Goal: Task Accomplishment & Management: Complete application form

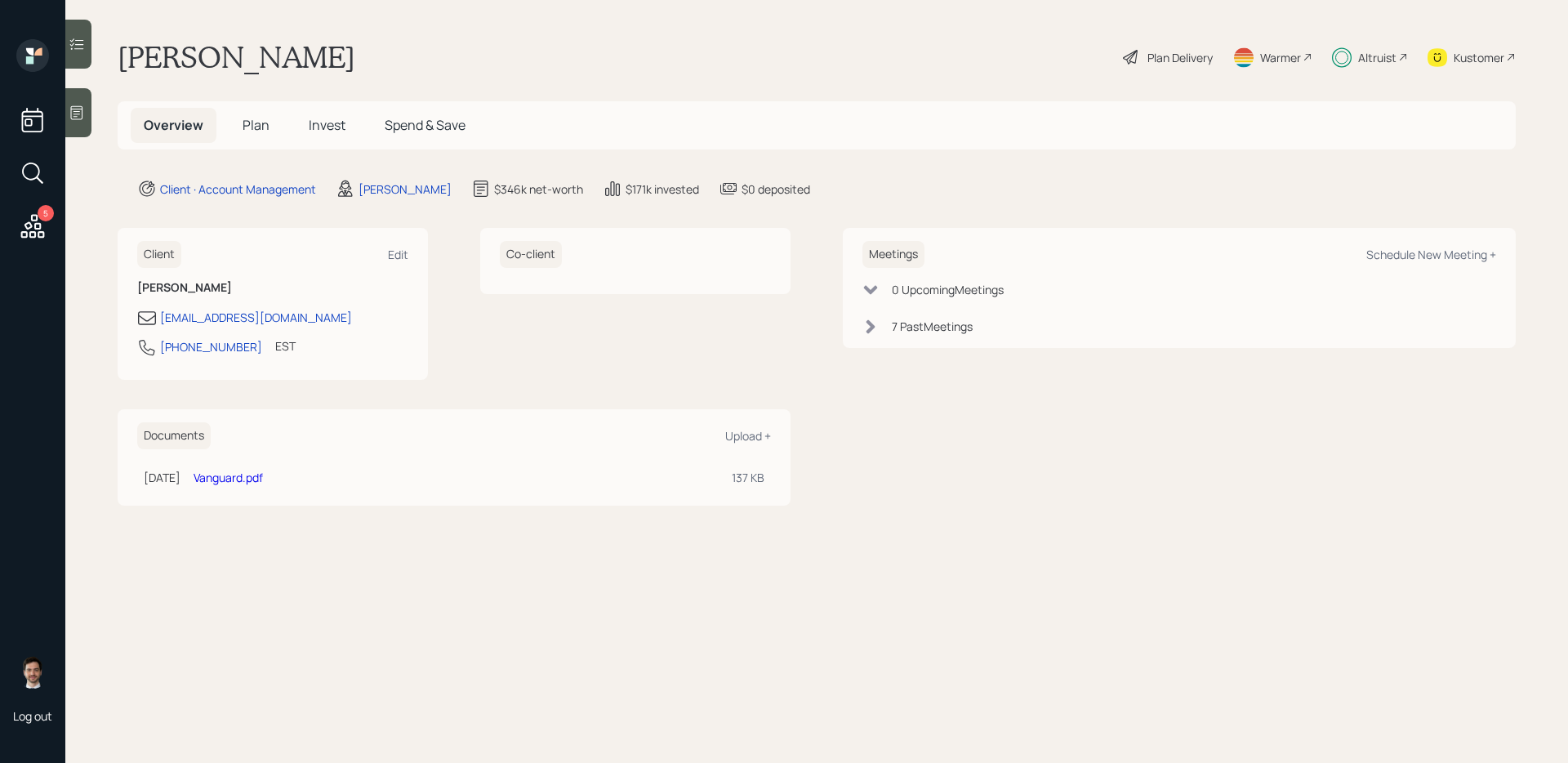
click at [256, 132] on span "Plan" at bounding box center [256, 125] width 27 height 18
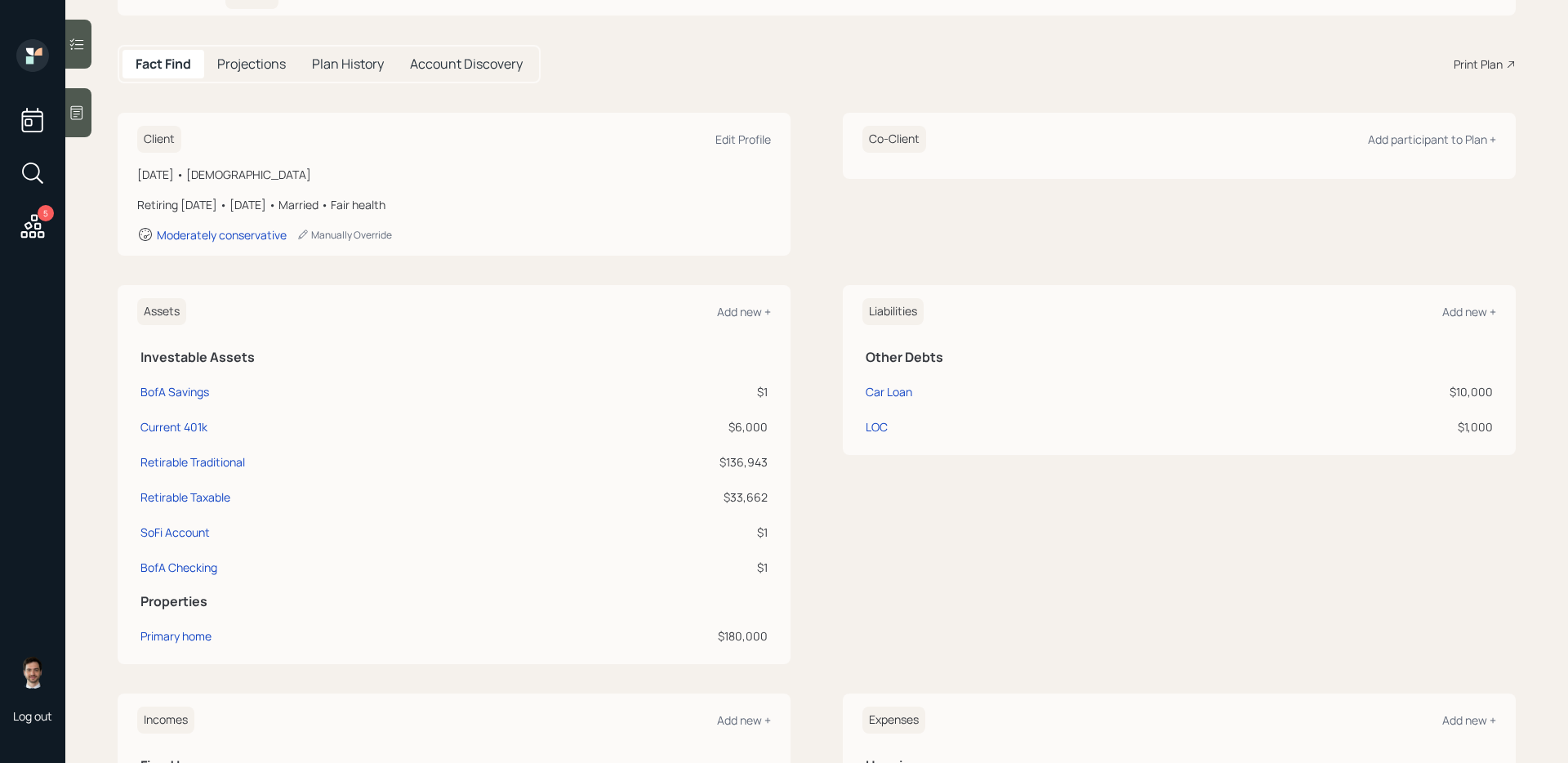
scroll to position [137, 0]
click at [172, 607] on div "Primary home" at bounding box center [176, 633] width 71 height 17
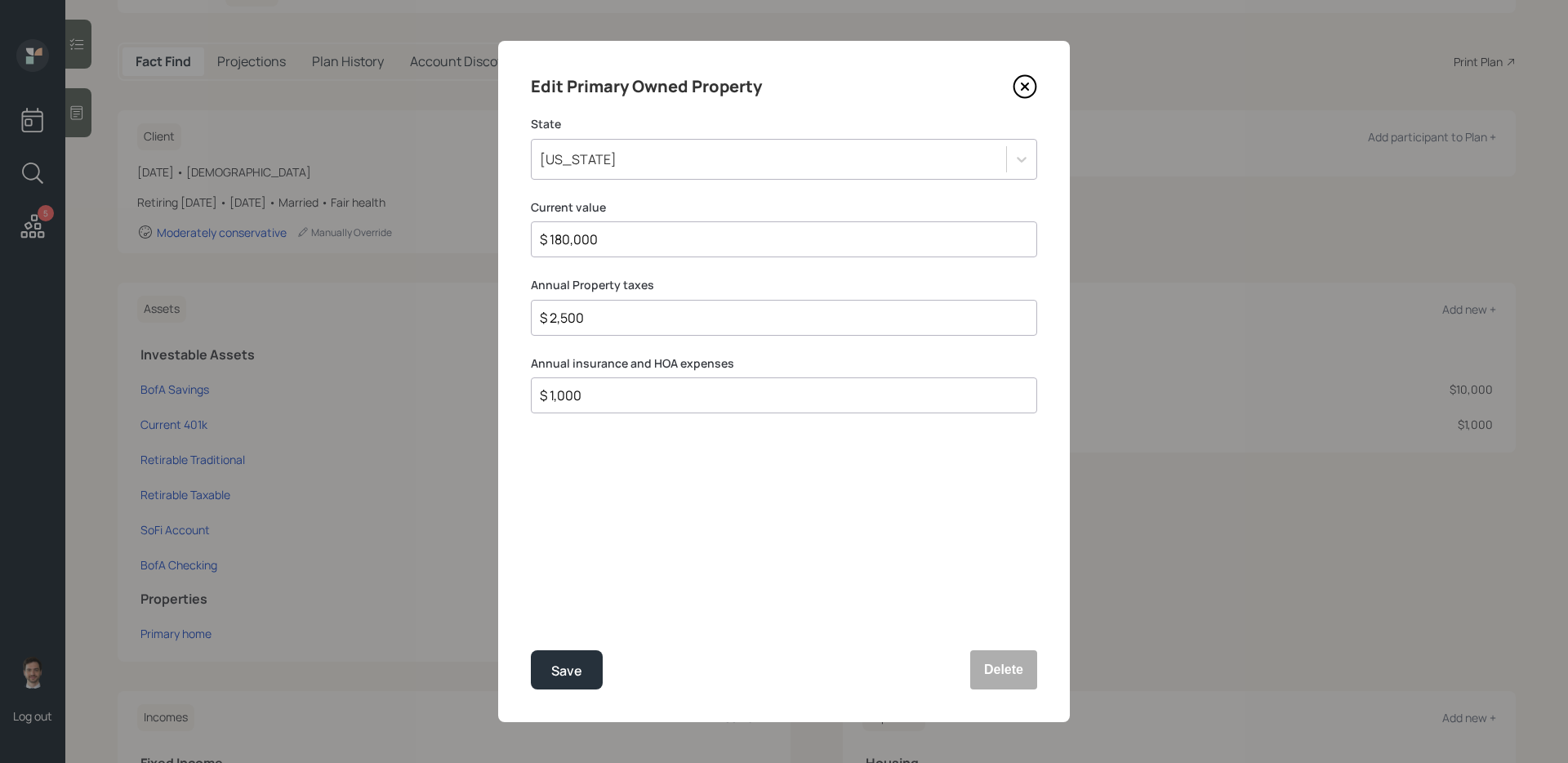
click at [1026, 90] on icon at bounding box center [1024, 87] width 25 height 25
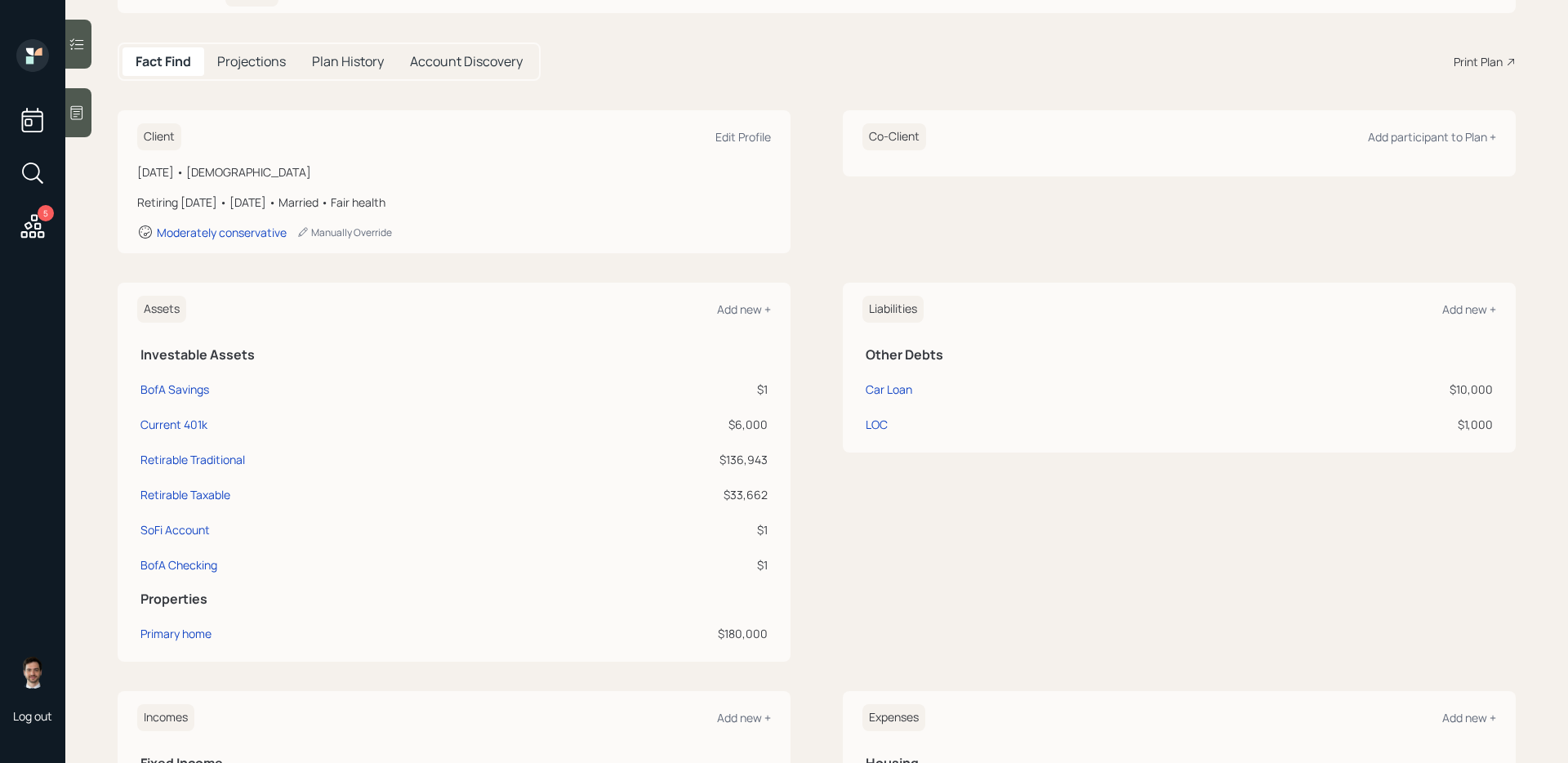
click at [809, 350] on div "Assets Add new + Investable Assets BofA Savings $1 Current 401k $6,000 Retirabl…" at bounding box center [817, 473] width 1399 height 380
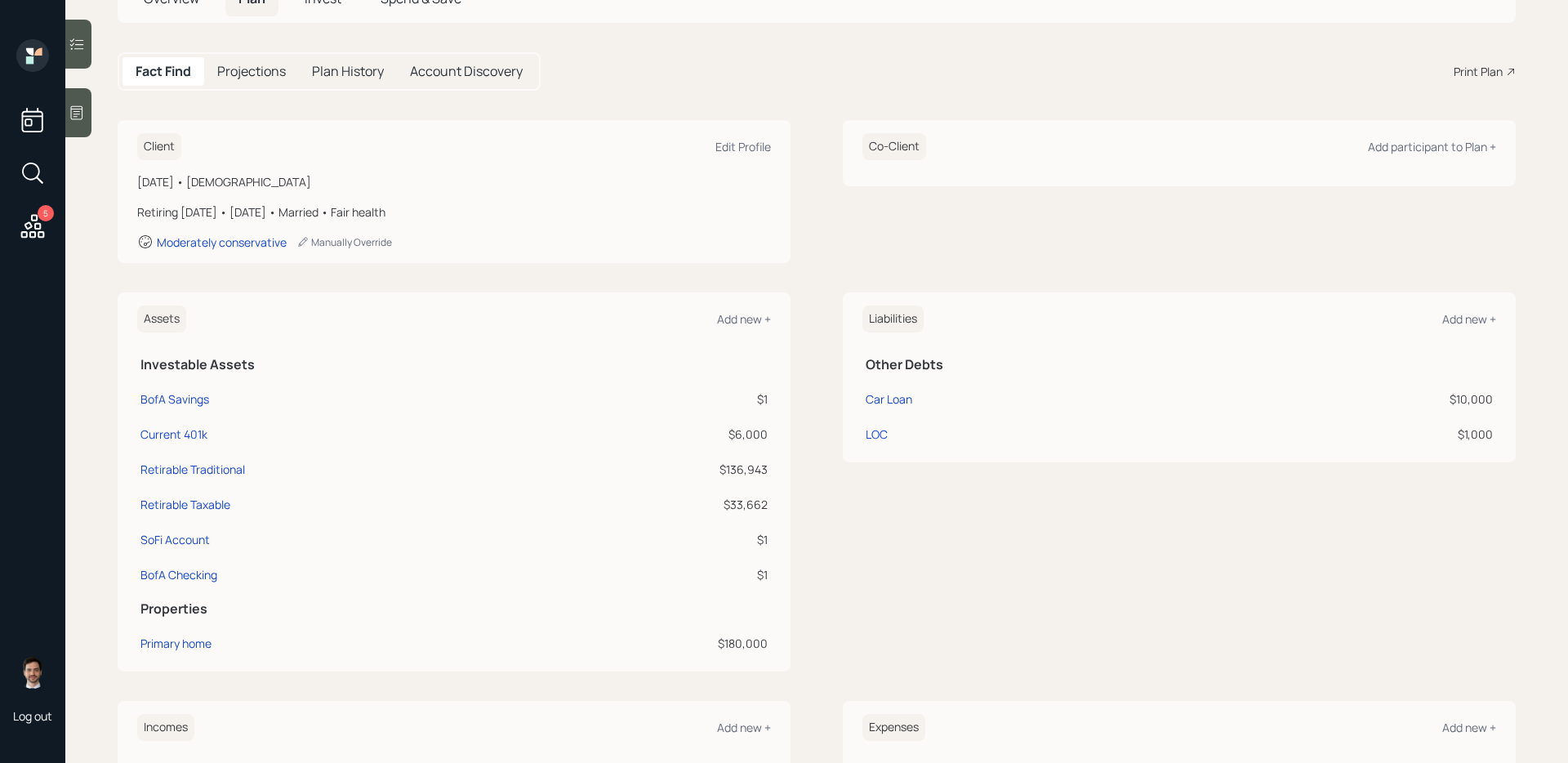
scroll to position [128, 0]
click at [807, 347] on div "Assets Add new + Investable Assets BofA Savings $1 Current 401k $6,000 Retirabl…" at bounding box center [817, 481] width 1399 height 380
click at [187, 607] on div "Primary home" at bounding box center [176, 641] width 71 height 17
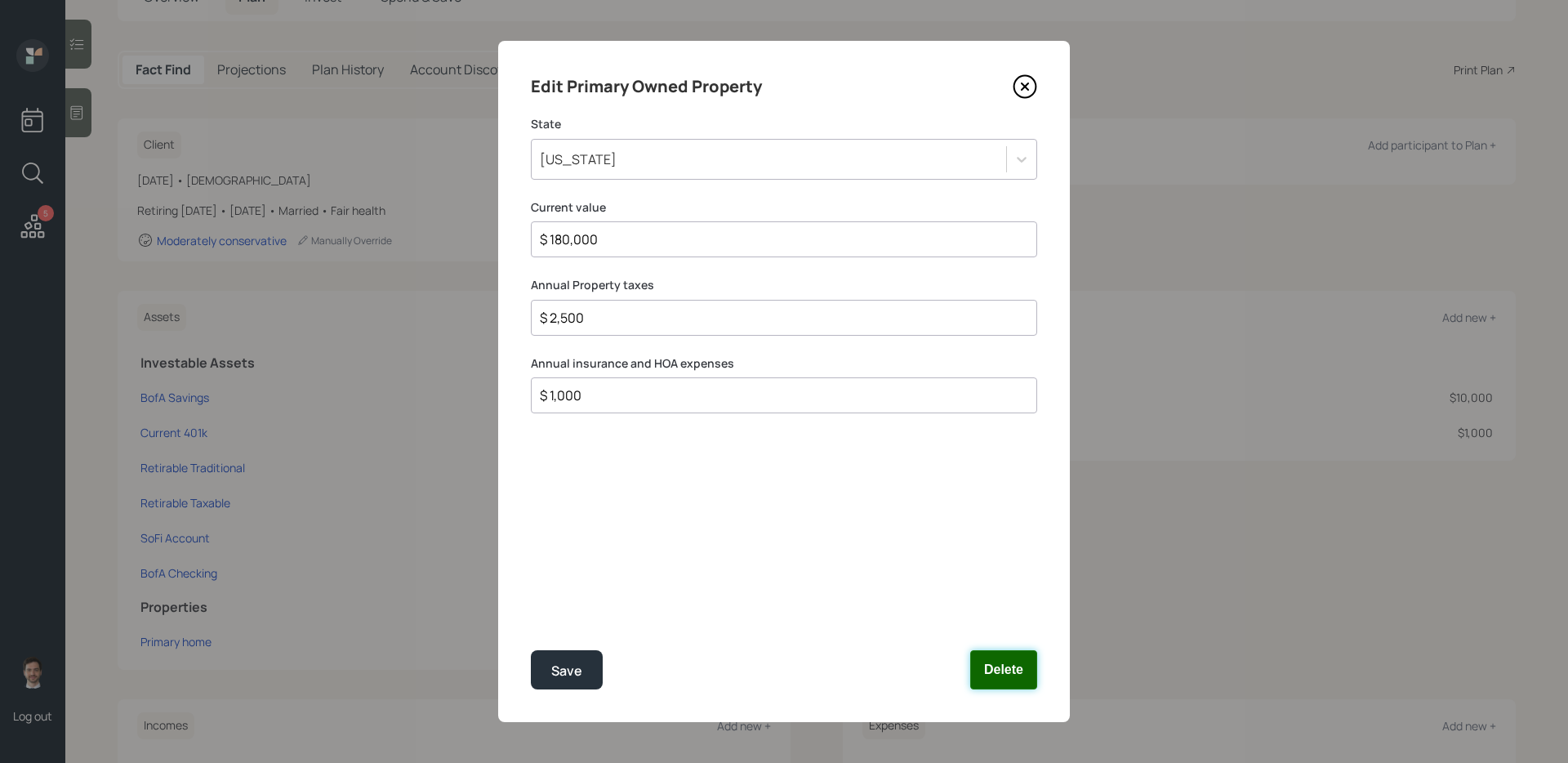
click at [1003, 607] on button "Delete" at bounding box center [1004, 670] width 67 height 39
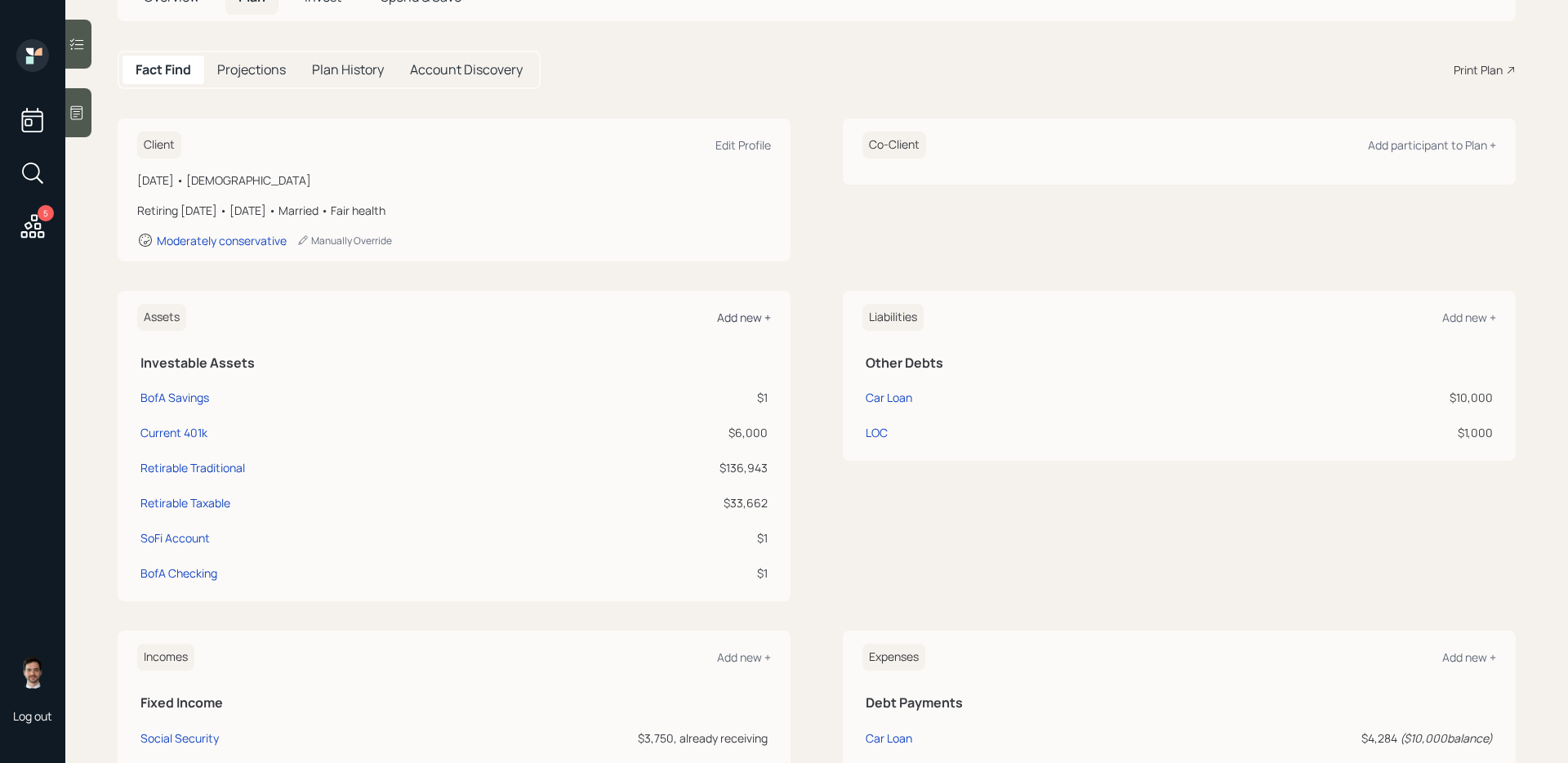
click at [736, 317] on div "Add new +" at bounding box center [744, 318] width 54 height 16
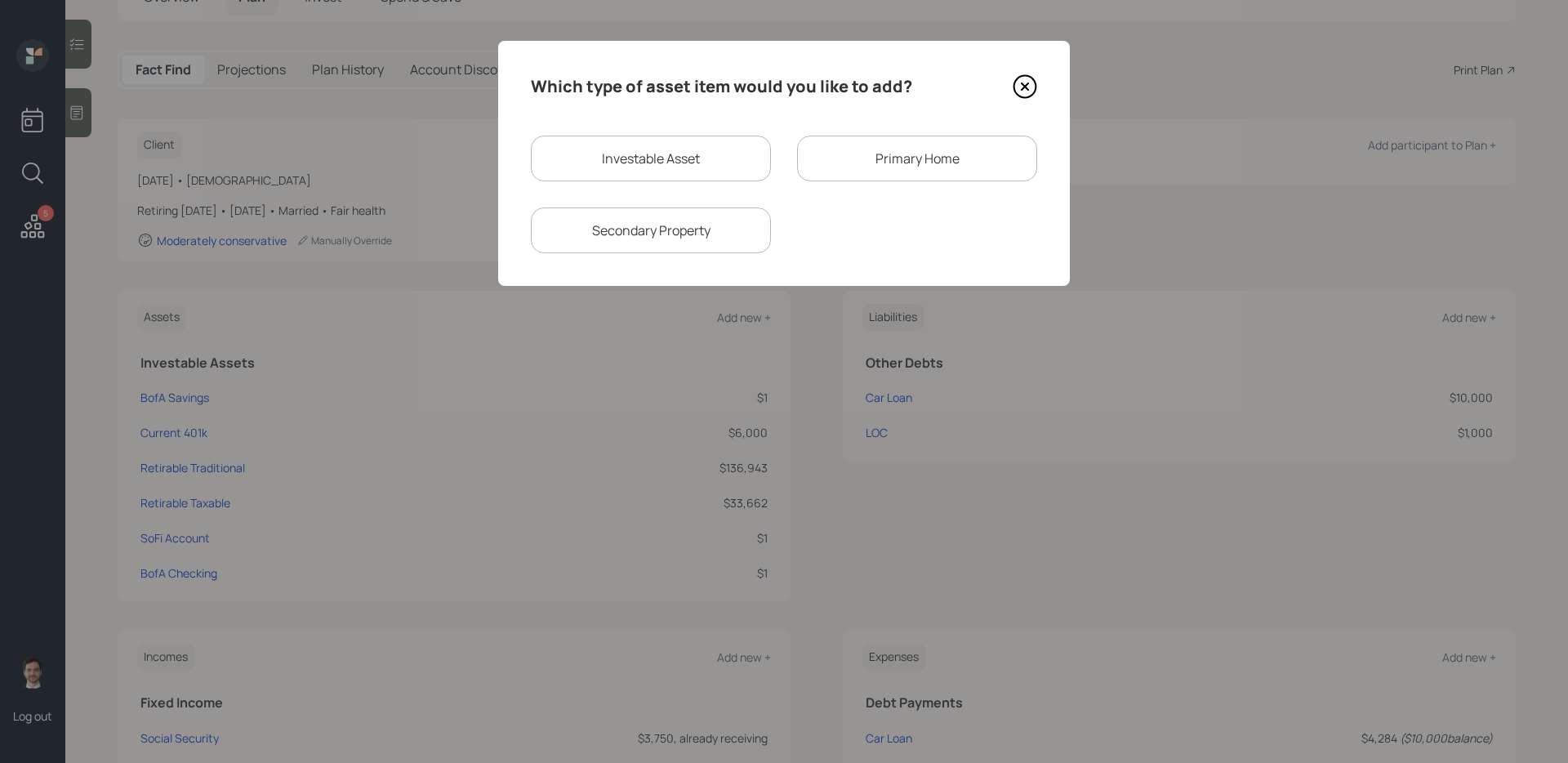
click at [718, 157] on div "Investable Asset" at bounding box center [651, 158] width 240 height 46
select select "taxable"
select select "balanced"
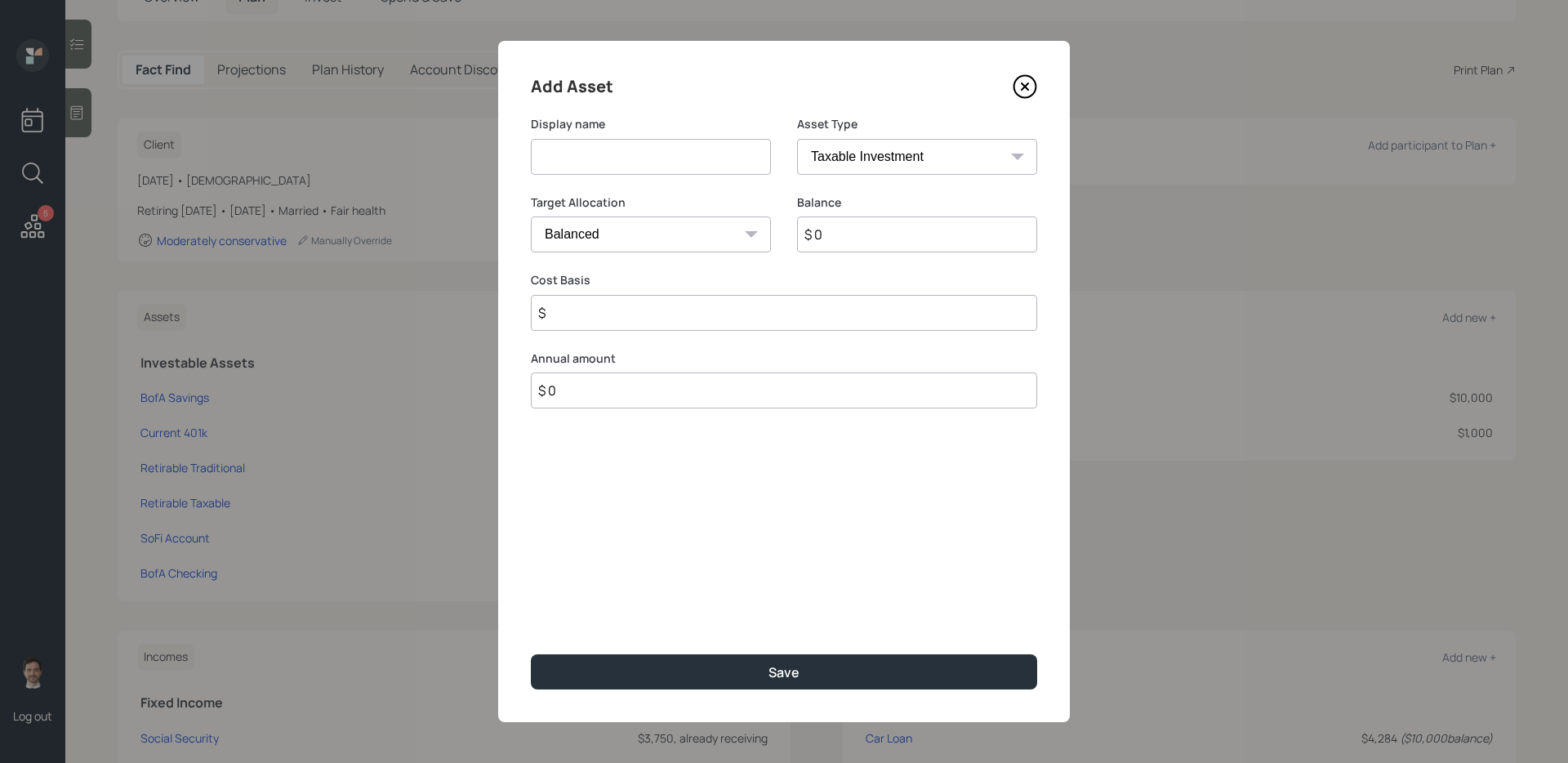
click at [1022, 86] on icon at bounding box center [1024, 87] width 25 height 25
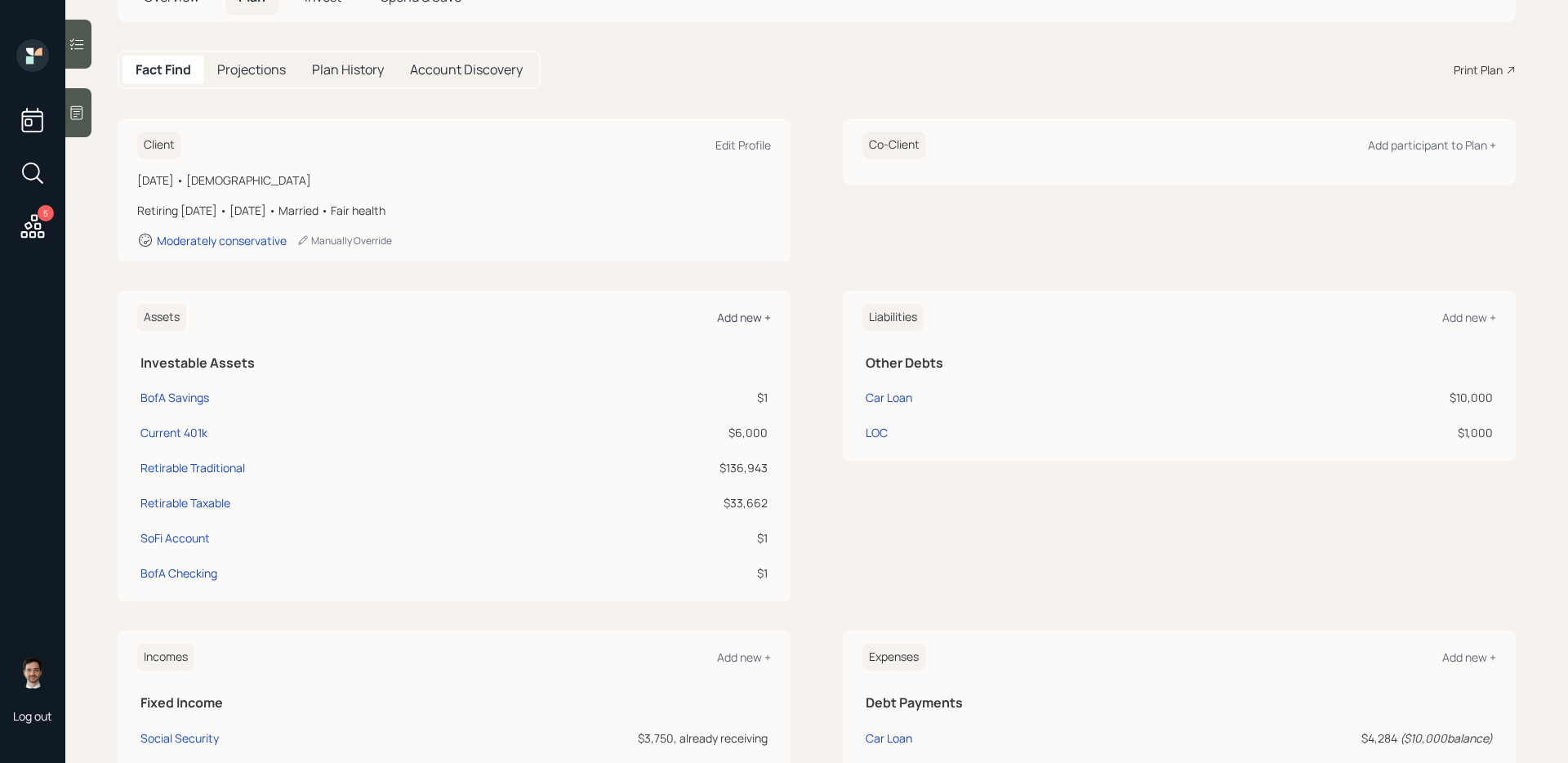
click at [751, 321] on div "Add new +" at bounding box center [744, 318] width 54 height 16
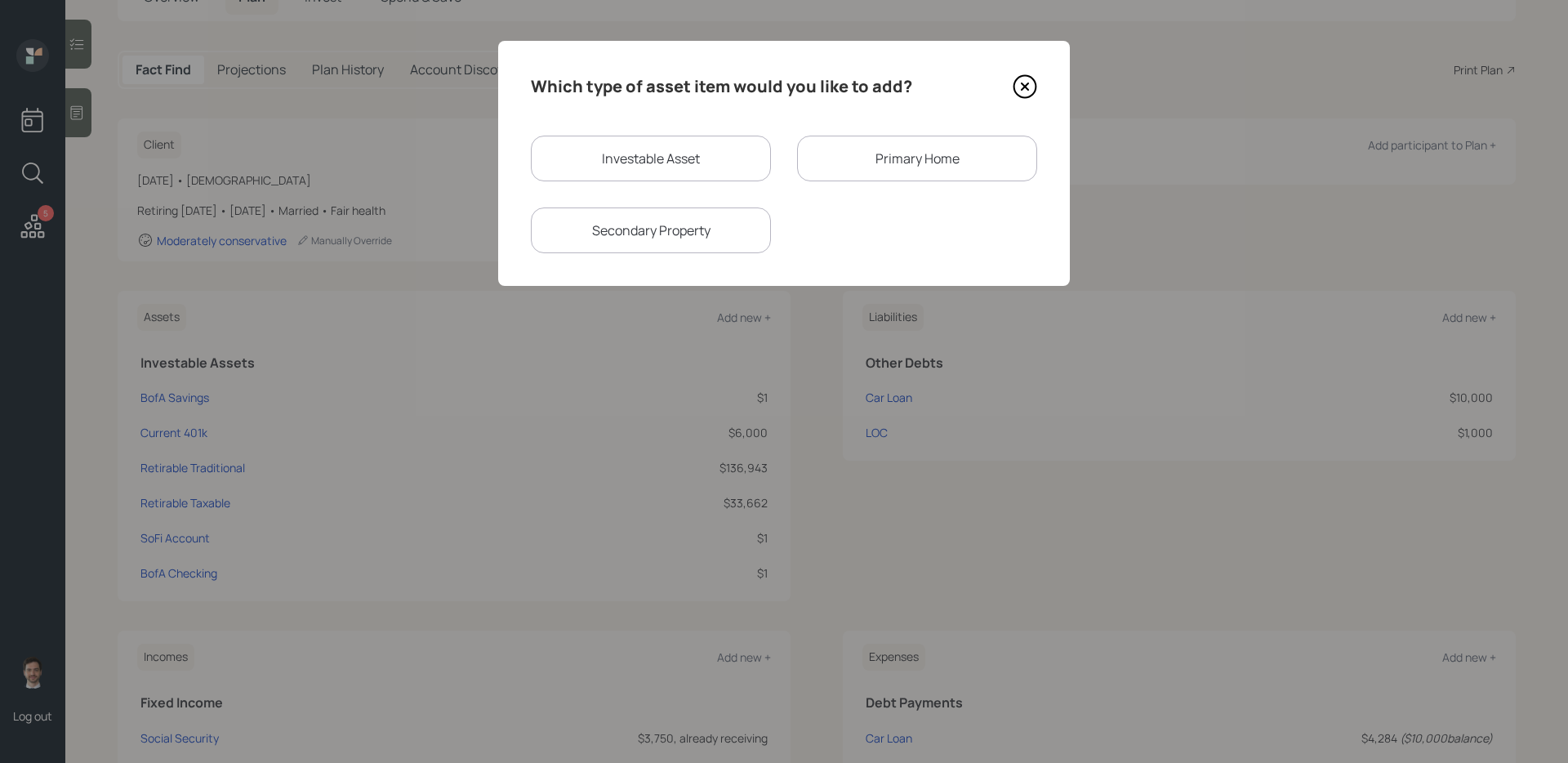
click at [970, 147] on div "Primary Home" at bounding box center [917, 158] width 240 height 46
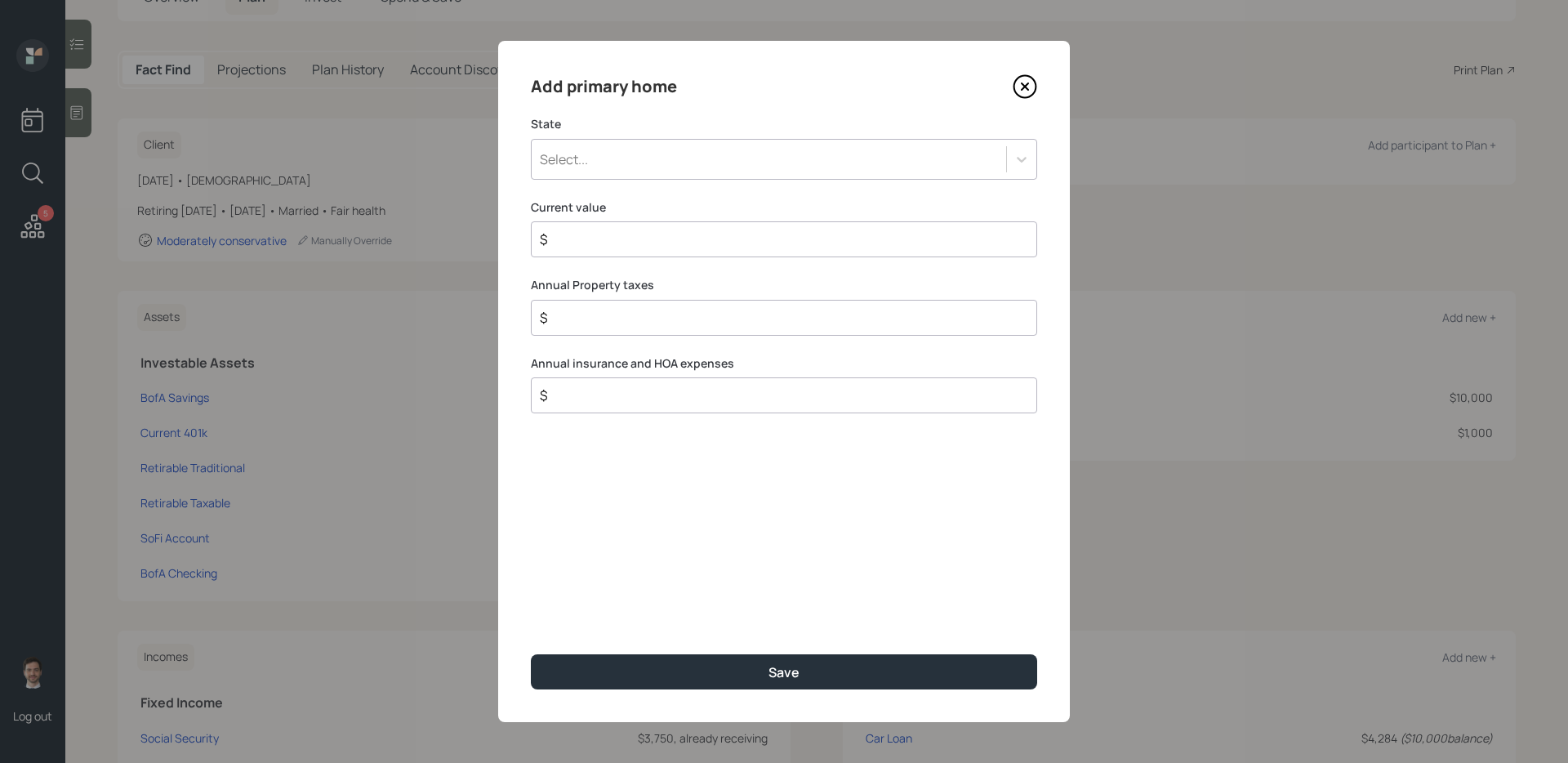
click at [679, 167] on div "Select..." at bounding box center [769, 159] width 475 height 28
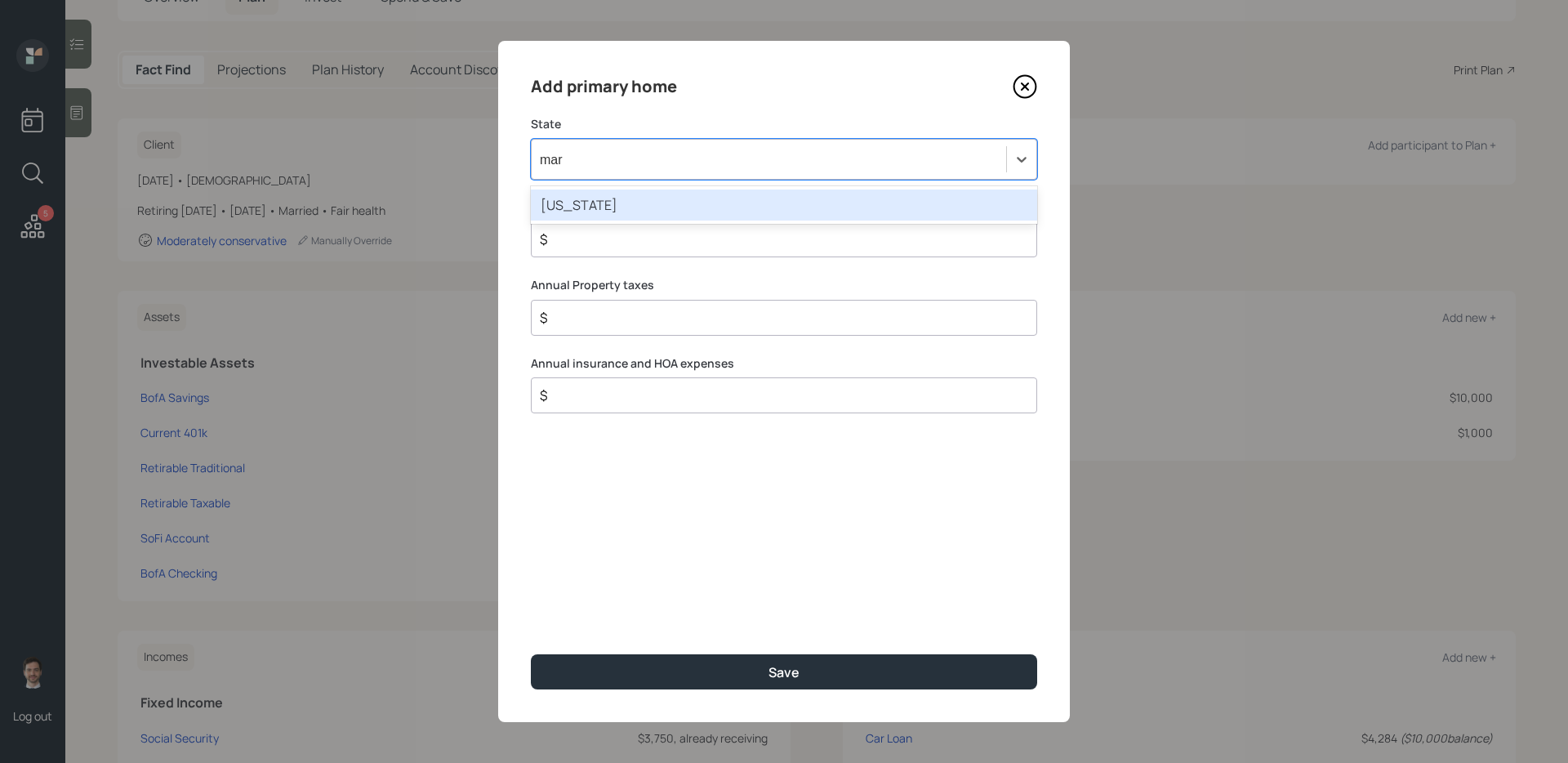
type input "mary"
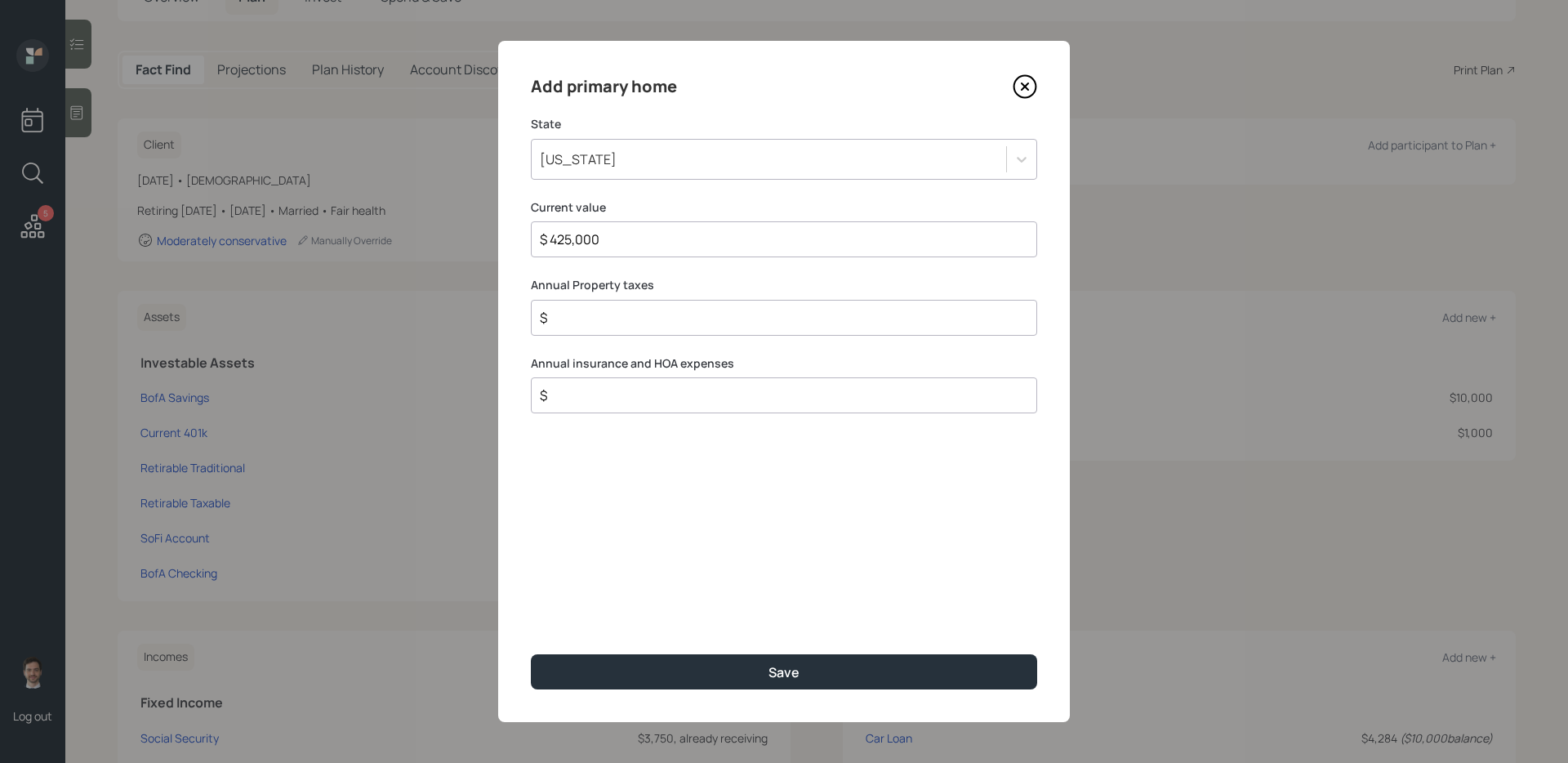
type input "$ 425,000"
type input "$ 1,200"
type input "$ 4,600"
click at [647, 391] on input "$ 1,200" at bounding box center [778, 395] width 479 height 20
click at [668, 410] on div "$ 1,200" at bounding box center [784, 395] width 506 height 36
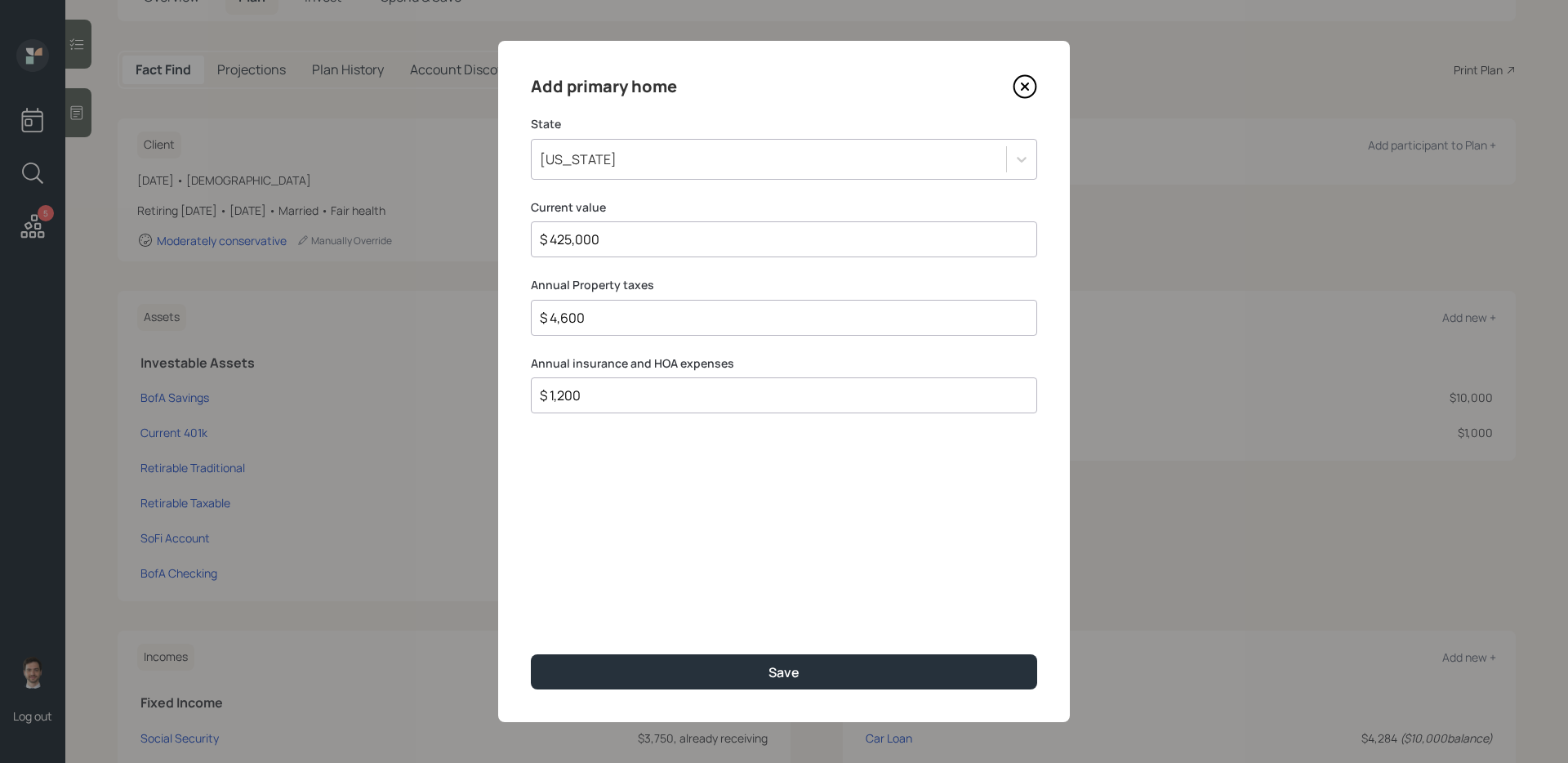
click at [668, 410] on div "$ 1,200" at bounding box center [784, 395] width 506 height 36
click at [621, 389] on input "$ 1,200" at bounding box center [778, 395] width 479 height 20
type input "$ 1,710"
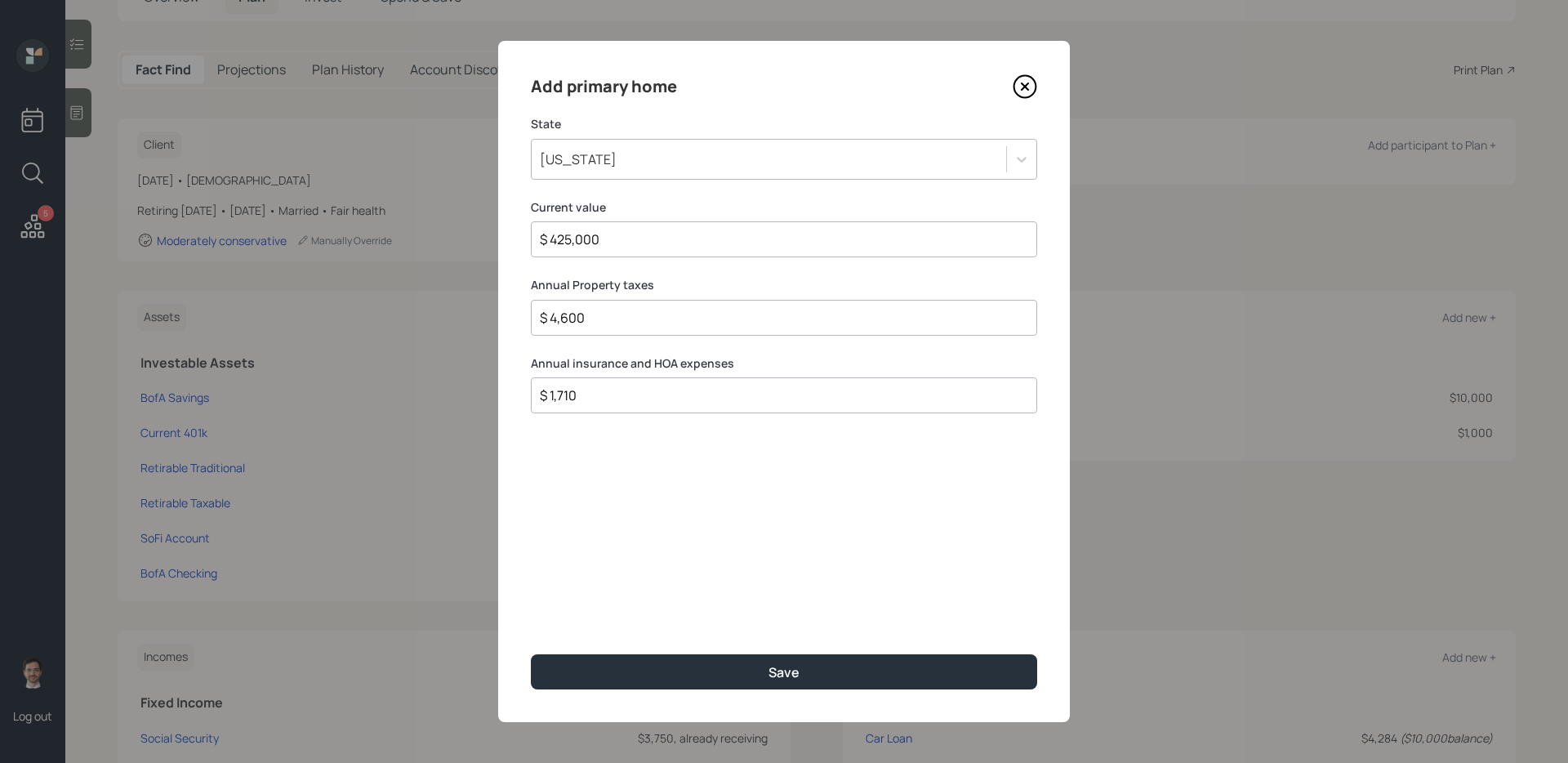
click at [531, 607] on button "Save" at bounding box center [784, 673] width 506 height 35
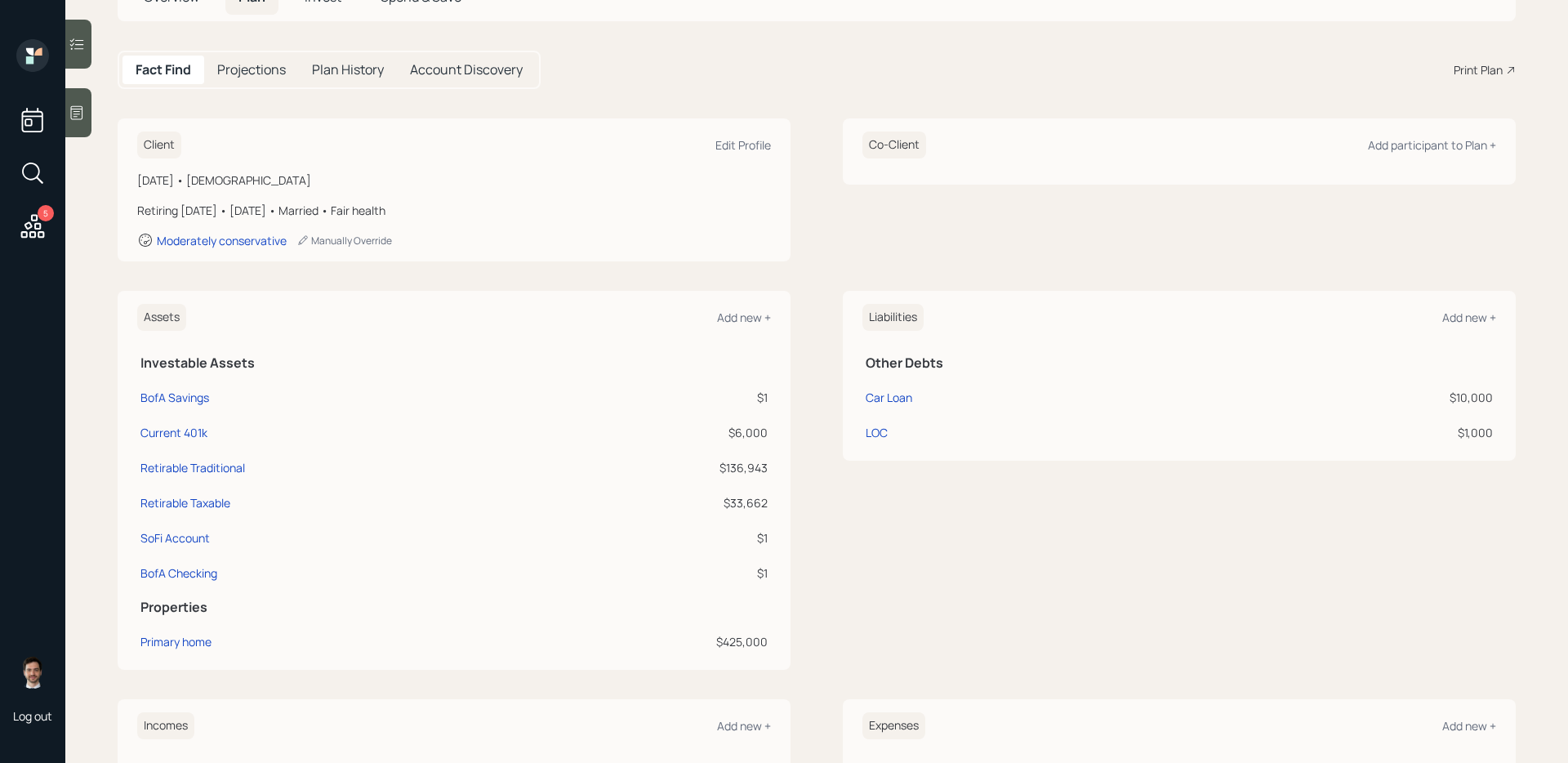
click at [858, 543] on div "Liabilities Add new + Other Debts Car Loan $10,000 LOC $1,000" at bounding box center [1180, 481] width 673 height 380
click at [1200, 315] on div "Add new +" at bounding box center [1470, 318] width 54 height 16
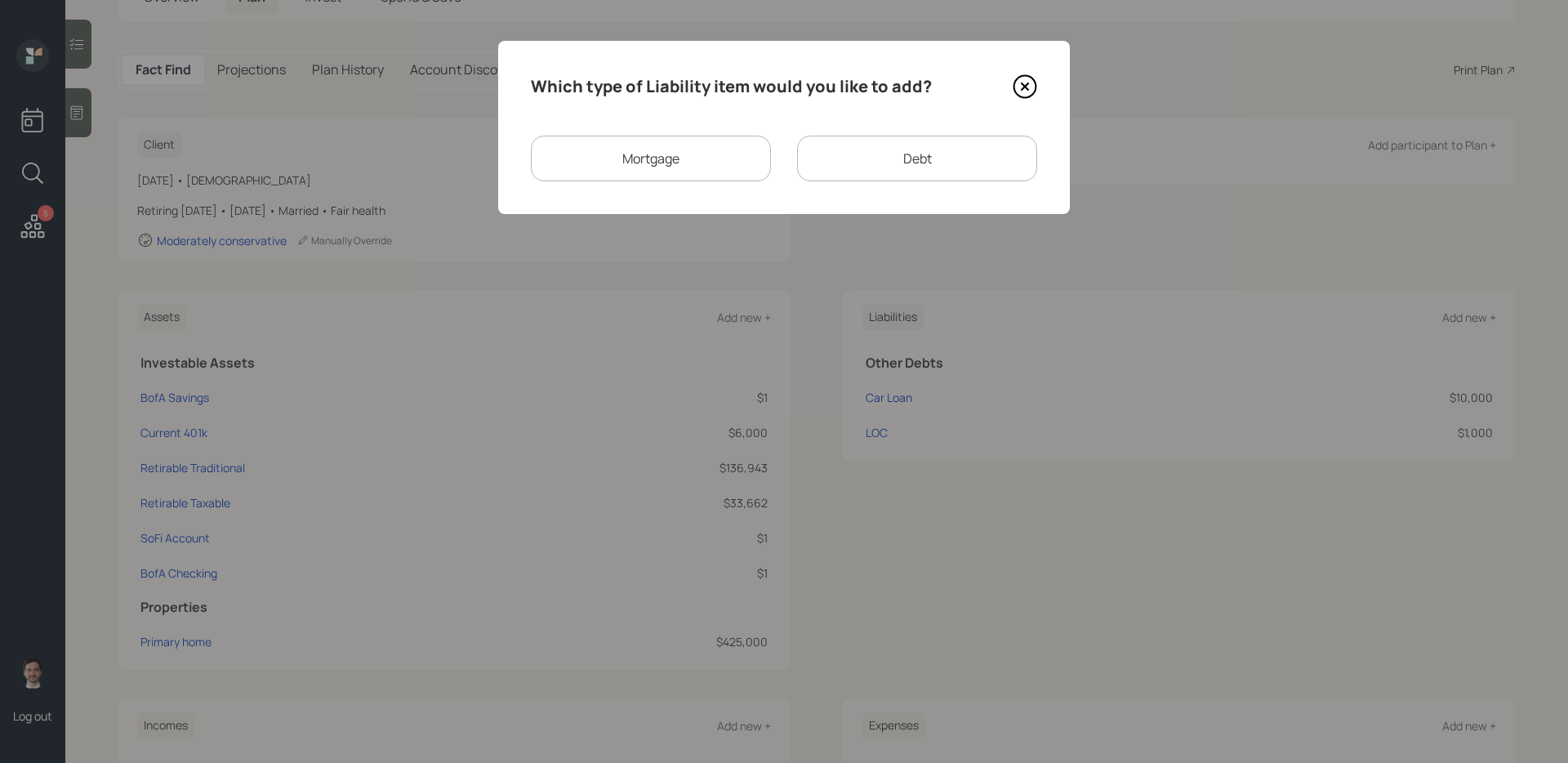
click at [618, 157] on div "Mortgage" at bounding box center [651, 158] width 240 height 46
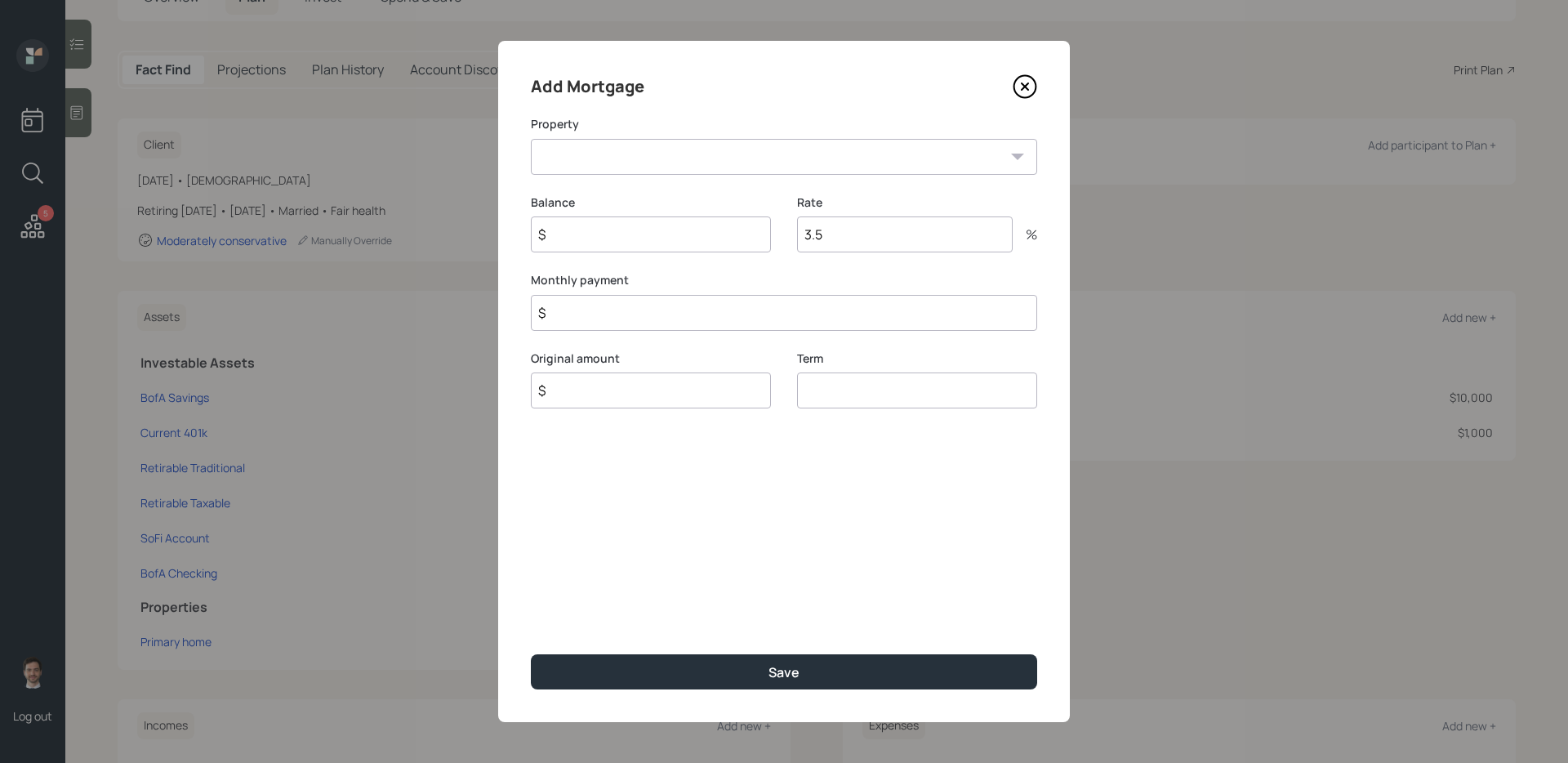
click at [616, 169] on select "MD Primary home" at bounding box center [784, 156] width 506 height 36
select select "d77839d8-61aa-4337-b13c-06405e6e2f69"
click at [531, 139] on select "MD Primary home" at bounding box center [784, 156] width 506 height 36
click at [609, 246] on input "$" at bounding box center [651, 234] width 240 height 36
type input "$ 407,000"
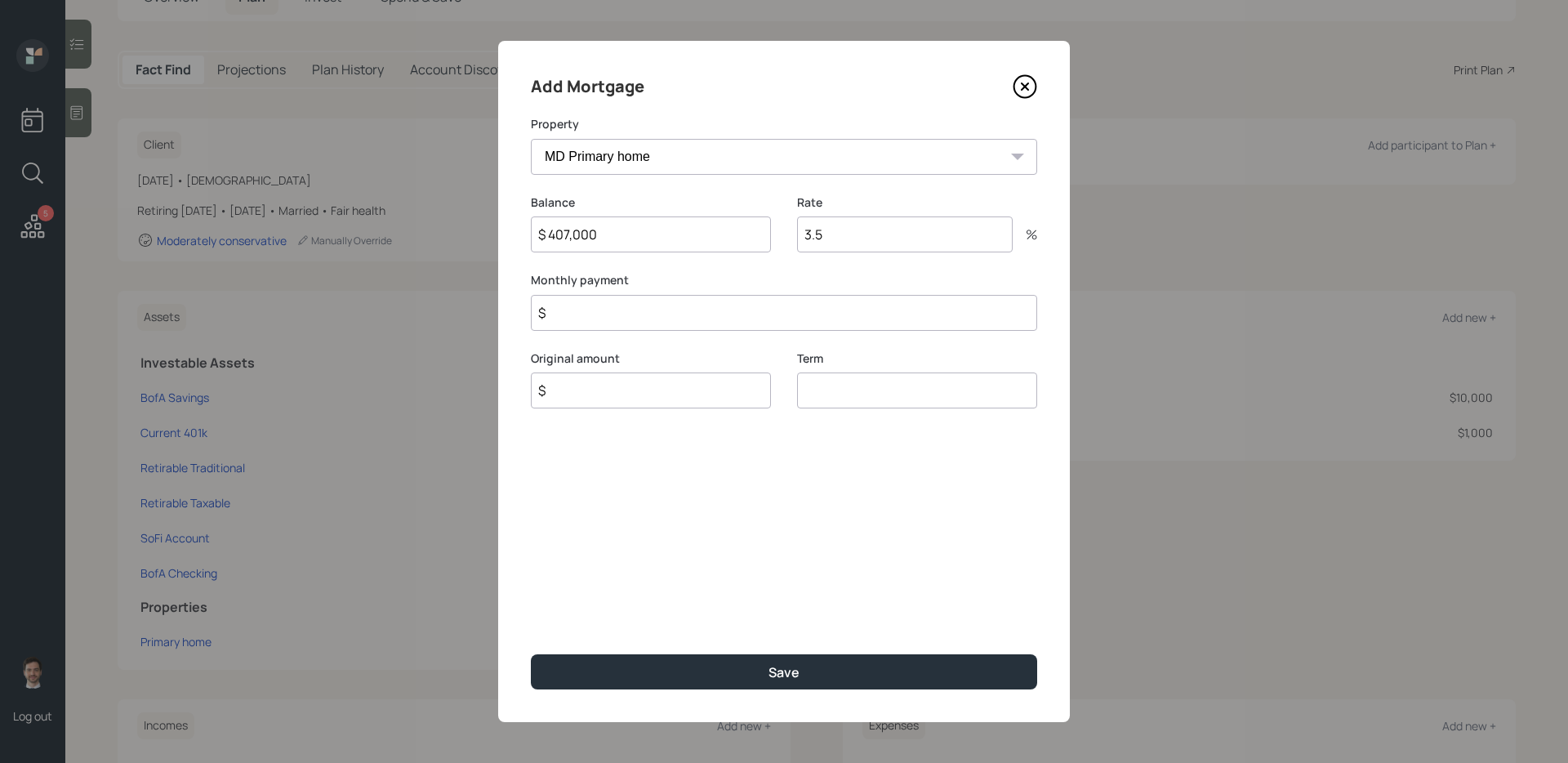
click at [684, 393] on input "$" at bounding box center [651, 390] width 240 height 36
type input "$ 407,000"
type input "30"
click at [531, 607] on button "Save" at bounding box center [784, 673] width 506 height 35
click at [571, 318] on input "$" at bounding box center [784, 313] width 506 height 36
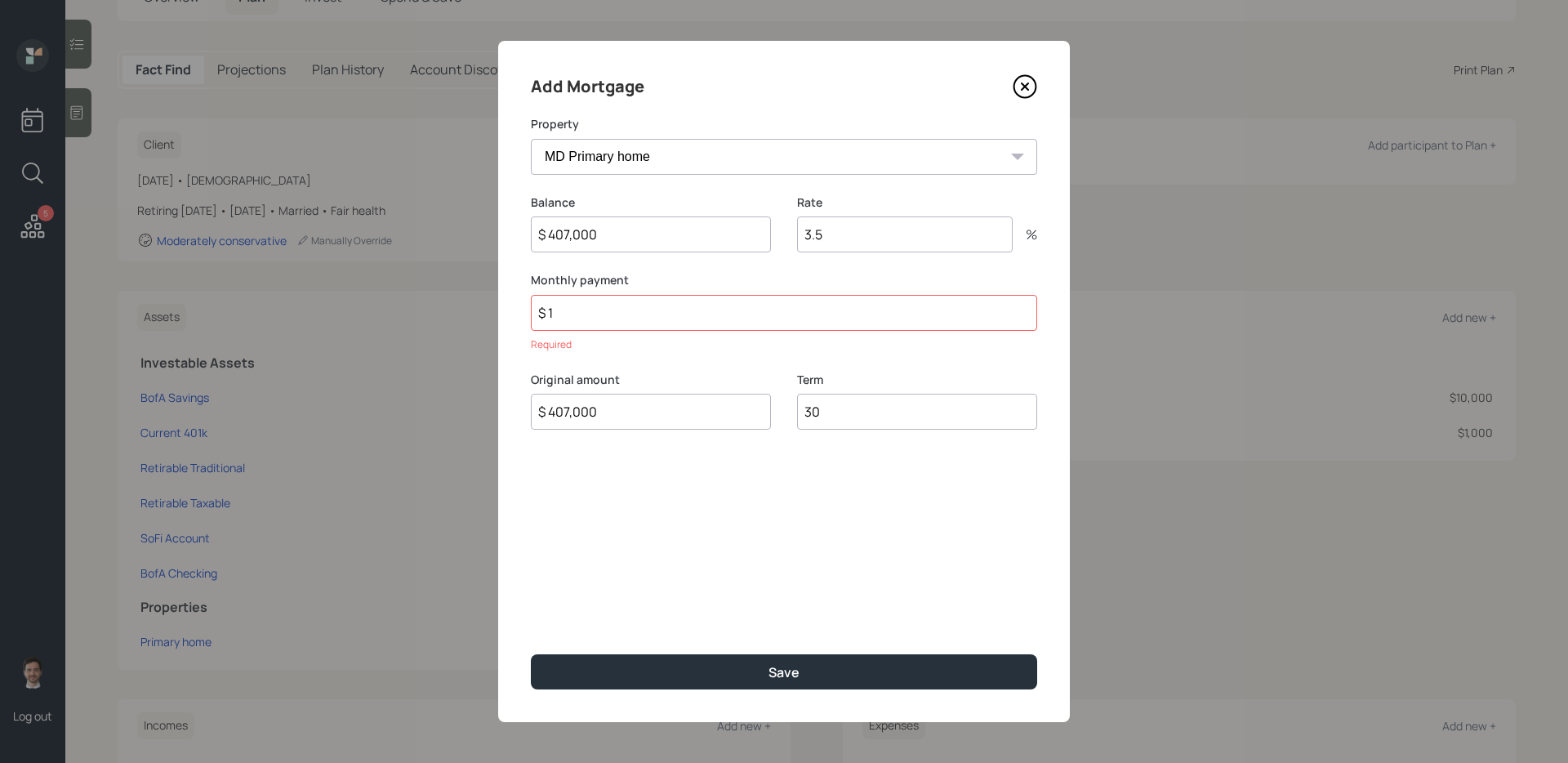
type input "$ 1"
click at [531, 607] on button "Save" at bounding box center [784, 673] width 506 height 35
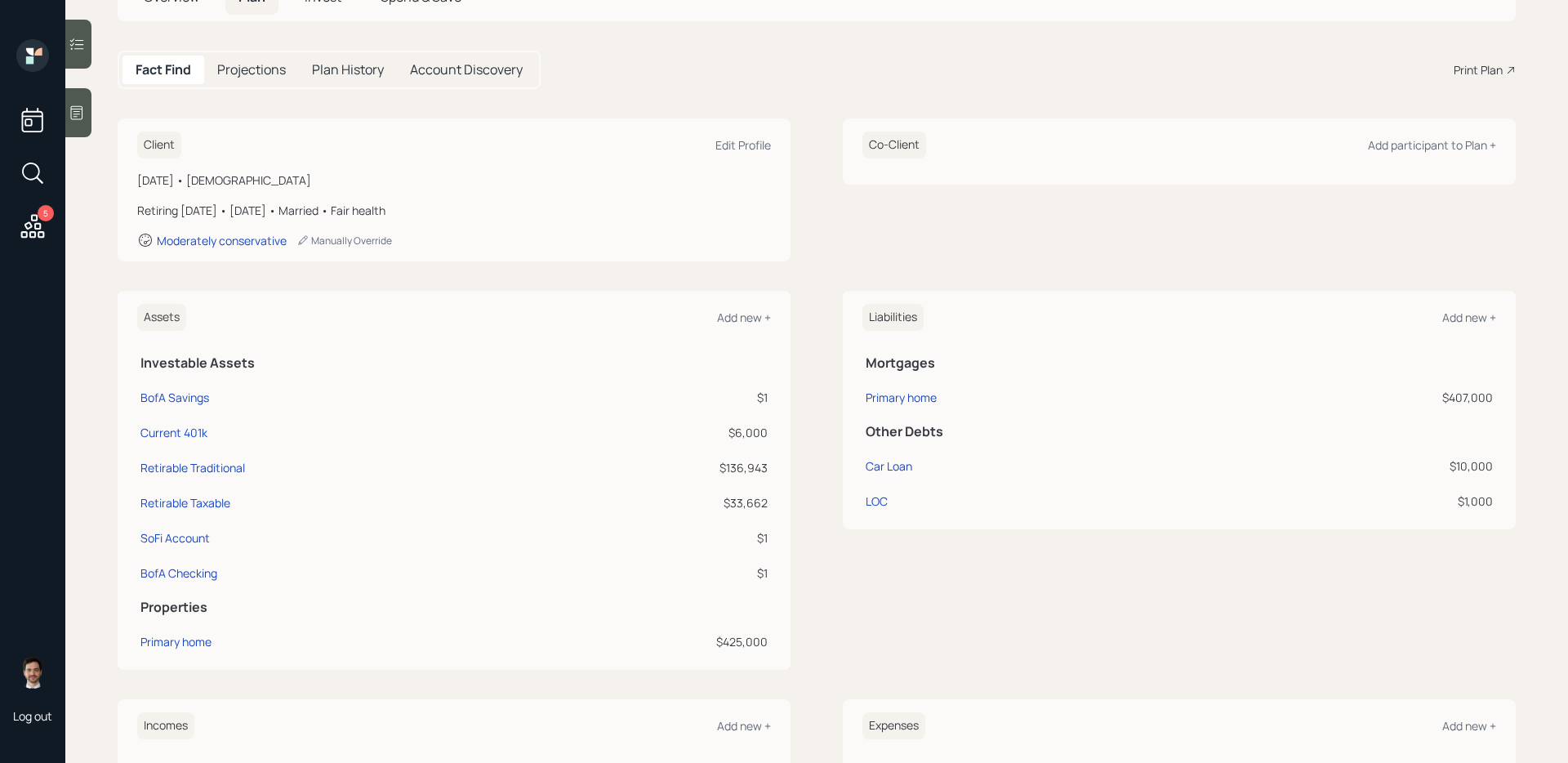
click at [818, 473] on div "Assets Add new + Investable Assets BofA Savings $1 Current 401k $6,000 Retirabl…" at bounding box center [817, 481] width 1399 height 380
click at [167, 607] on div "Primary home" at bounding box center [176, 641] width 71 height 17
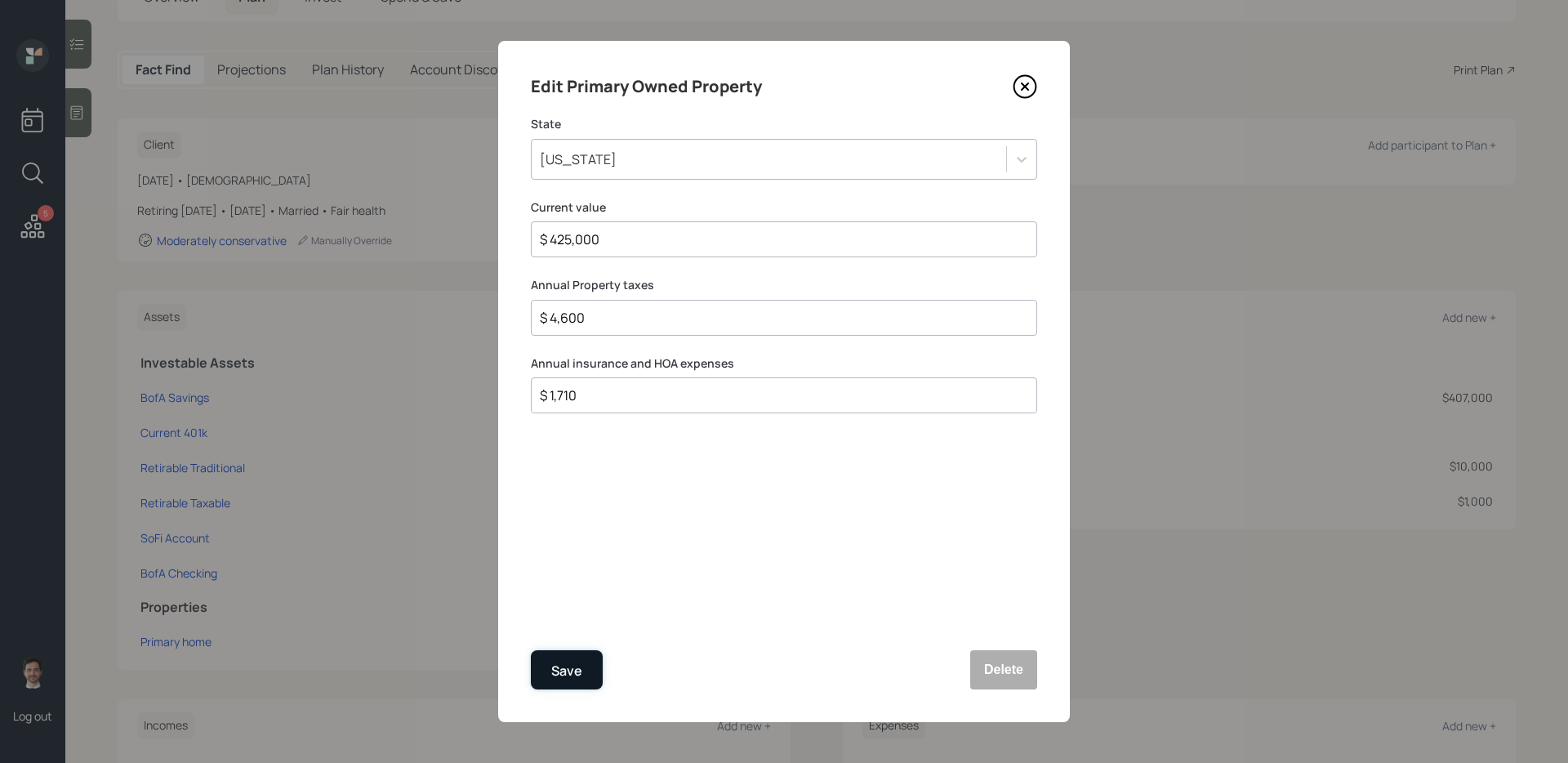
click at [572, 607] on div "Save" at bounding box center [567, 671] width 31 height 22
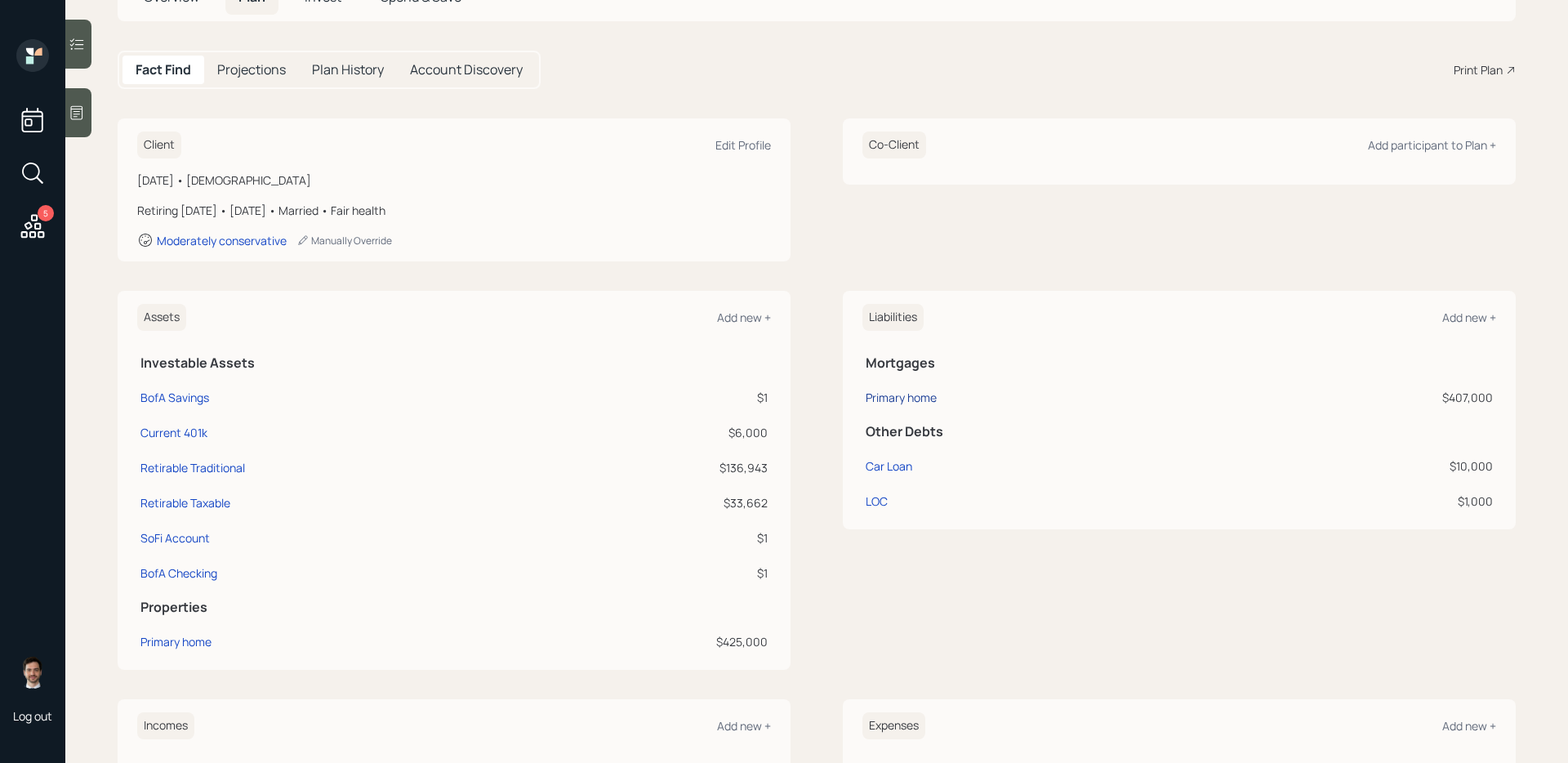
click at [935, 396] on div "Primary home" at bounding box center [901, 397] width 71 height 17
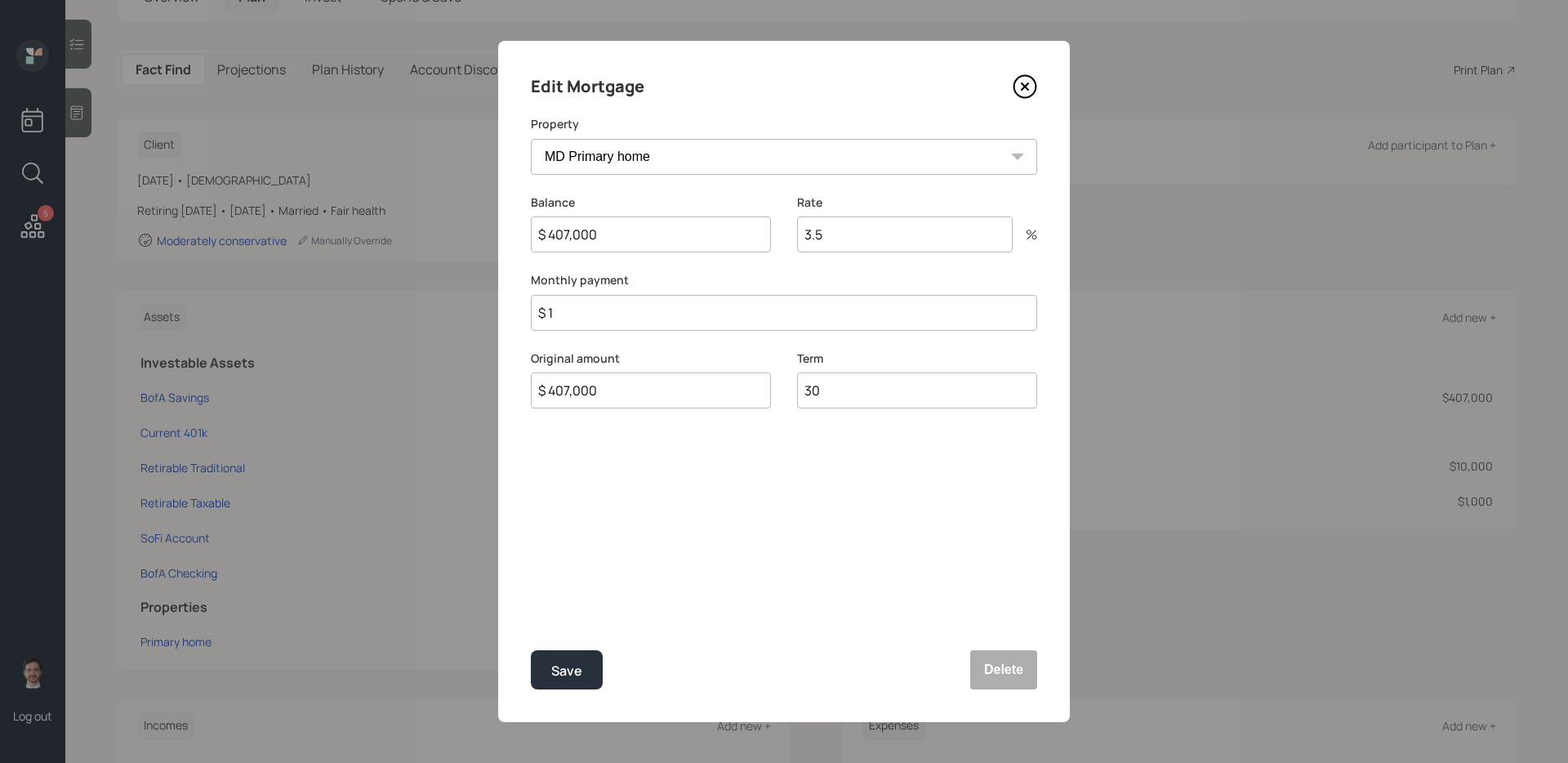
click at [661, 308] on input "$ 1" at bounding box center [784, 313] width 506 height 36
type input "$ 2,885"
click at [836, 244] on input "3.5" at bounding box center [904, 234] width 215 height 36
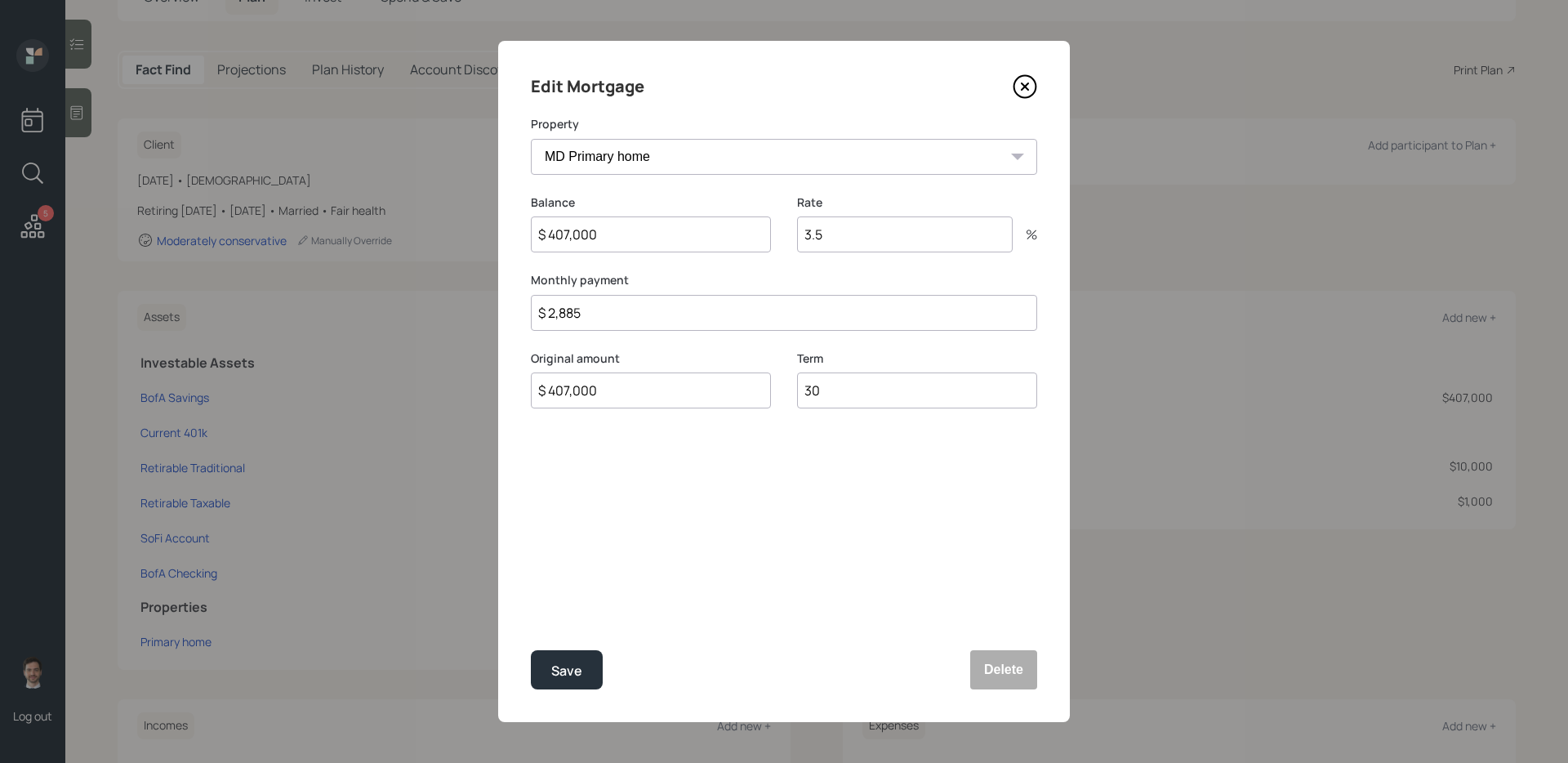
click at [846, 241] on input "3.5" at bounding box center [904, 234] width 215 height 36
drag, startPoint x: 846, startPoint y: 241, endPoint x: 710, endPoint y: 228, distance: 136.6
click at [710, 228] on div "Balance $ 407,000 Rate 3.5 %" at bounding box center [784, 234] width 506 height 79
click at [870, 237] on input "3.5" at bounding box center [904, 234] width 215 height 36
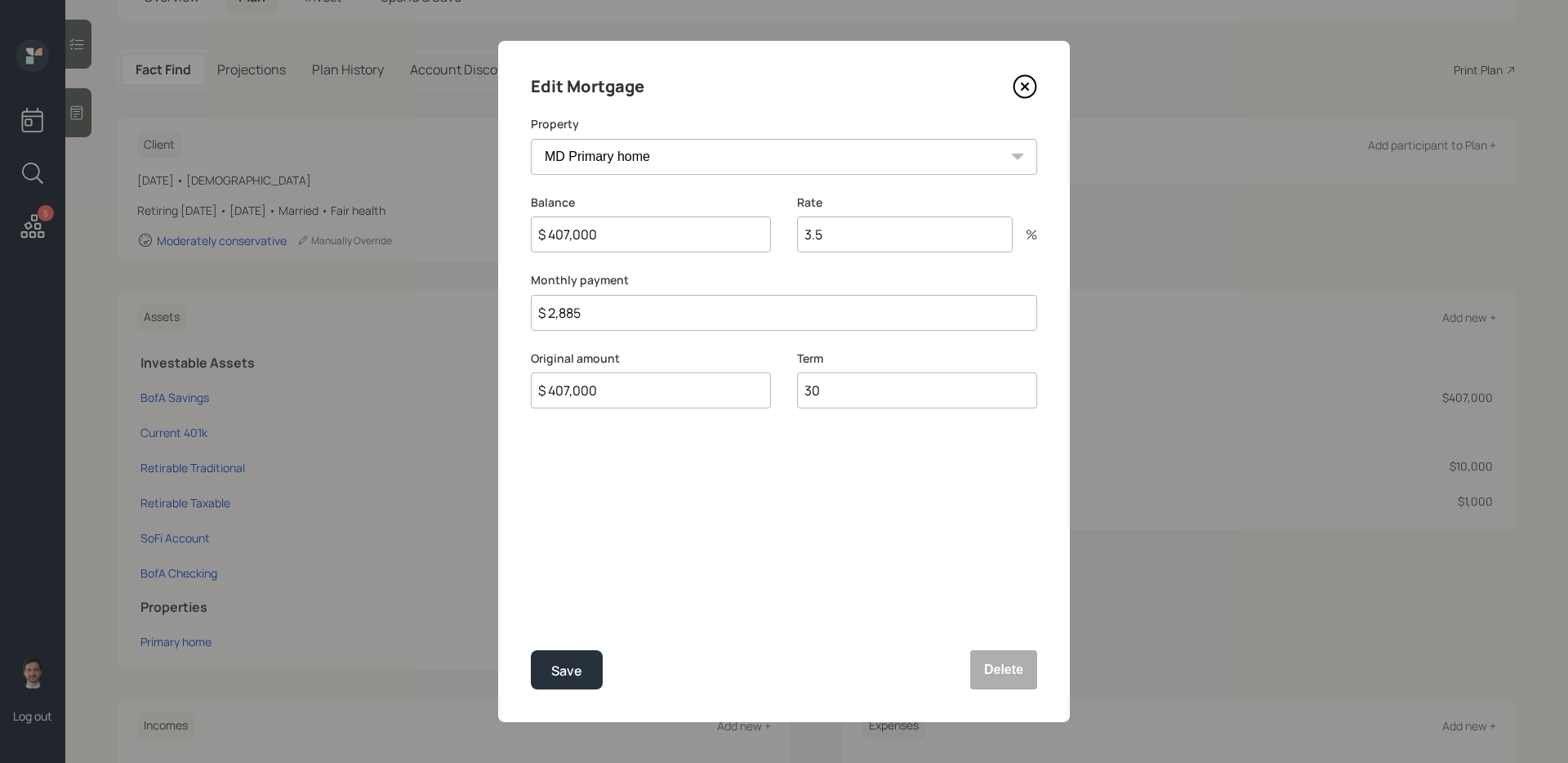
click at [870, 237] on input "3.5" at bounding box center [904, 234] width 215 height 36
type input "6.4"
click at [583, 607] on button "Save" at bounding box center [566, 670] width 72 height 39
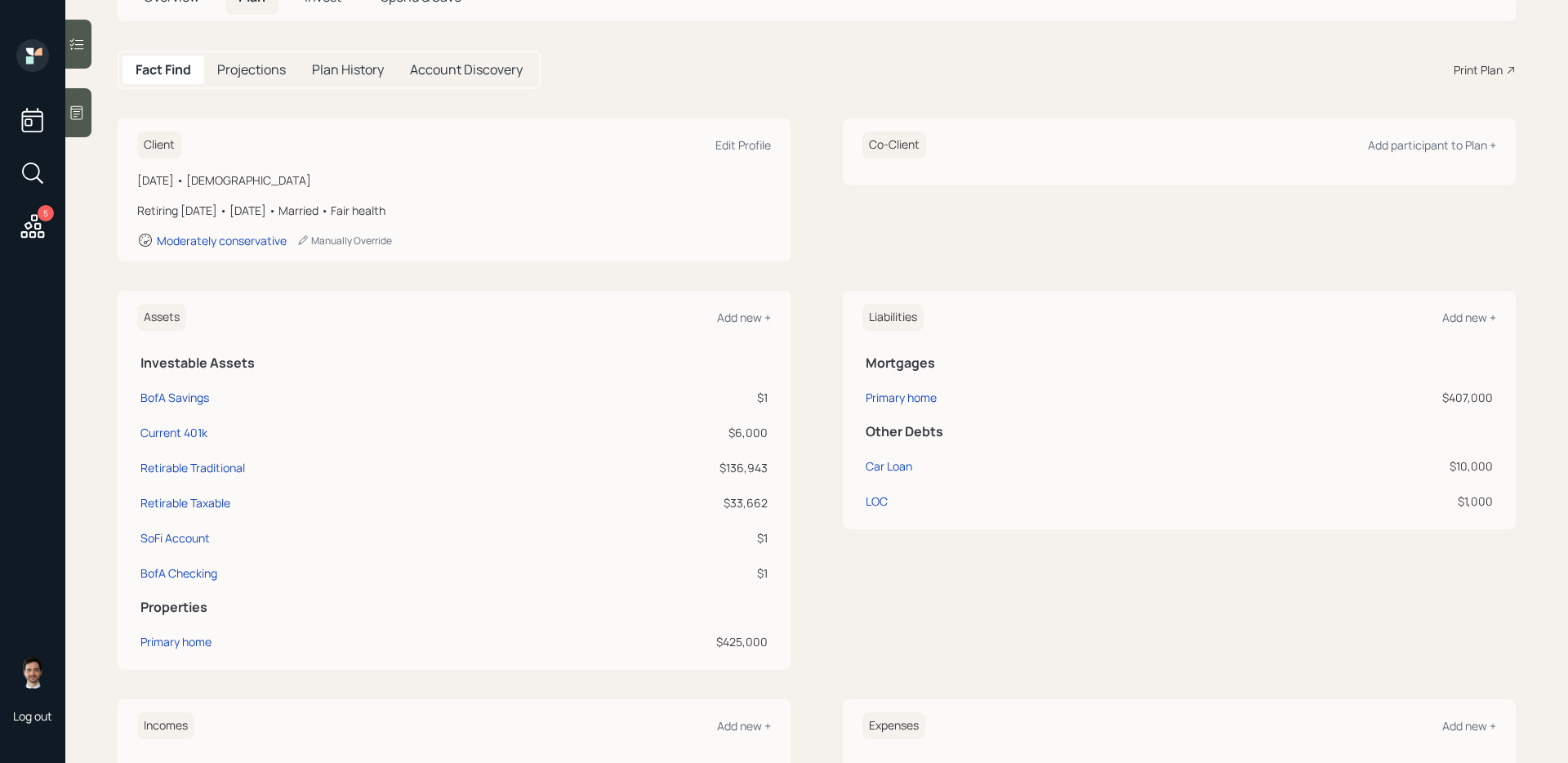
click at [827, 477] on div "Assets Add new + Investable Assets BofA Savings $1 Current 401k $6,000 Retirabl…" at bounding box center [817, 481] width 1399 height 380
click at [892, 466] on div "Car Loan" at bounding box center [889, 465] width 46 height 17
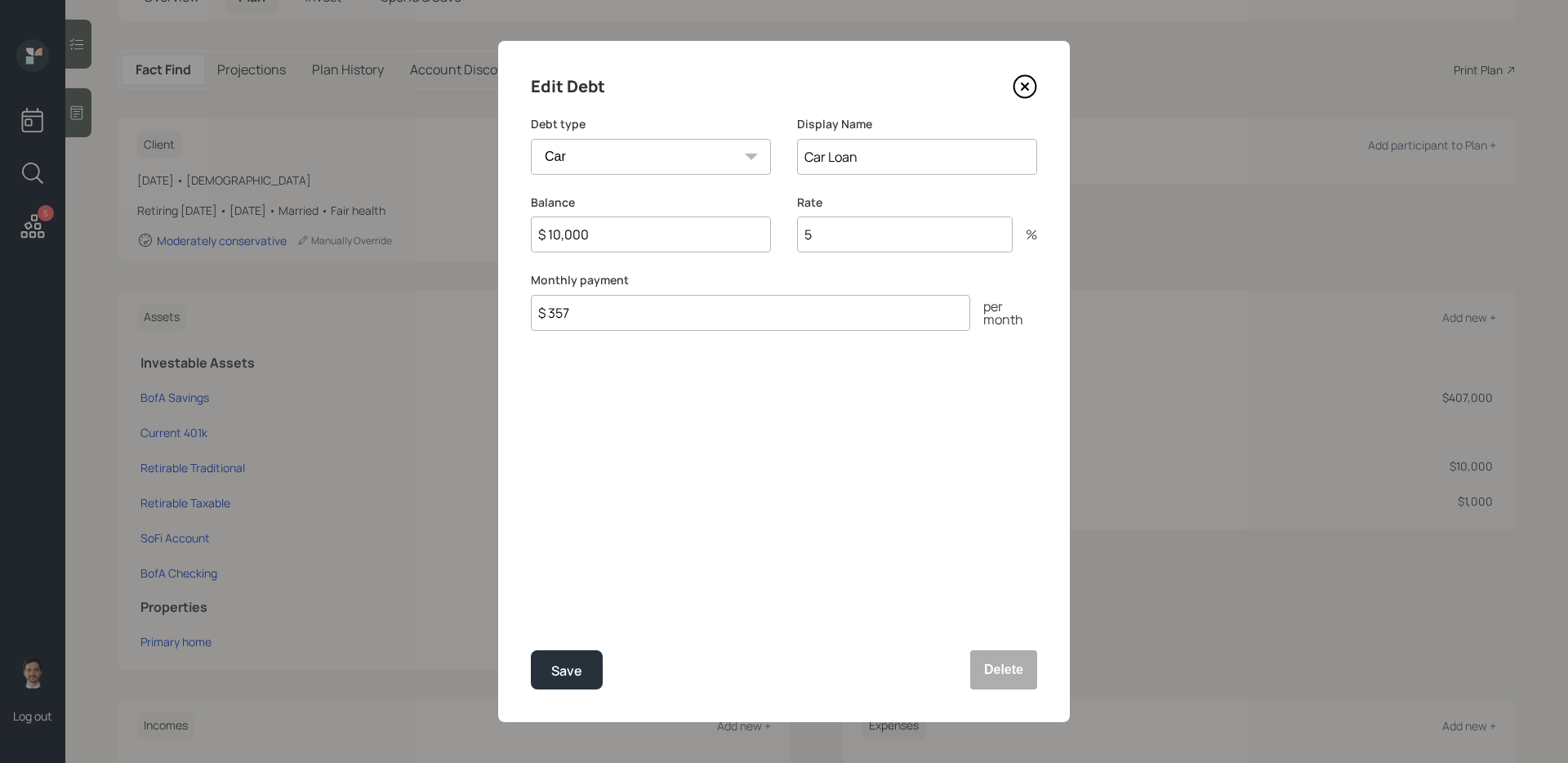
click at [698, 240] on input "$ 10,000" at bounding box center [651, 234] width 240 height 36
type input "$ 8,000"
click at [531, 607] on button "Save" at bounding box center [566, 670] width 72 height 39
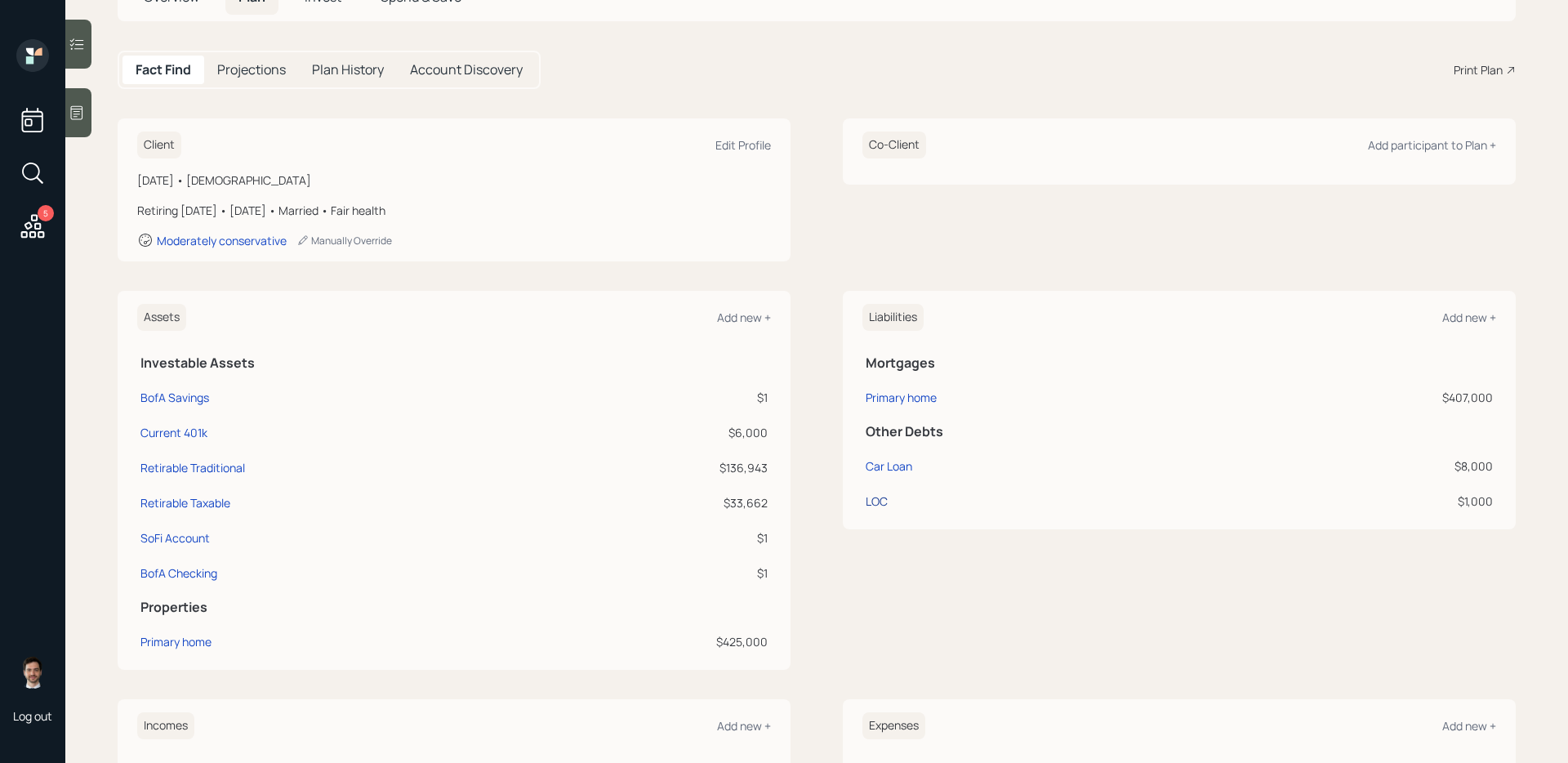
click at [874, 505] on div "LOC" at bounding box center [877, 500] width 22 height 17
select select "other"
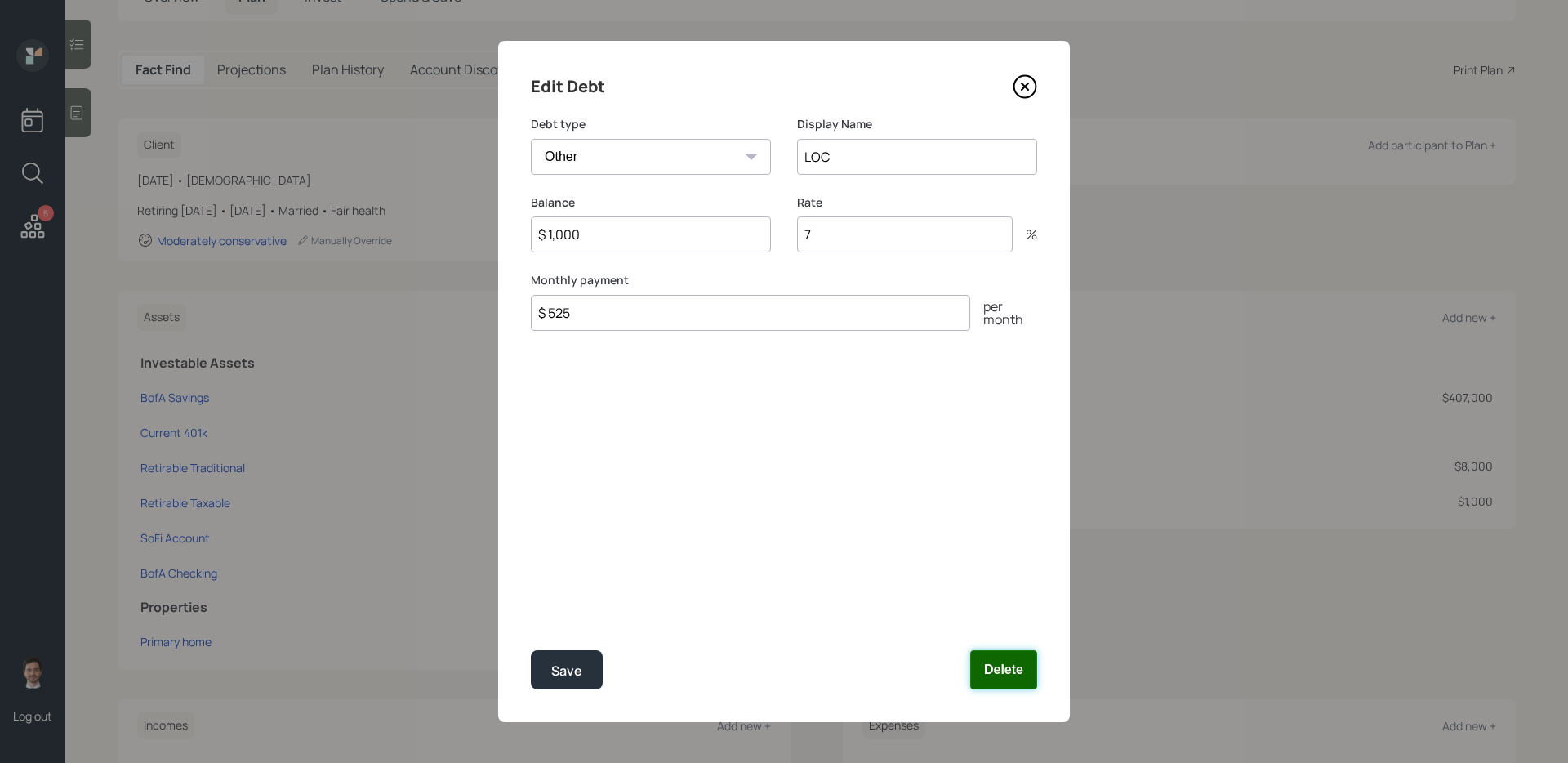
click at [1000, 607] on button "Delete" at bounding box center [1004, 670] width 67 height 39
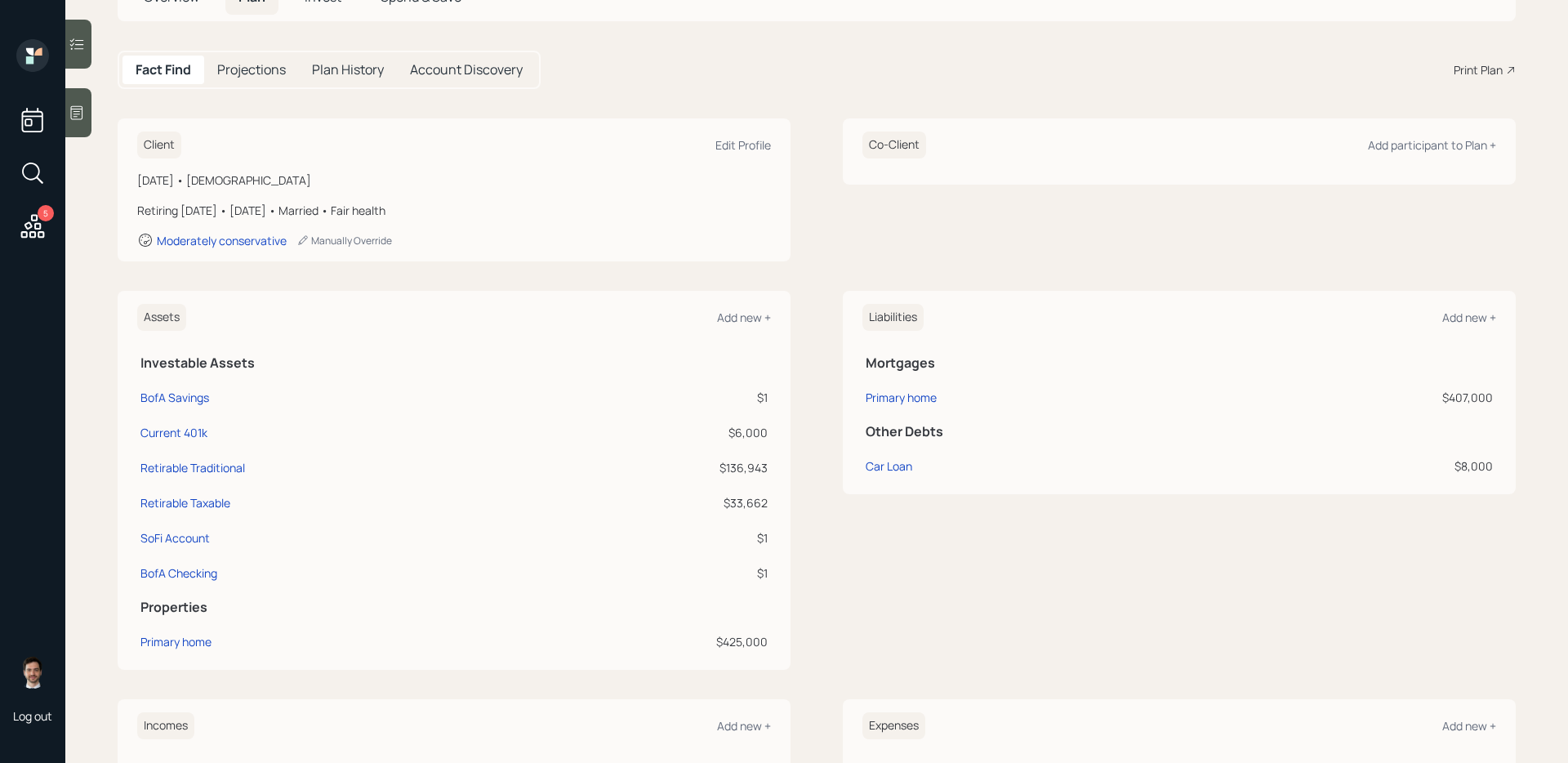
click at [1045, 581] on div "Liabilities Add new + Mortgages Primary home $407,000 Other Debts Car Loan $8,0…" at bounding box center [1180, 481] width 673 height 380
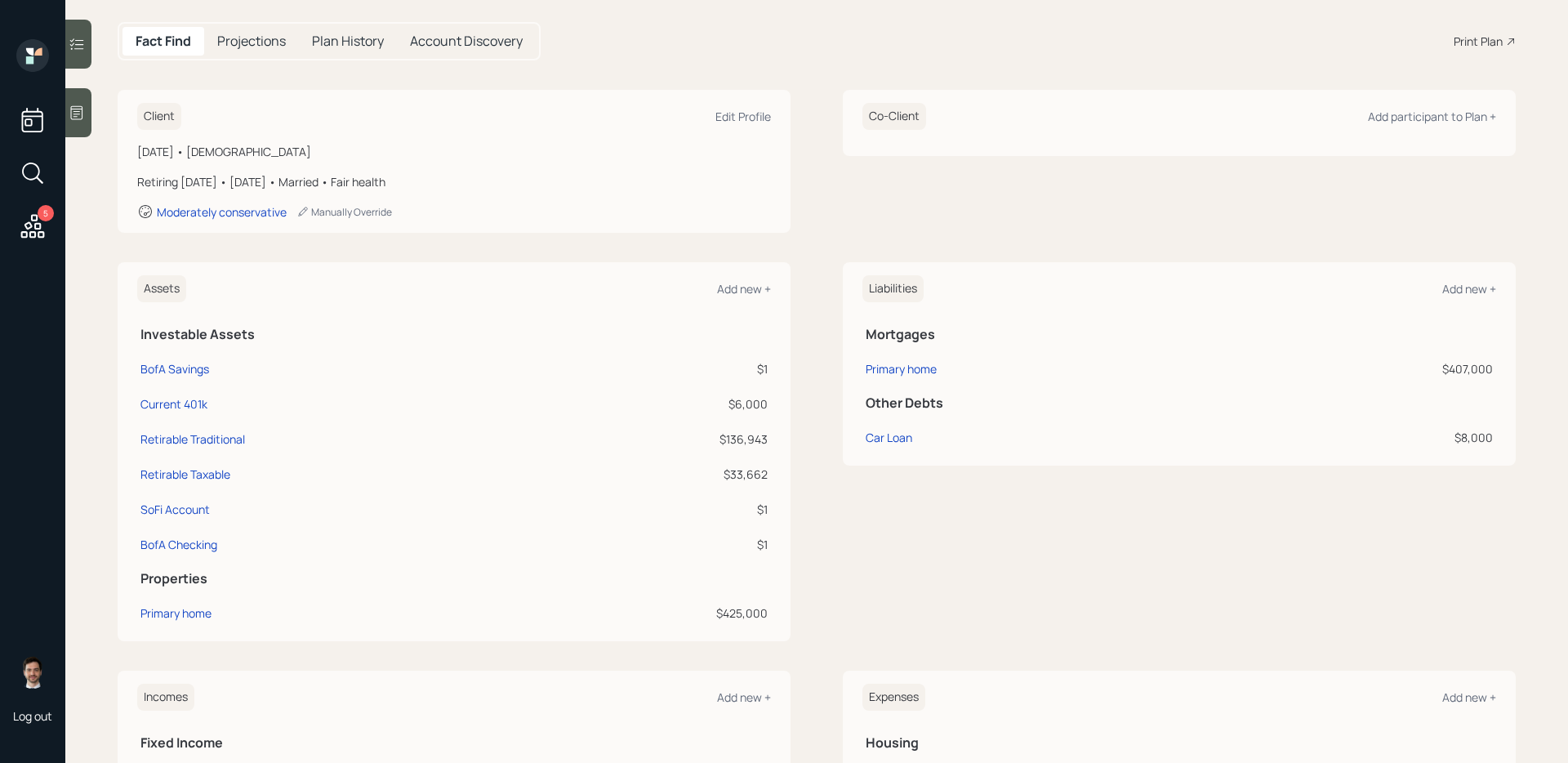
scroll to position [157, 0]
click at [972, 514] on div "Liabilities Add new + Mortgages Primary home $407,000 Other Debts Car Loan $8,0…" at bounding box center [1180, 451] width 673 height 380
click at [170, 404] on div "Current 401k" at bounding box center [174, 402] width 67 height 17
select select "company_sponsored"
select select "balanced"
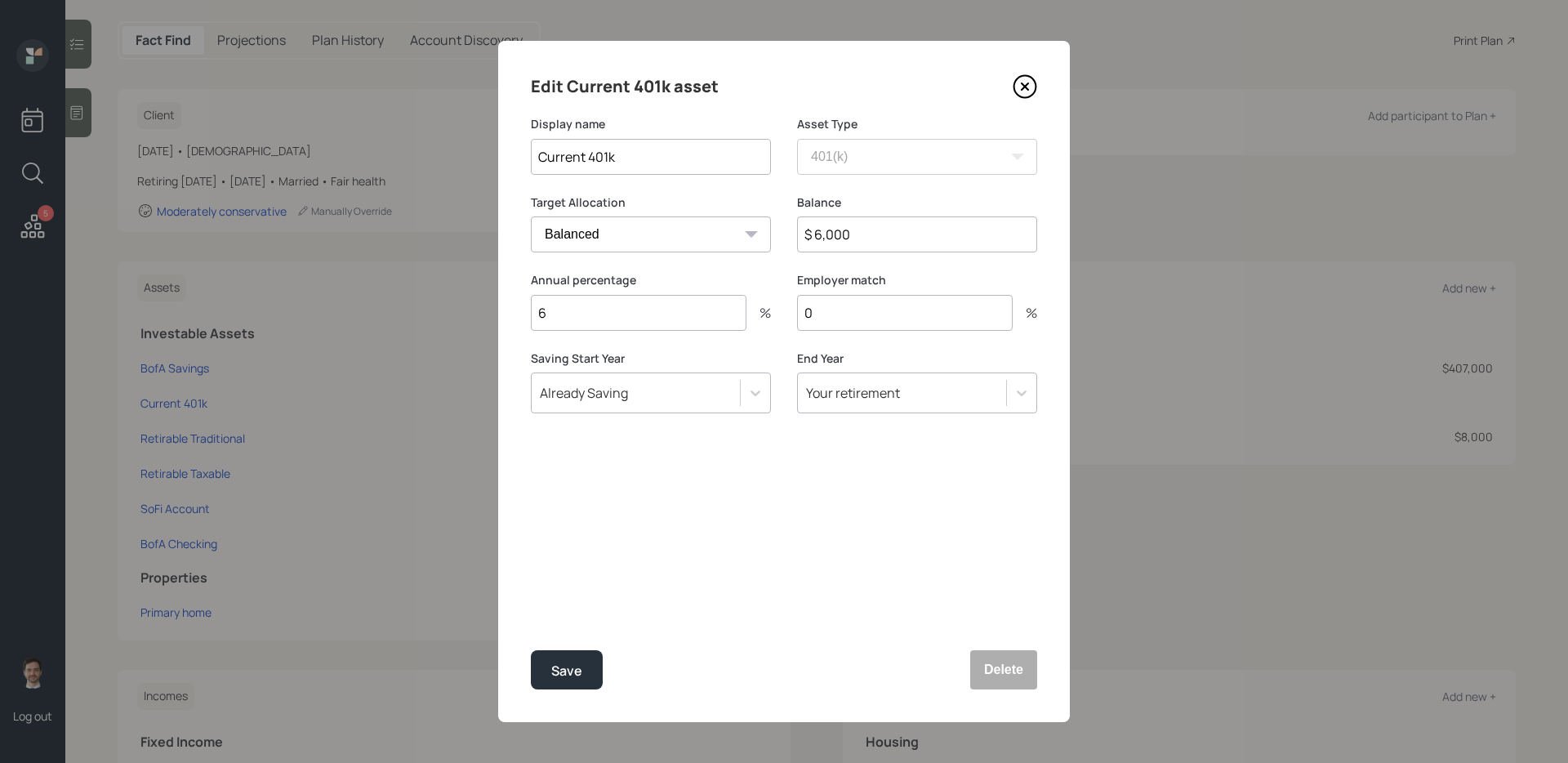
click at [879, 234] on input "$ 6,000" at bounding box center [917, 234] width 240 height 36
click at [1020, 88] on icon at bounding box center [1024, 87] width 25 height 25
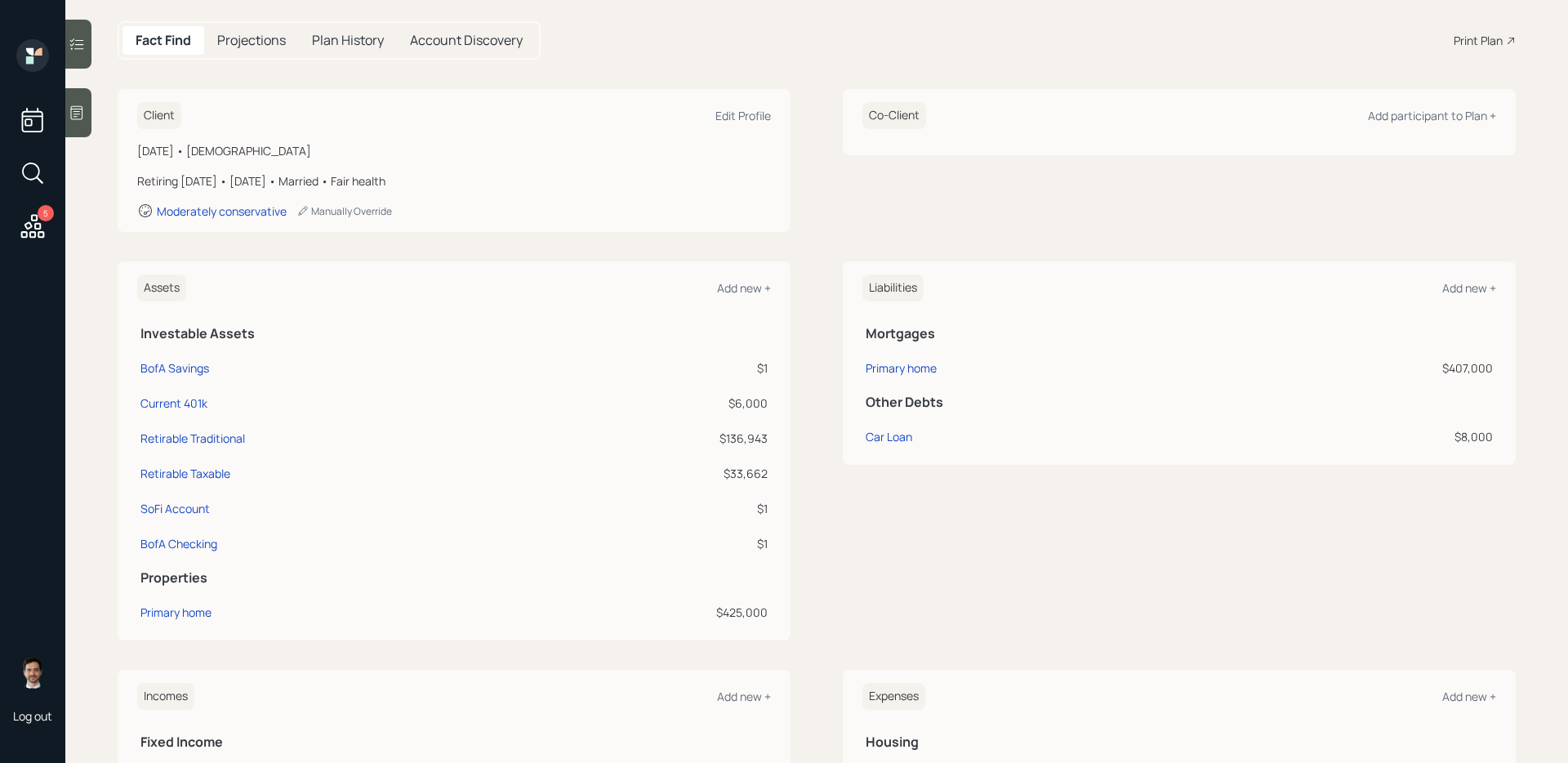
click at [822, 380] on div "Assets Add new + Investable Assets BofA Savings $1 Current 401k $6,000 Retirabl…" at bounding box center [817, 451] width 1399 height 380
click at [175, 506] on div "SoFi Account" at bounding box center [175, 508] width 70 height 17
select select "taxable"
select select "balanced"
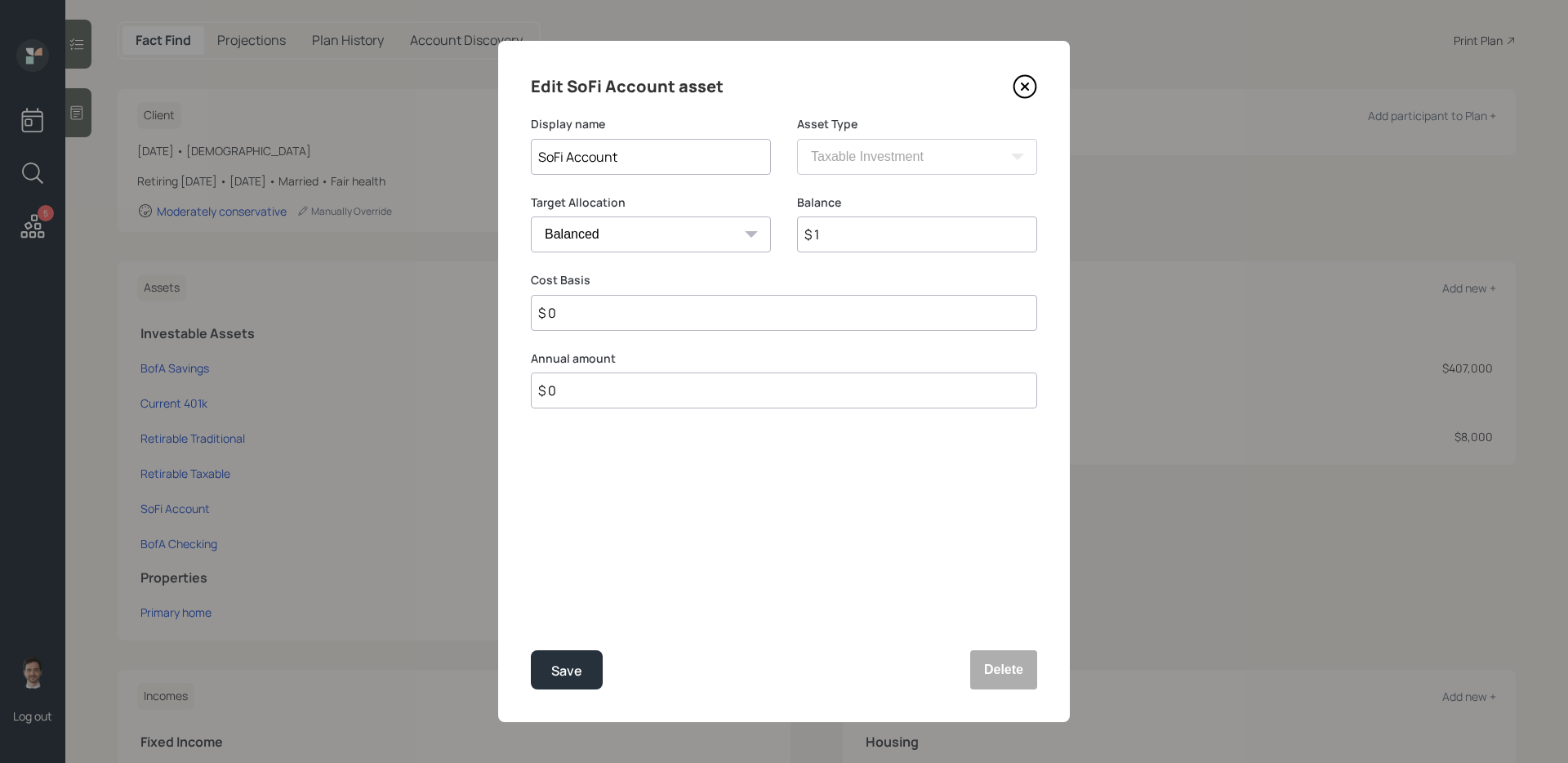
click at [884, 228] on input "$ 1" at bounding box center [917, 234] width 240 height 36
type input "$ 35,000"
click at [733, 225] on select "Cash Conservative Balanced Aggressive" at bounding box center [651, 234] width 240 height 36
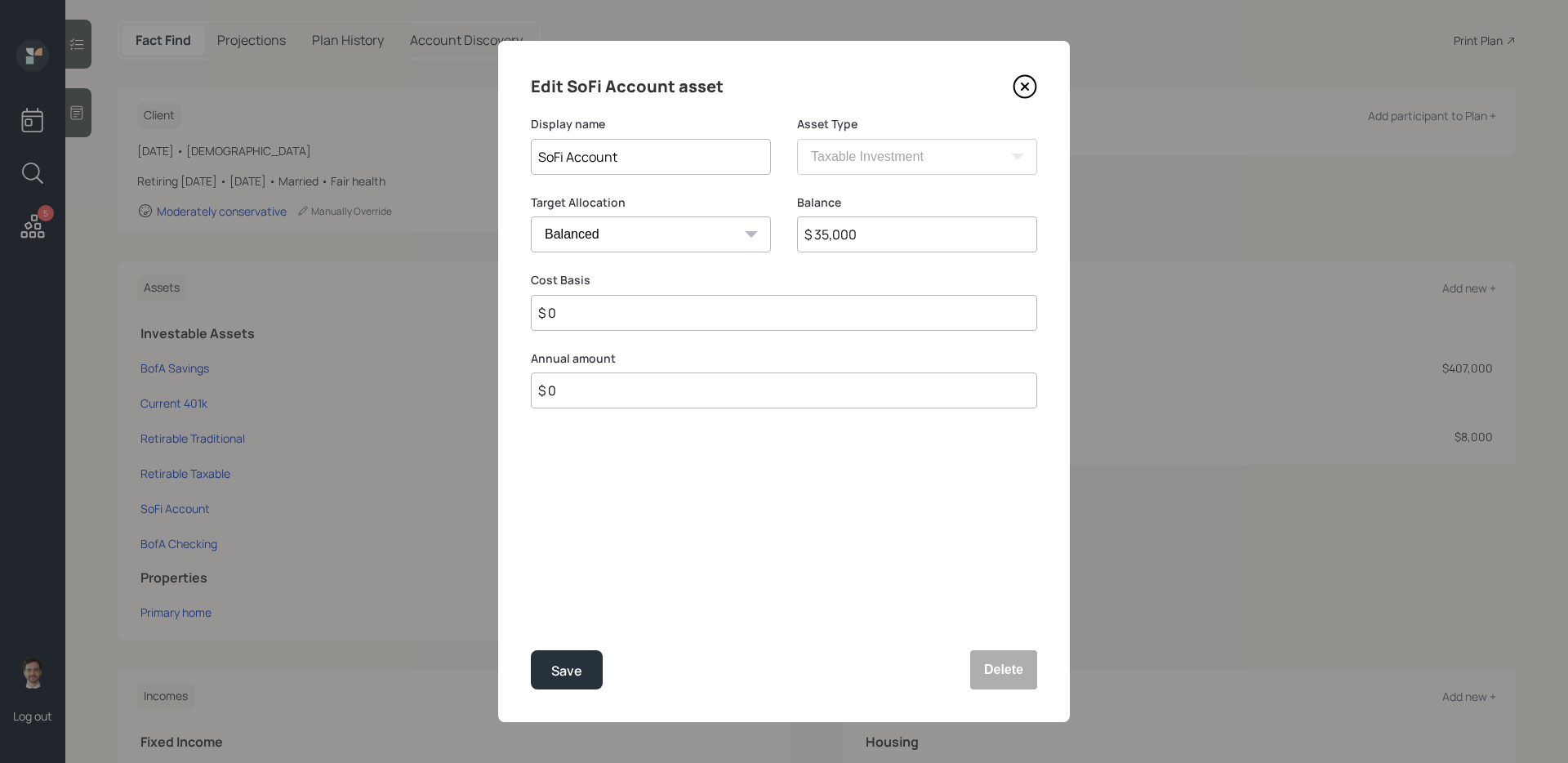
select select "uninvested"
click at [531, 216] on select "Cash Conservative Balanced Aggressive" at bounding box center [651, 234] width 240 height 36
click at [595, 315] on input "$ 0" at bounding box center [784, 313] width 506 height 36
type input "$ 35,000"
click at [531, 607] on button "Save" at bounding box center [566, 670] width 72 height 39
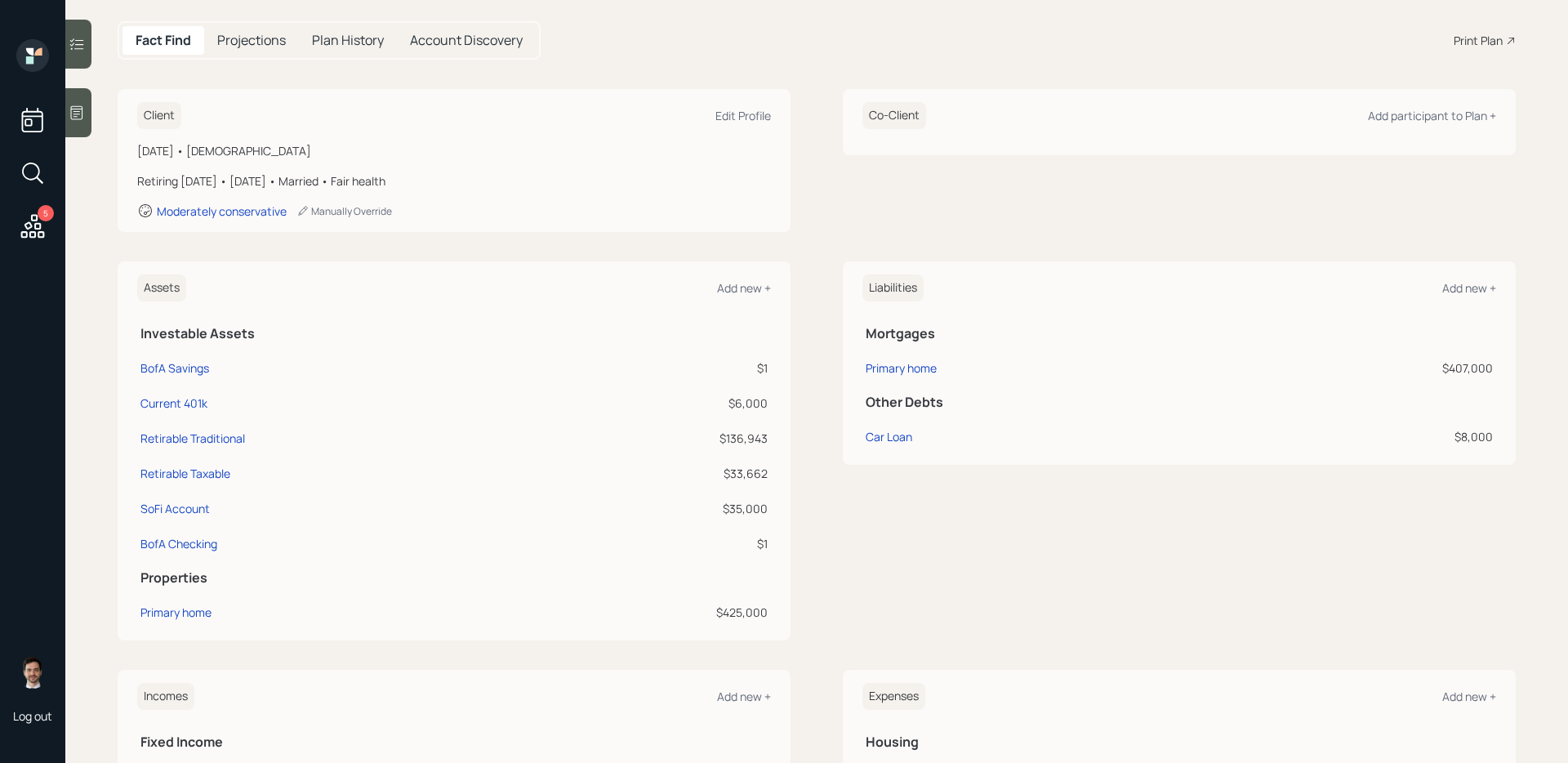
click at [195, 533] on td "BofA Checking" at bounding box center [346, 542] width 417 height 35
click at [190, 541] on div "BofA Checking" at bounding box center [179, 543] width 77 height 17
select select "taxable"
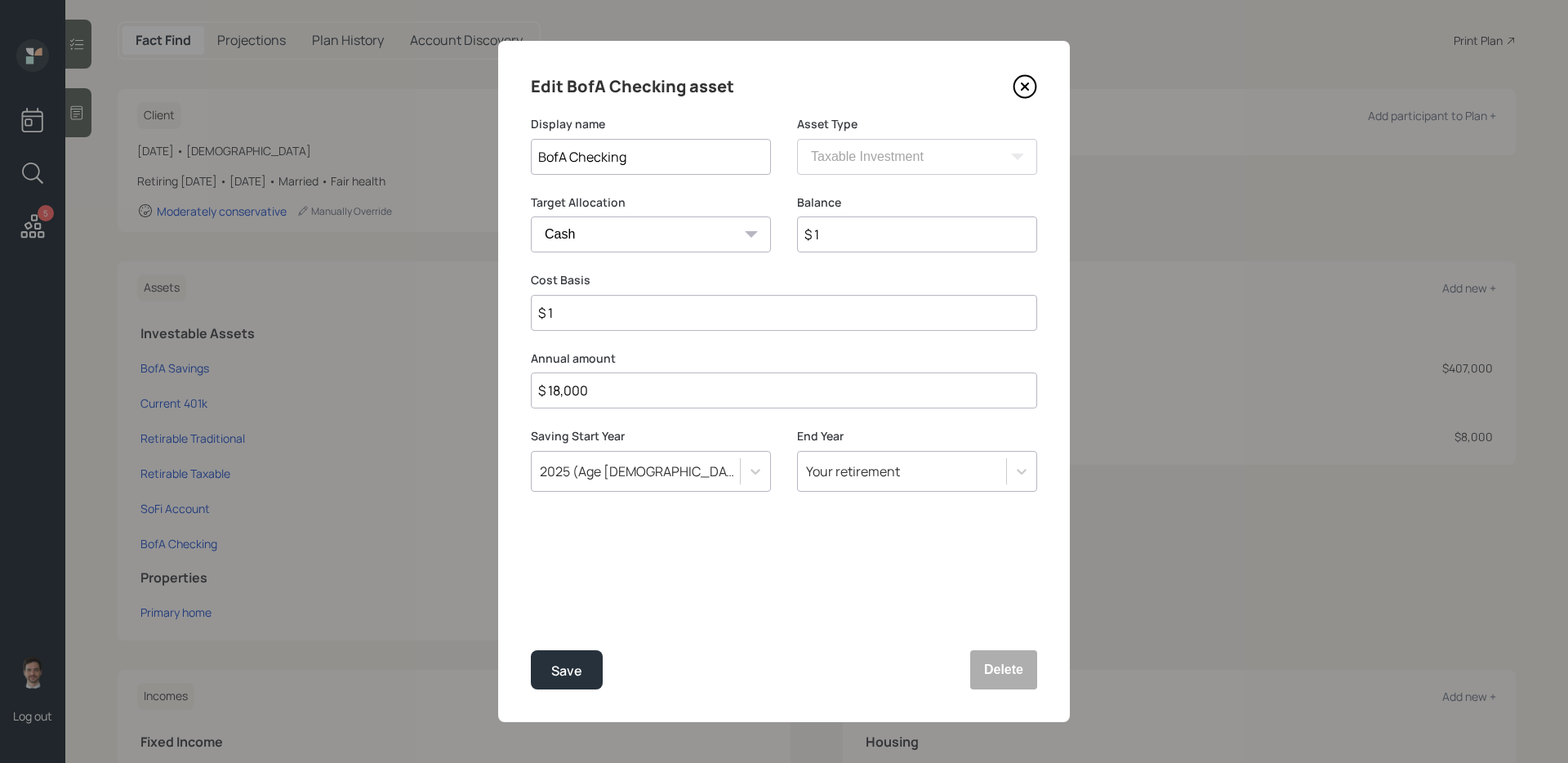
click at [882, 237] on input "$ 1" at bounding box center [917, 234] width 240 height 36
type input "$ 10"
type input "$ 100"
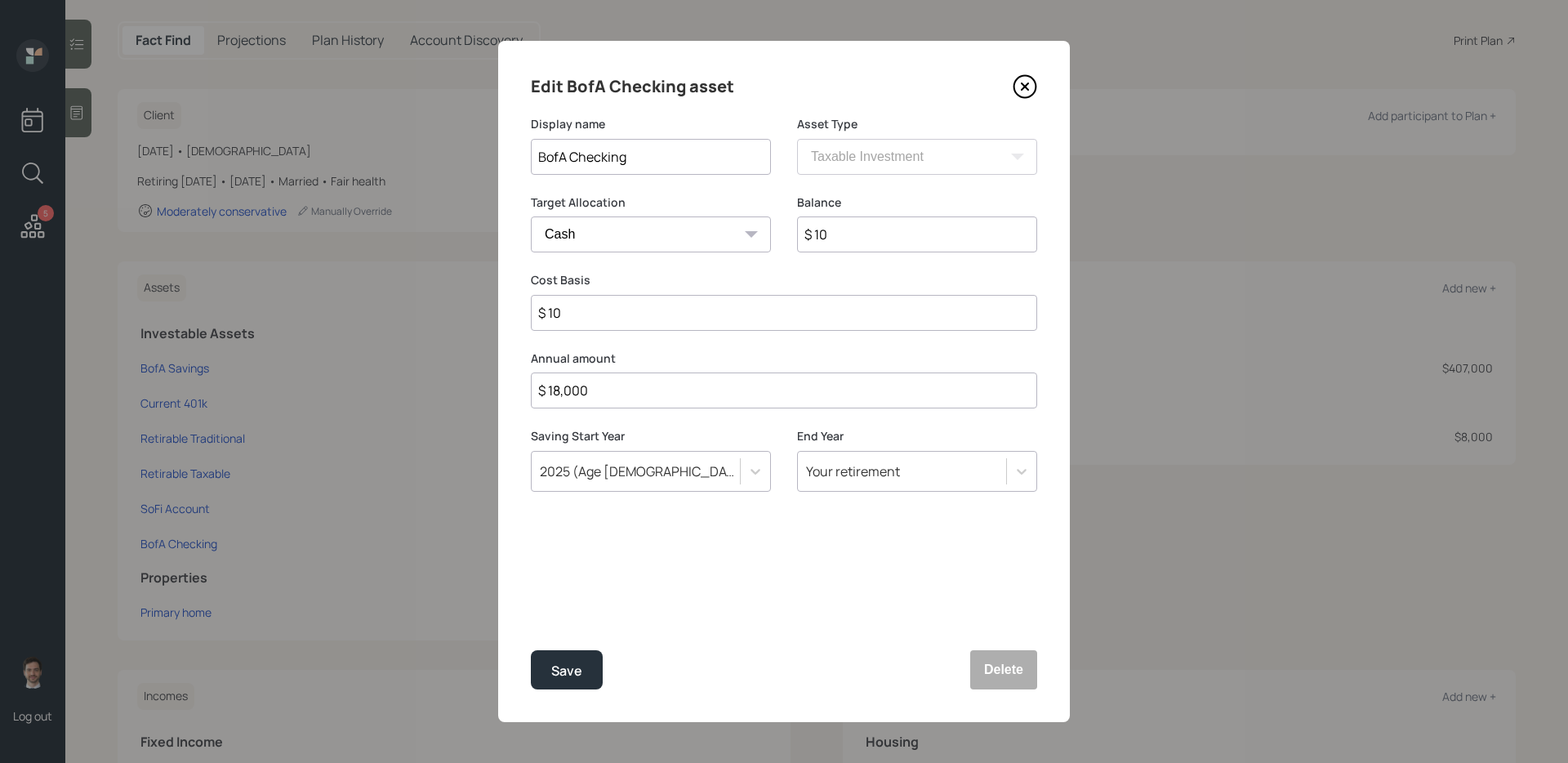
type input "$ 100"
type input "$ 1,000"
type input "$ 10,000"
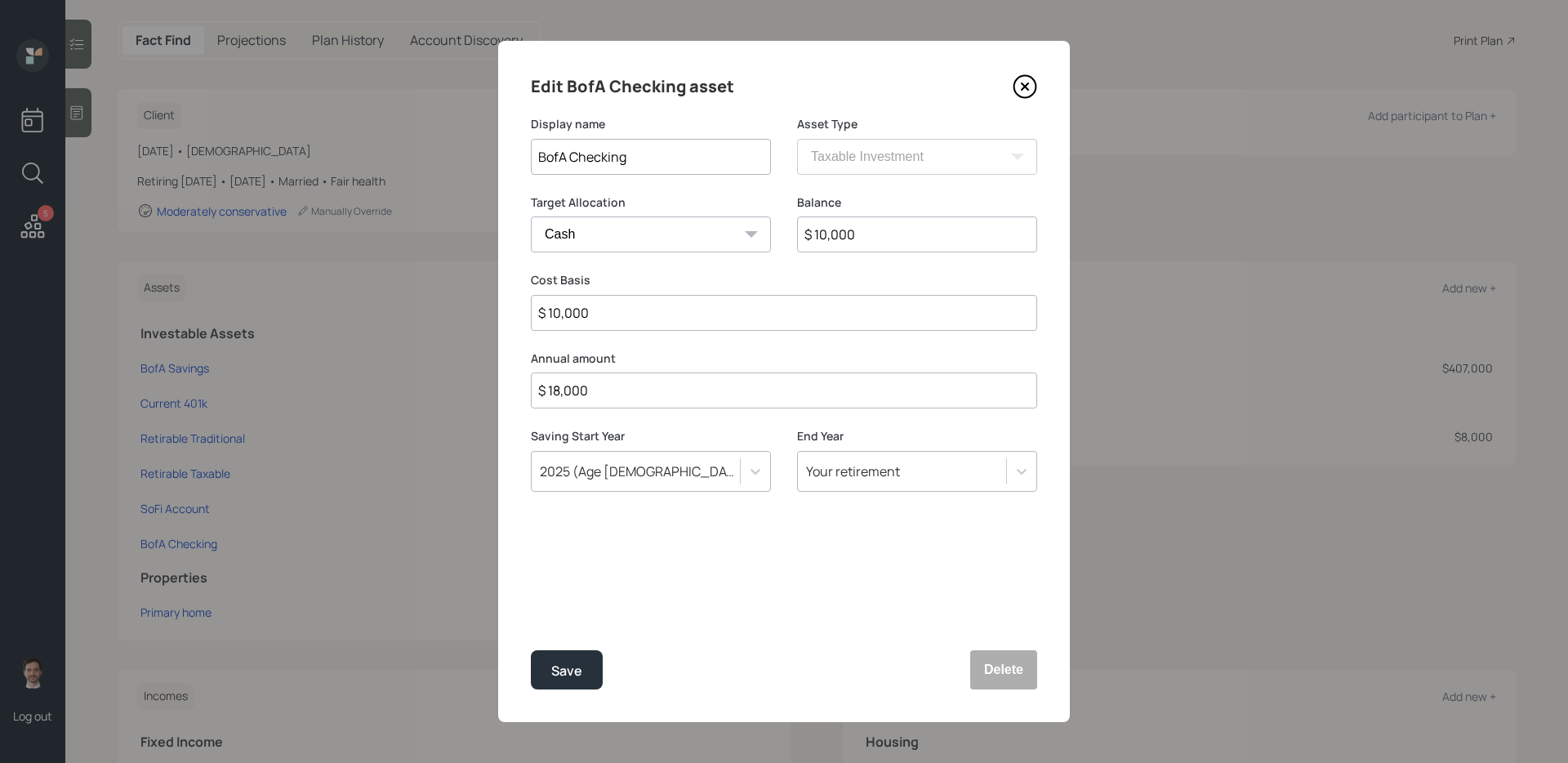
type input "$ 100,000"
click at [531, 607] on button "Save" at bounding box center [566, 670] width 72 height 39
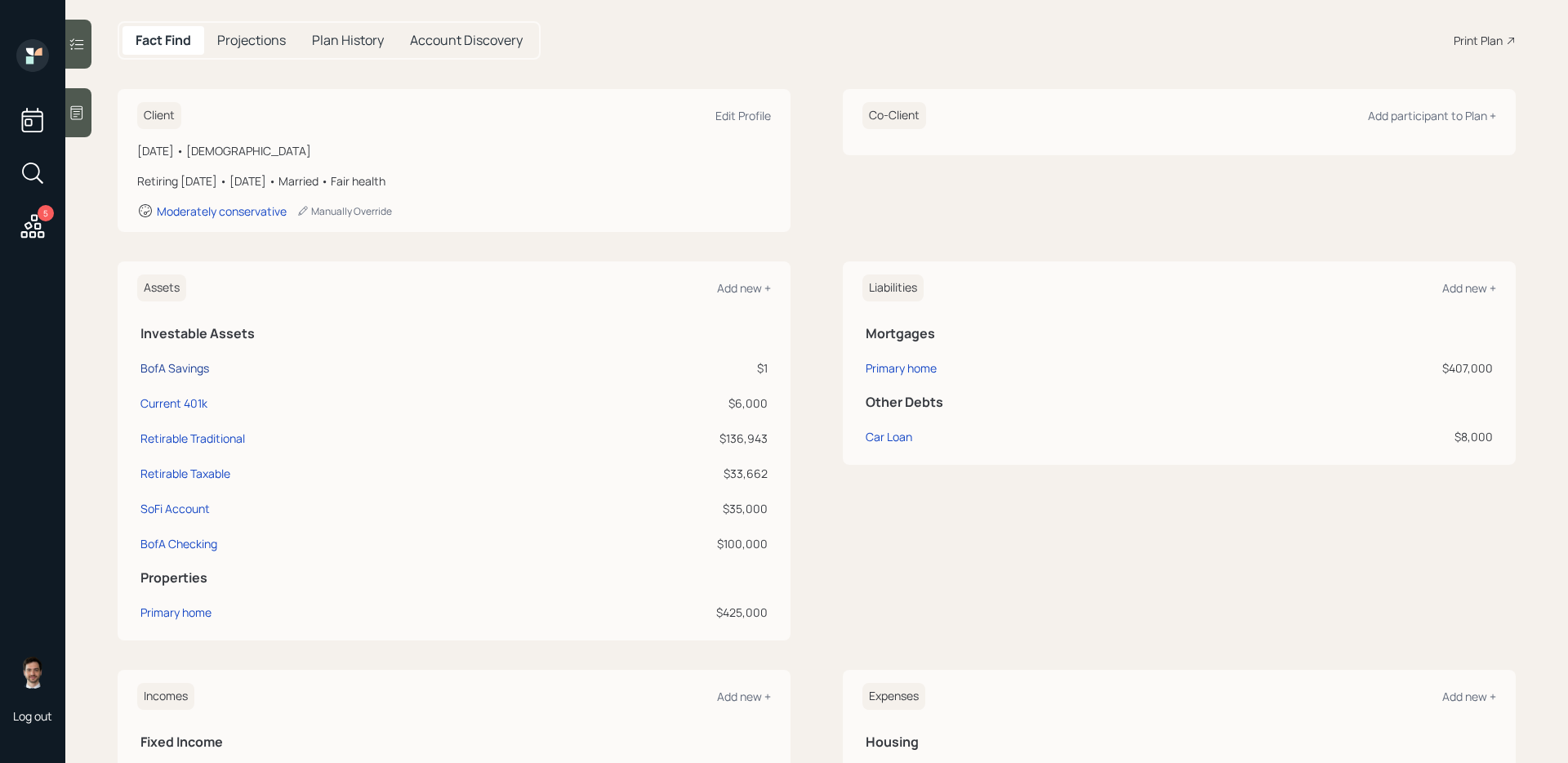
click at [190, 368] on div "BofA Savings" at bounding box center [175, 368] width 69 height 17
select select "taxable"
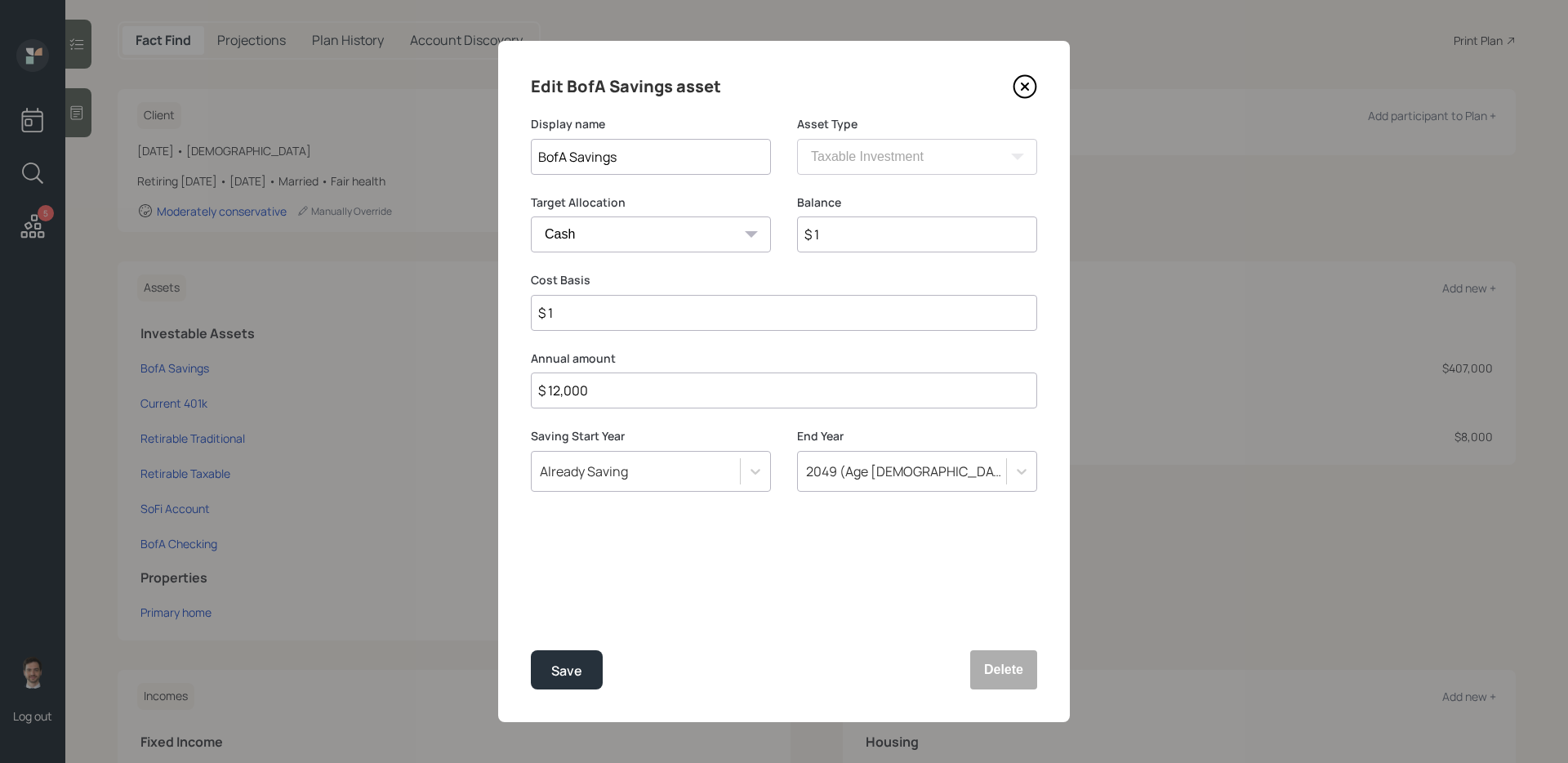
click at [867, 244] on input "$ 1" at bounding box center [917, 234] width 240 height 36
click at [1022, 92] on icon at bounding box center [1024, 87] width 25 height 25
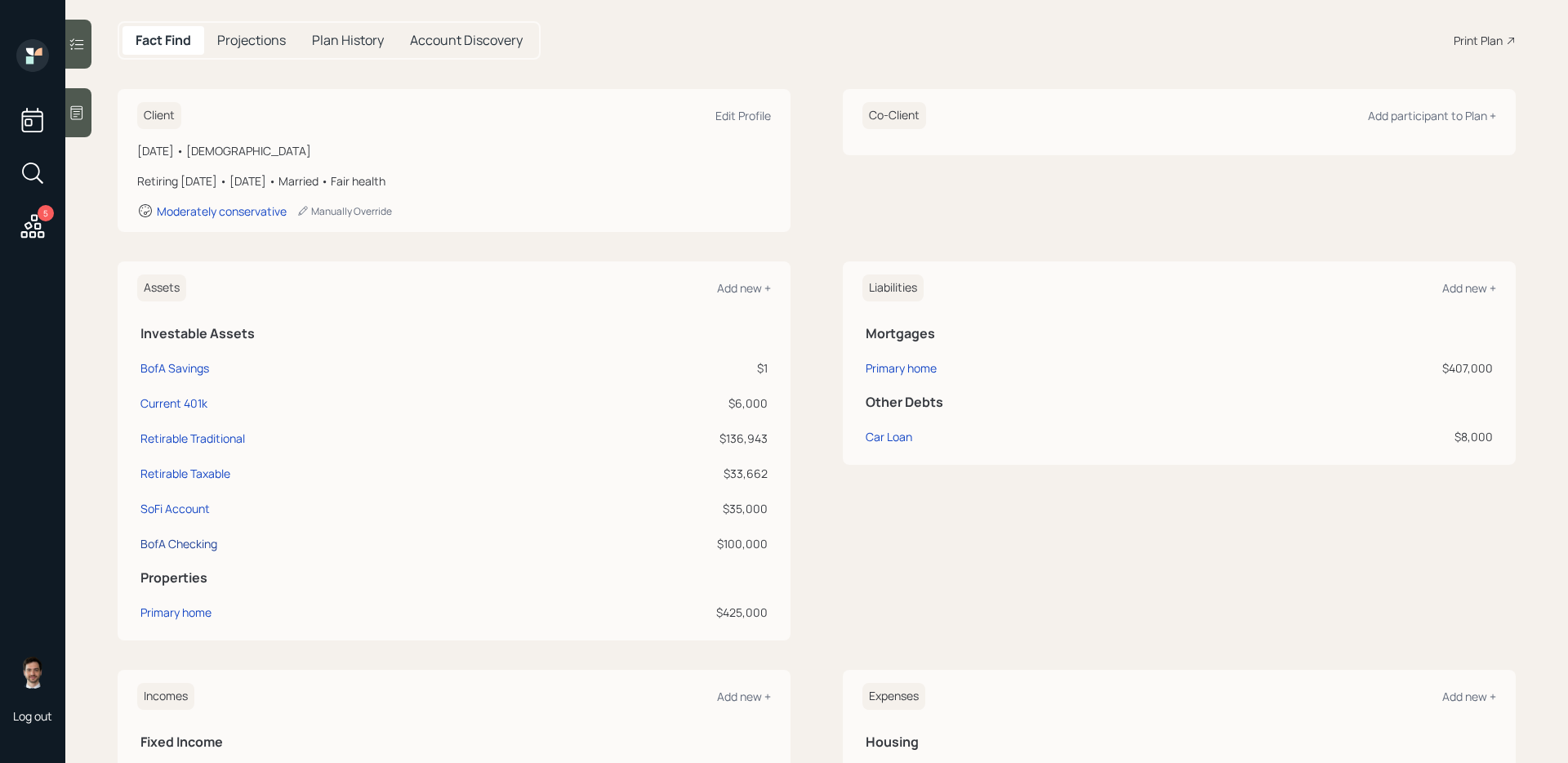
click at [177, 543] on div "BofA Checking" at bounding box center [179, 543] width 77 height 17
select select "taxable"
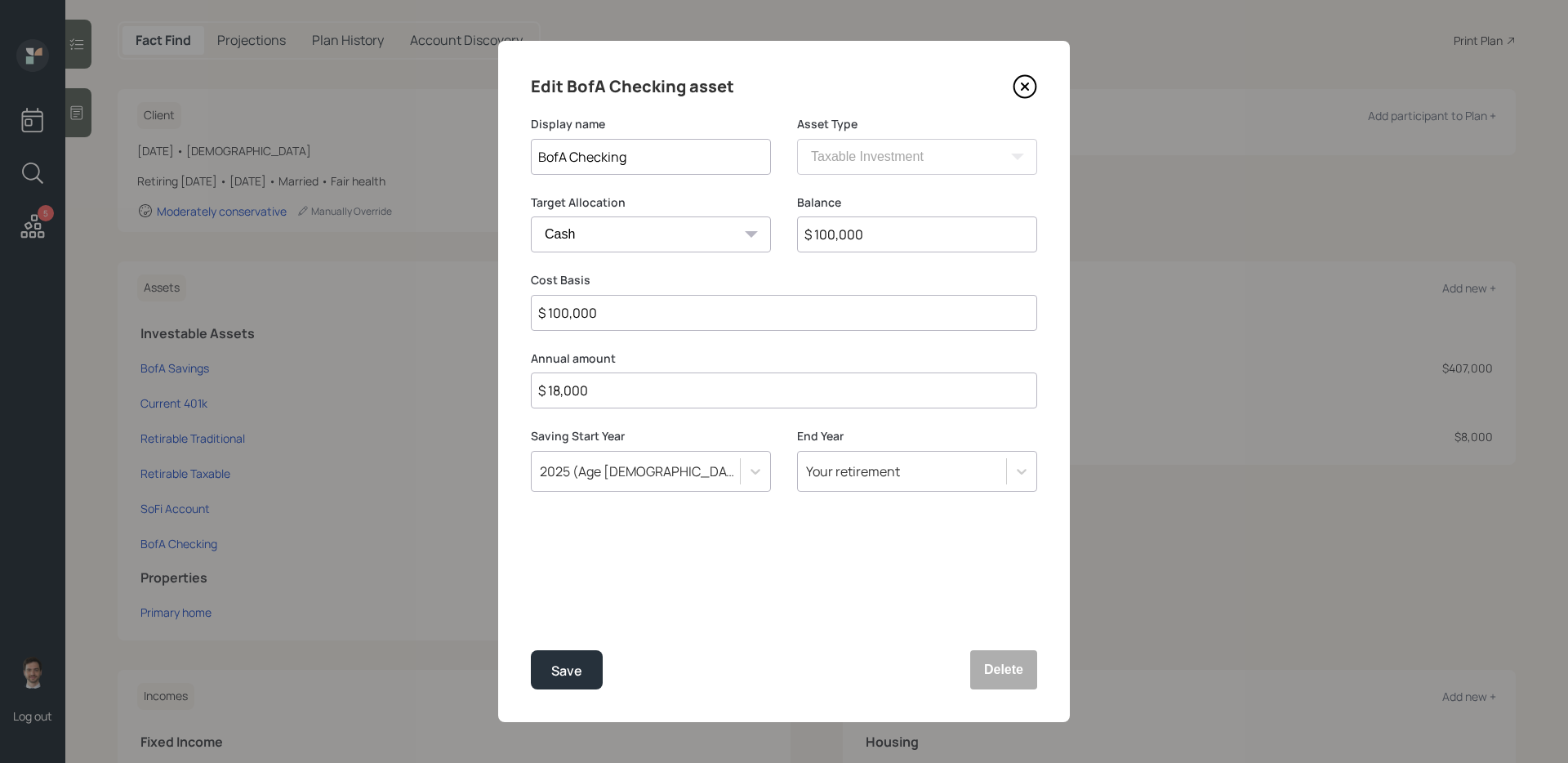
click at [872, 235] on input "$ 100,000" at bounding box center [917, 234] width 240 height 36
type input "$ 4"
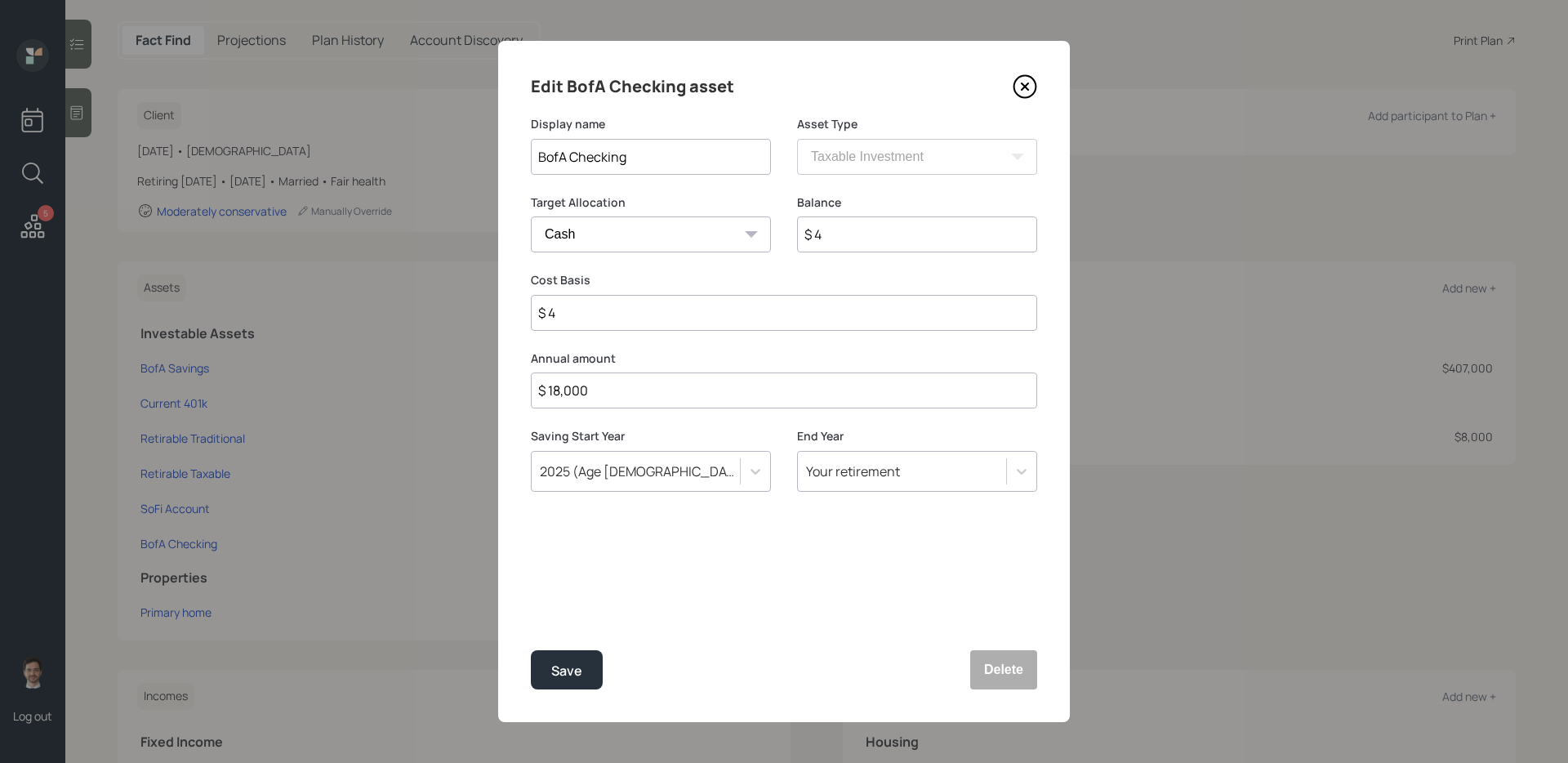
type input "$ 40"
type input "$ 400"
type input "$ 4,000"
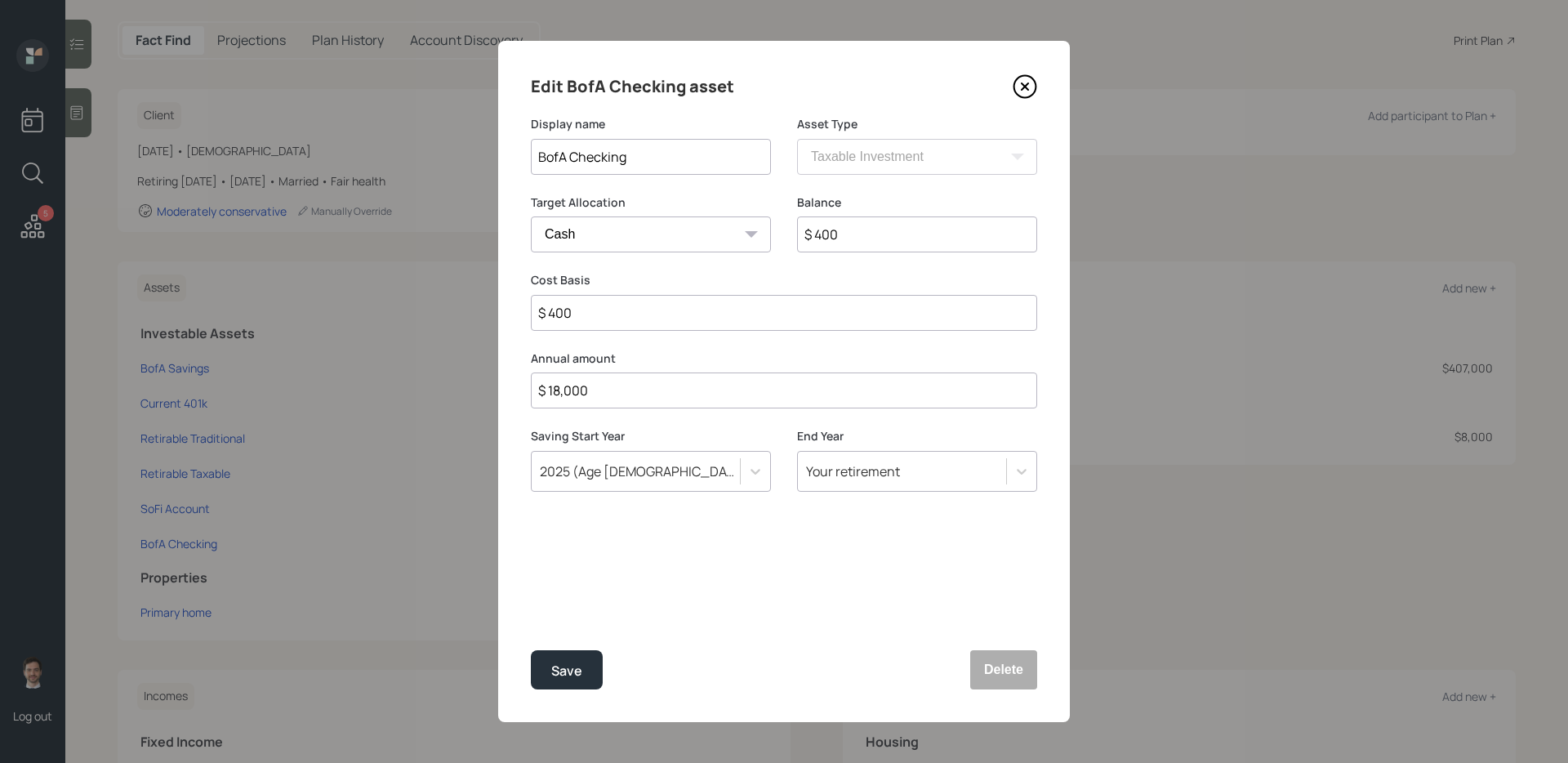
type input "$ 4,000"
type input "$ 40,000"
type input "$ 400,000"
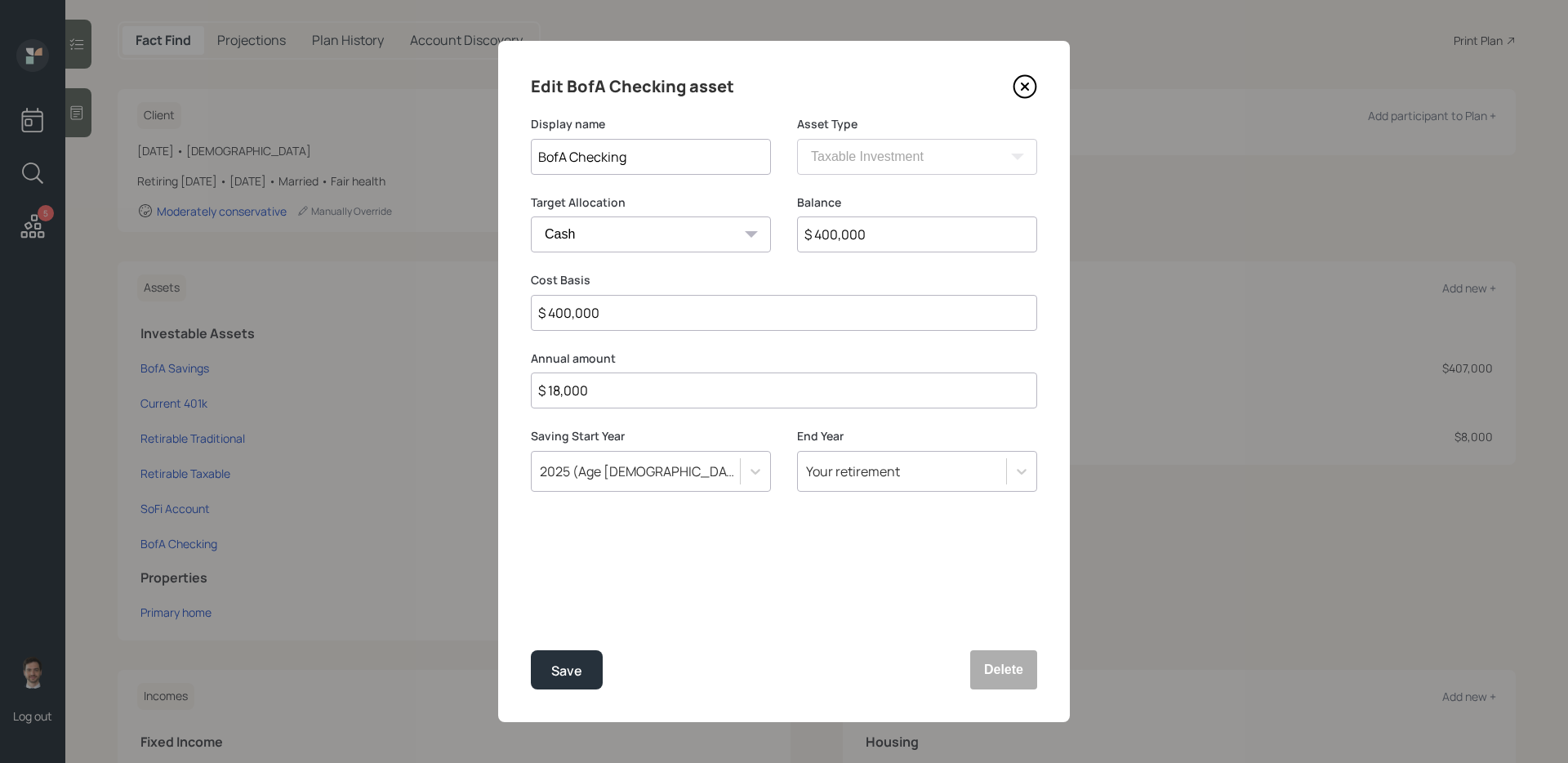
type input "$ 400,000"
click at [531, 607] on button "Save" at bounding box center [566, 670] width 72 height 39
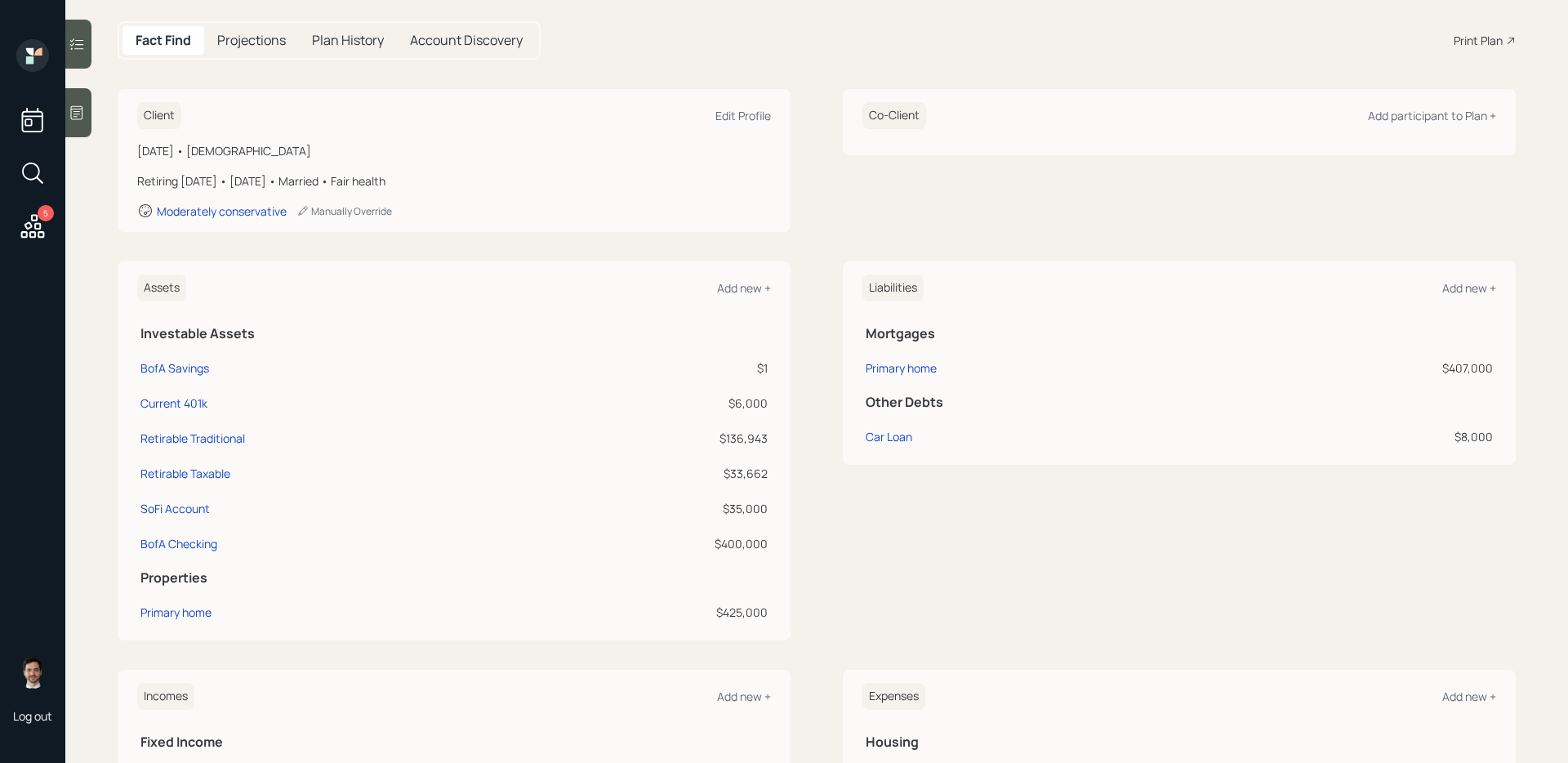
click at [801, 553] on div "Assets Add new + Investable Assets BofA Savings $1 Current 401k $6,000 Retirabl…" at bounding box center [817, 451] width 1399 height 380
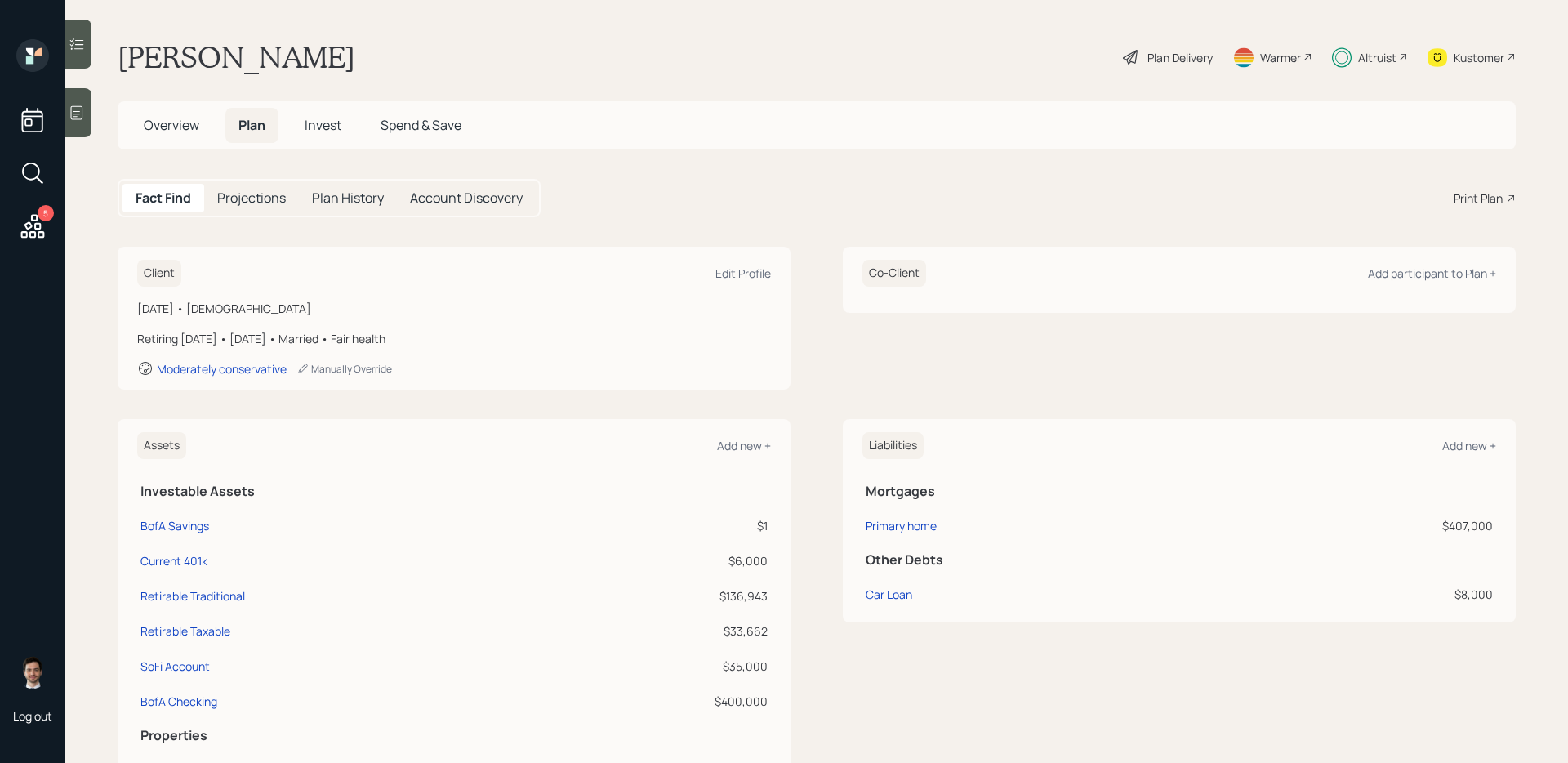
scroll to position [2, 0]
click at [1169, 48] on div "Plan Delivery" at bounding box center [1181, 55] width 65 height 17
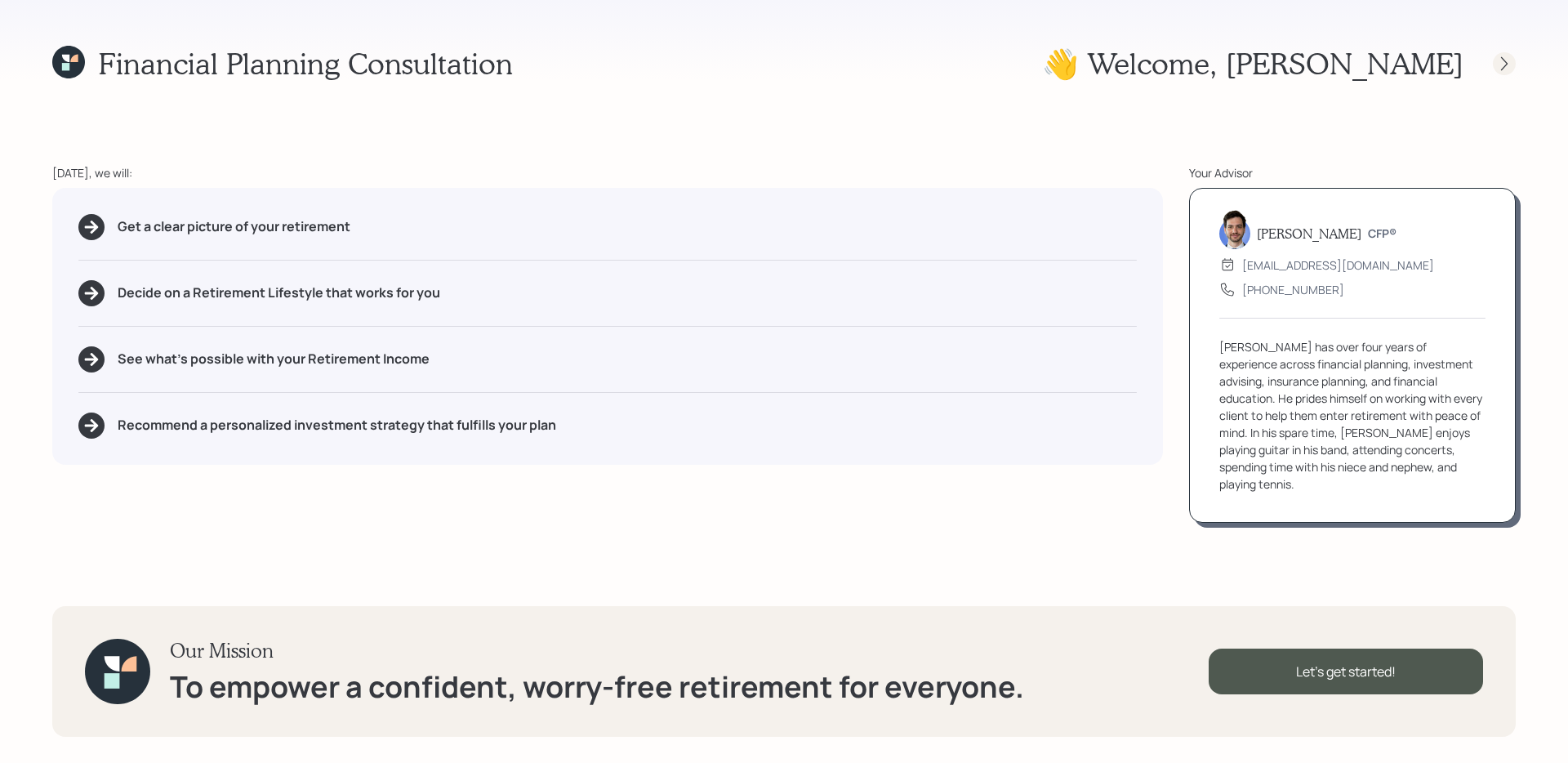
click at [1200, 65] on icon at bounding box center [1504, 64] width 17 height 17
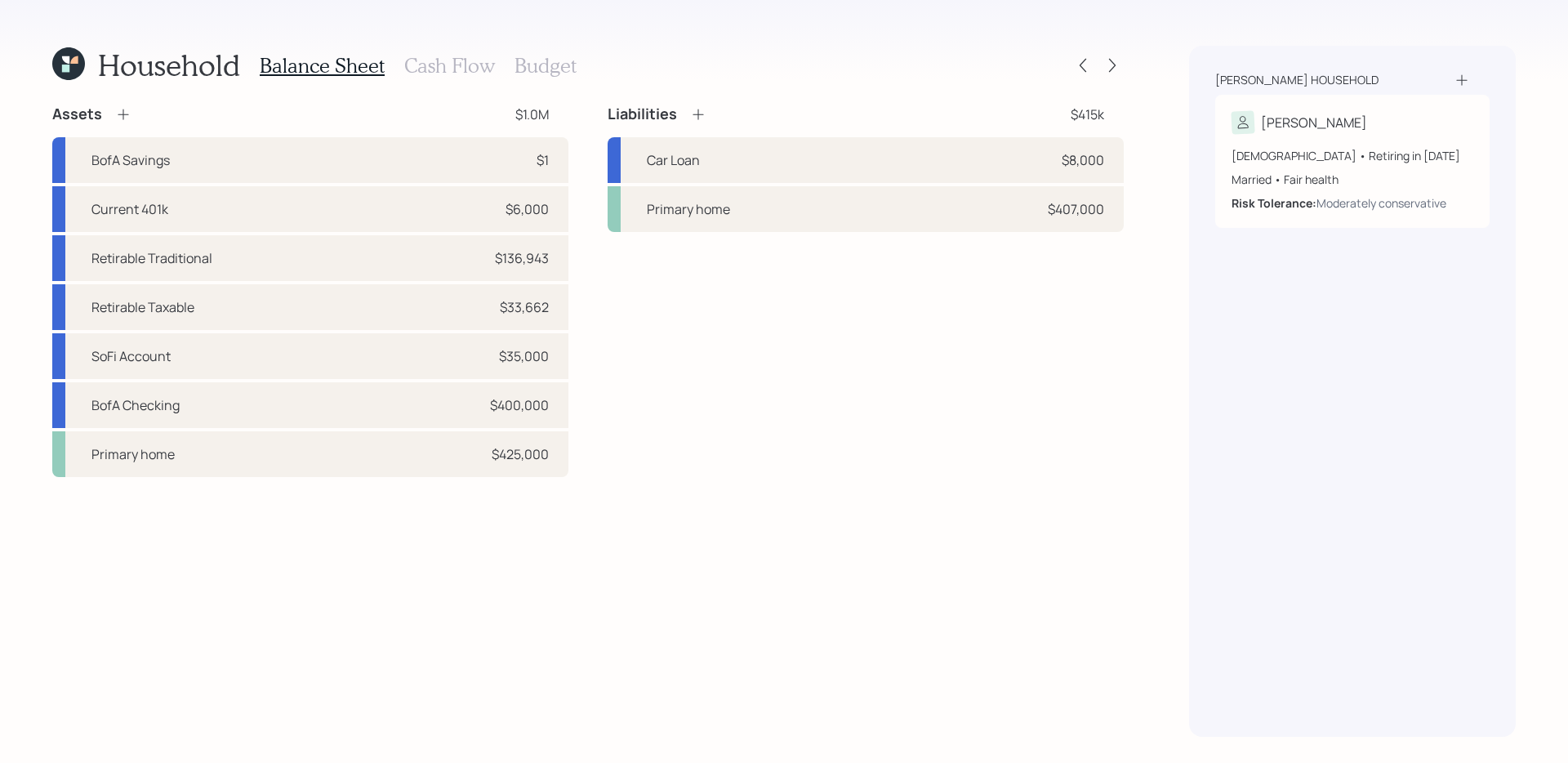
click at [432, 65] on h3 "Cash Flow" at bounding box center [449, 66] width 90 height 24
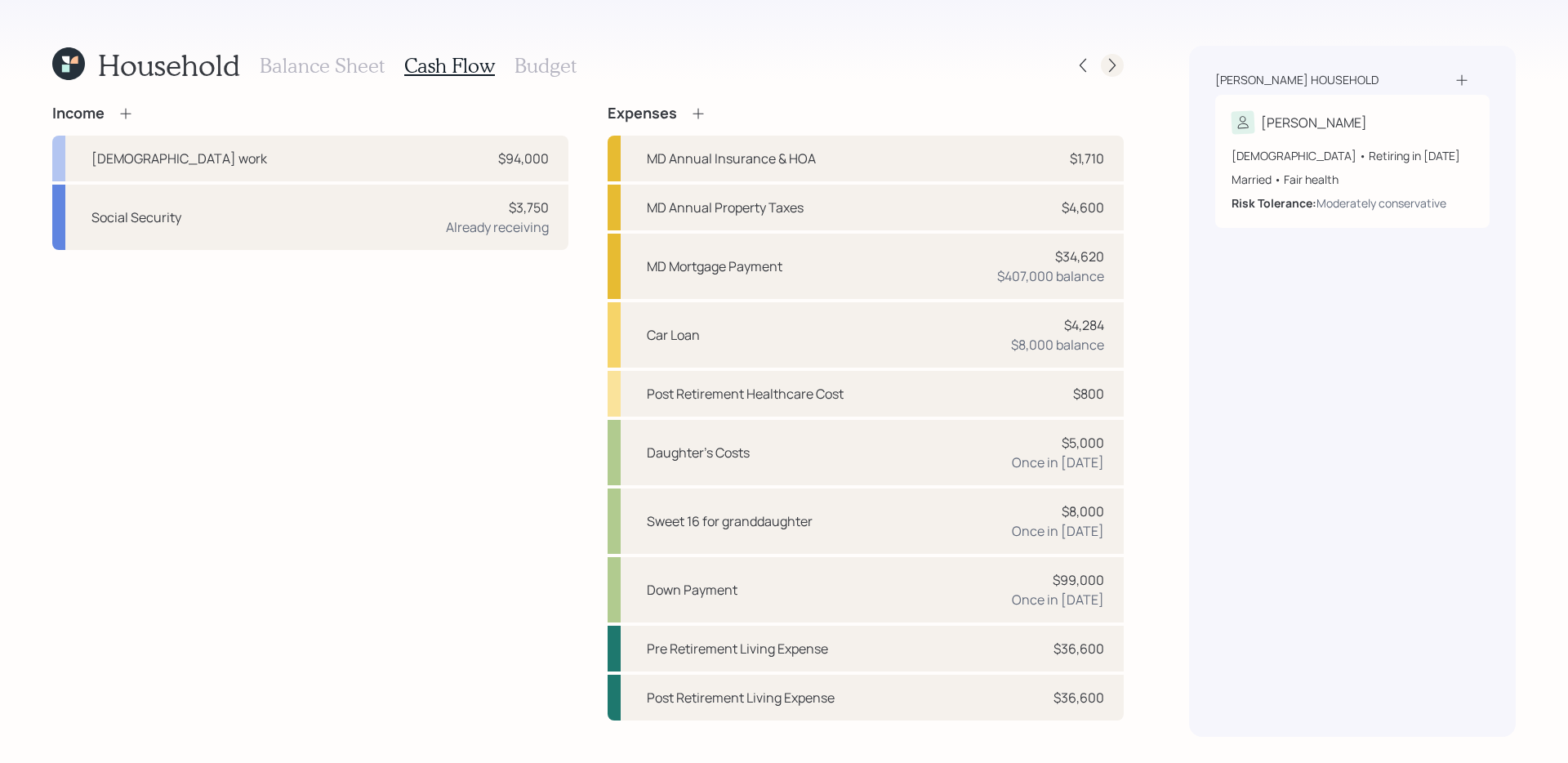
click at [1113, 70] on icon at bounding box center [1112, 65] width 17 height 17
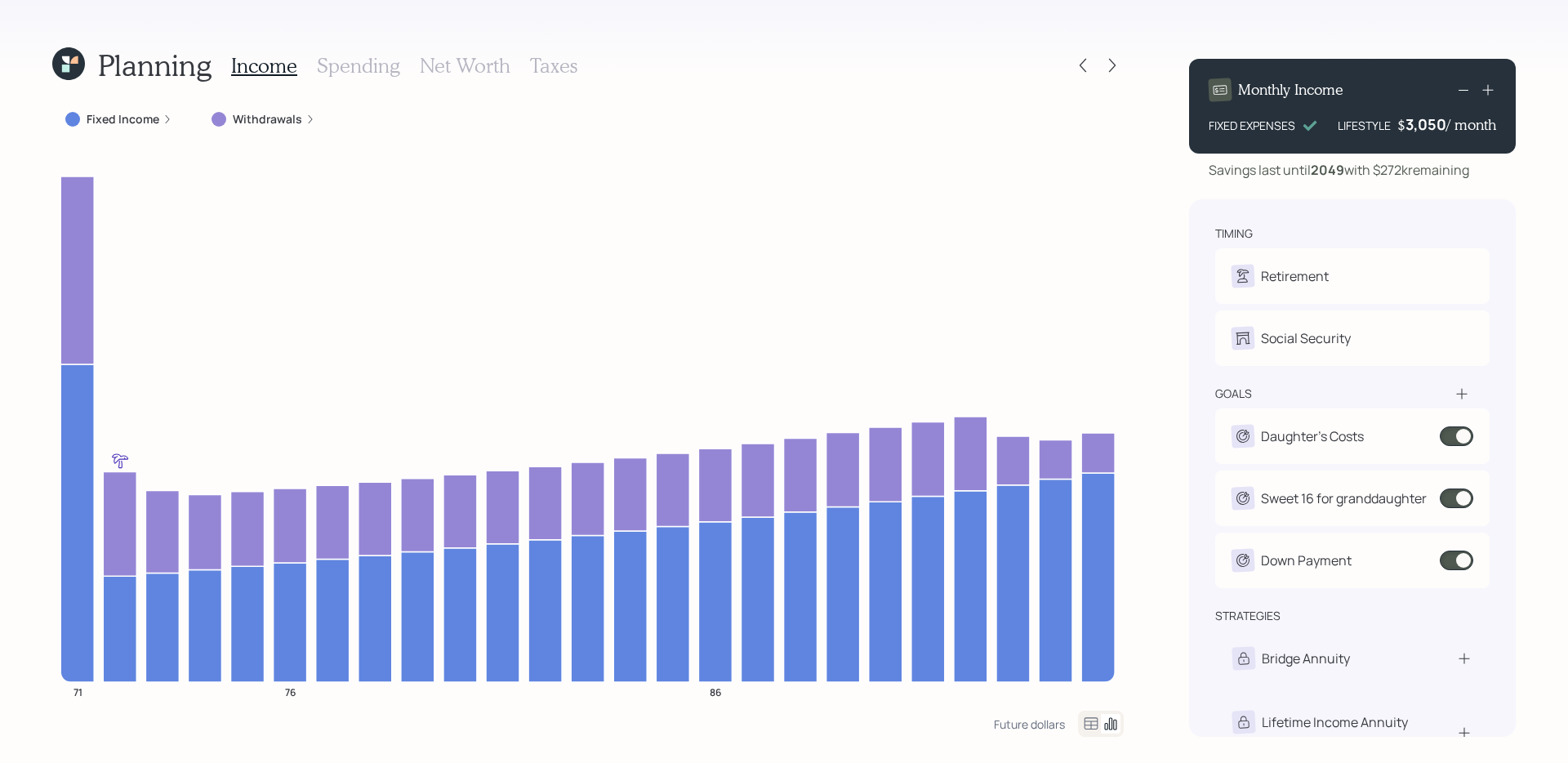
click at [278, 120] on label "Withdrawals" at bounding box center [267, 119] width 70 height 17
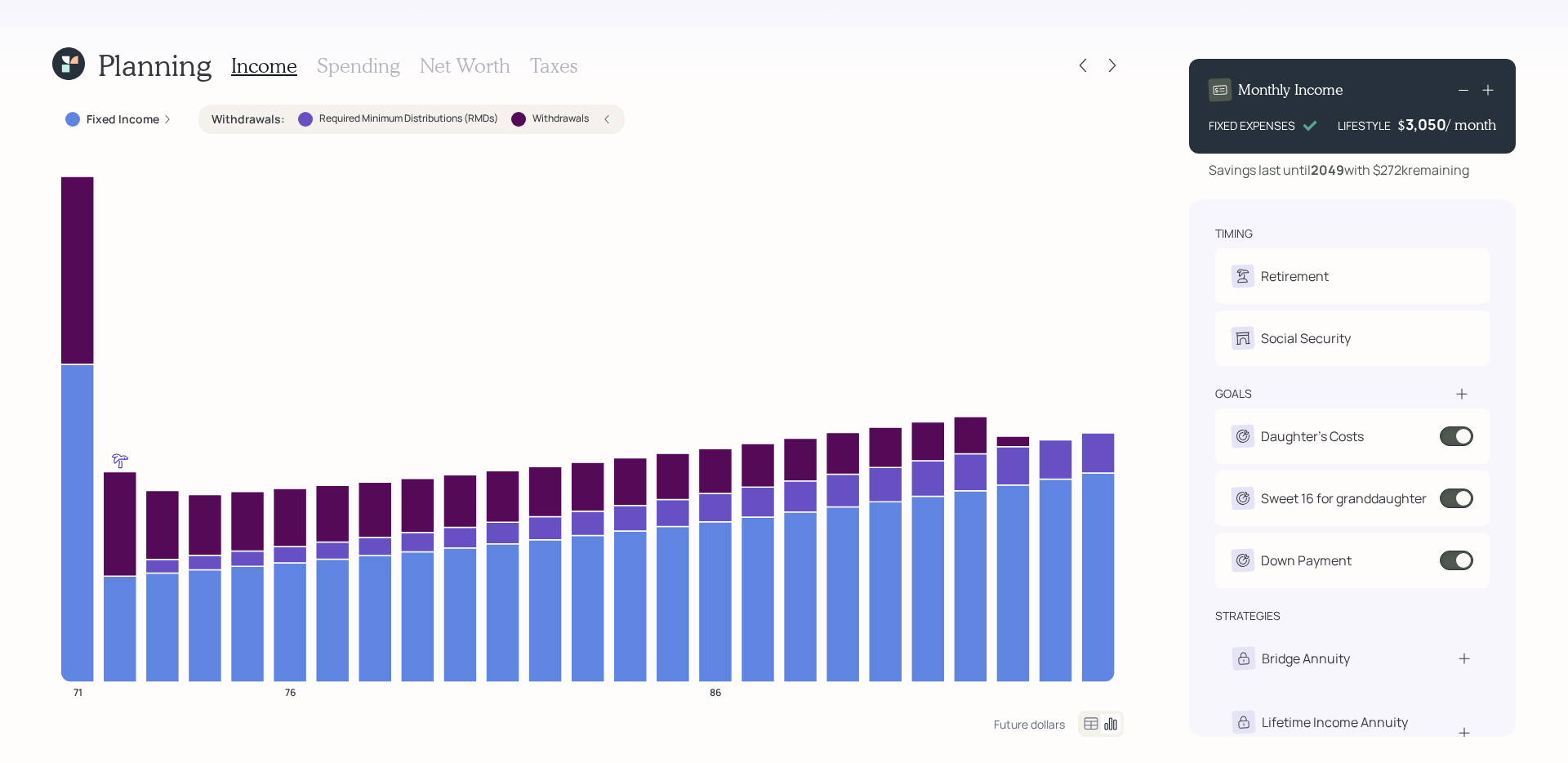
click at [264, 121] on label "Withdrawals :" at bounding box center [248, 119] width 74 height 17
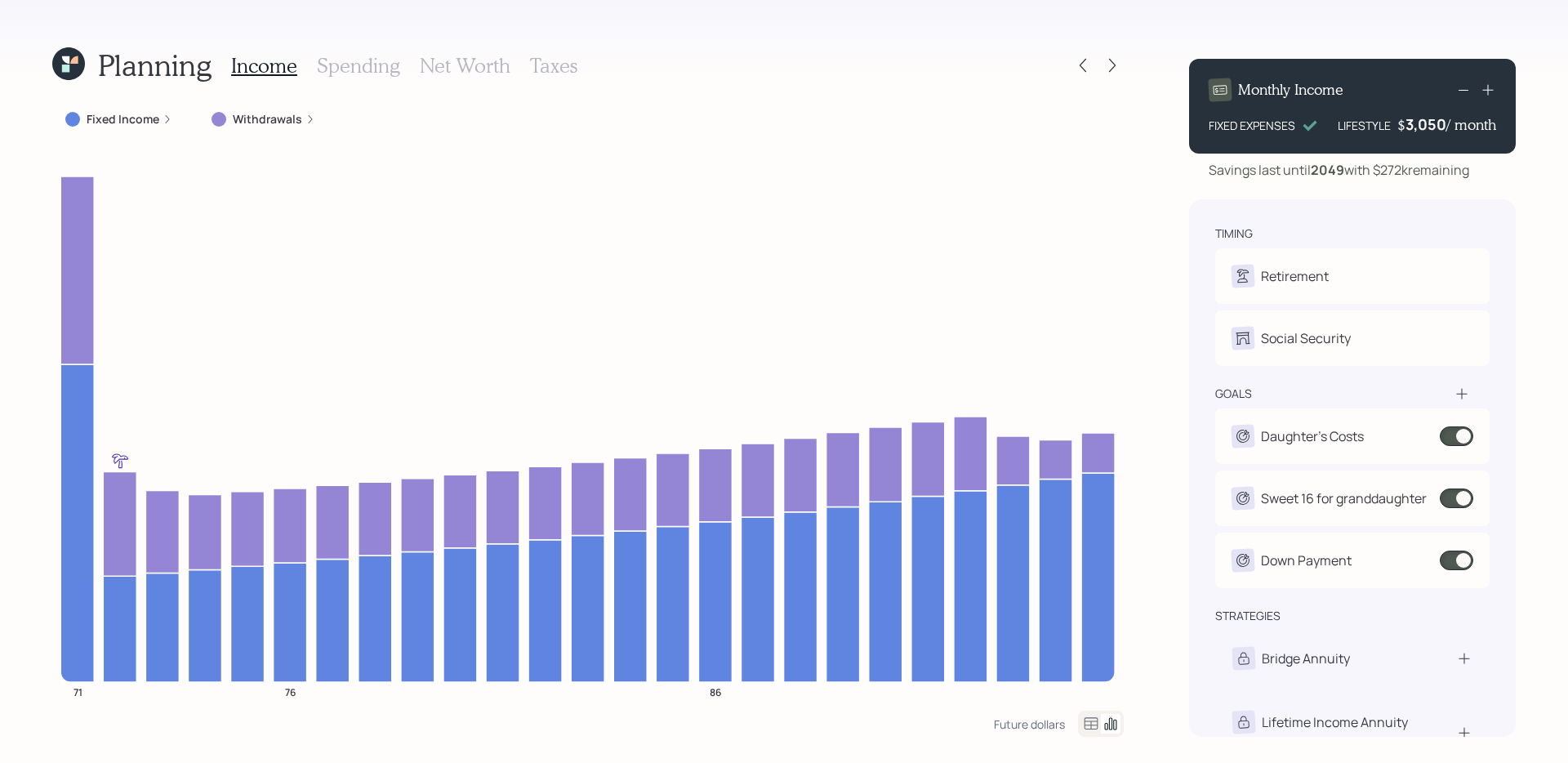
click at [76, 65] on icon at bounding box center [68, 63] width 32 height 32
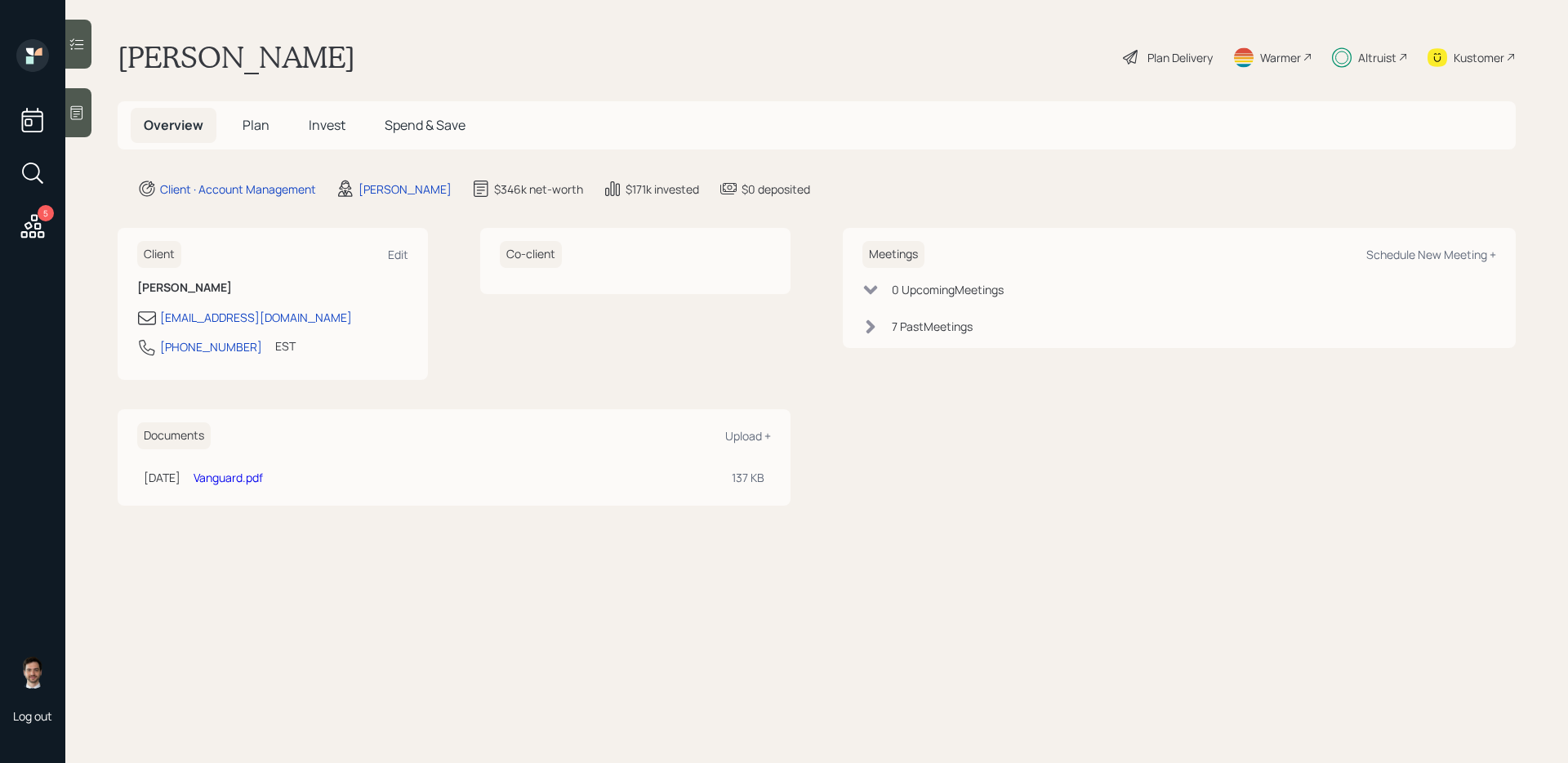
click at [261, 129] on span "Plan" at bounding box center [256, 125] width 27 height 18
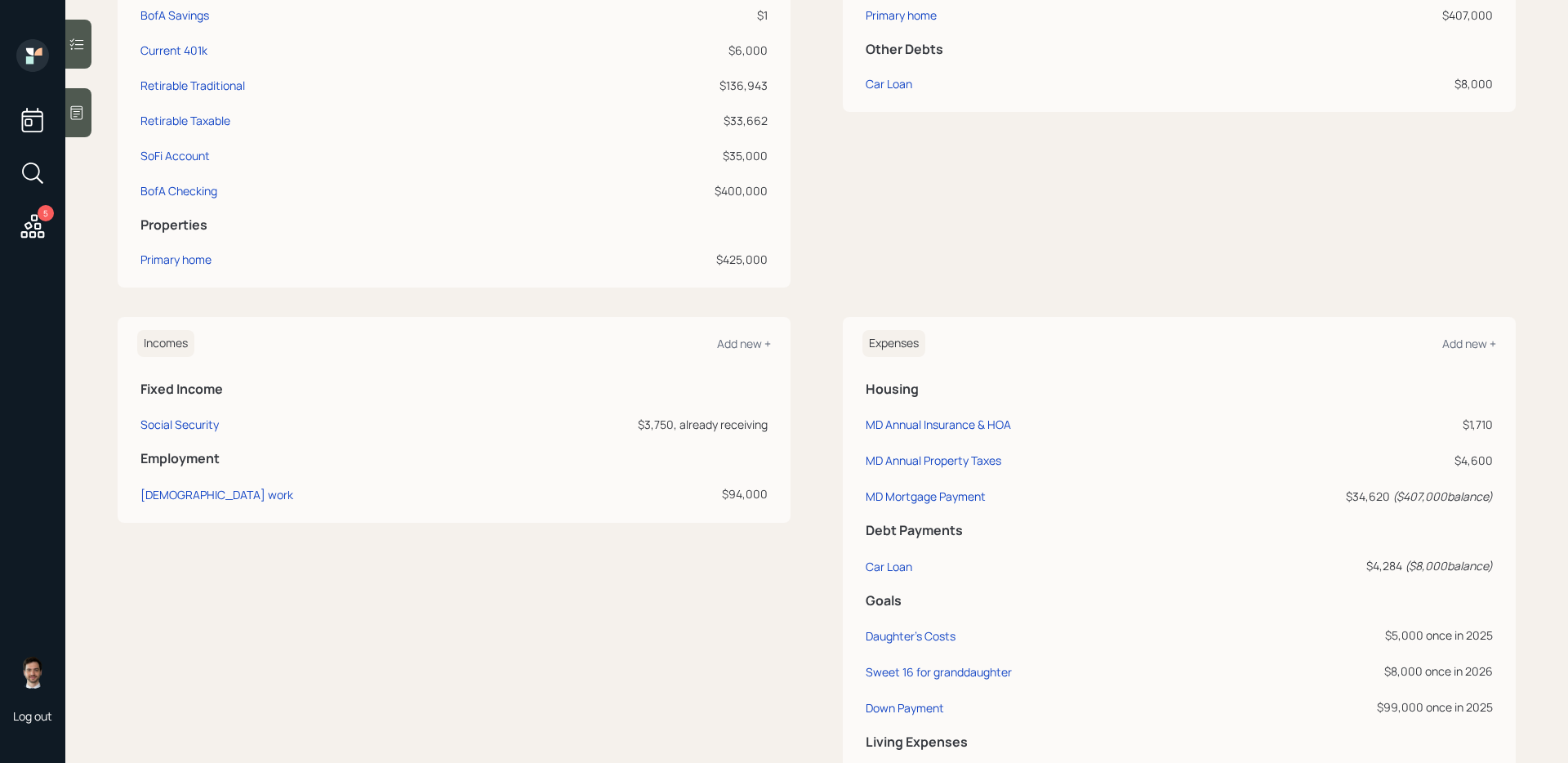
scroll to position [627, 0]
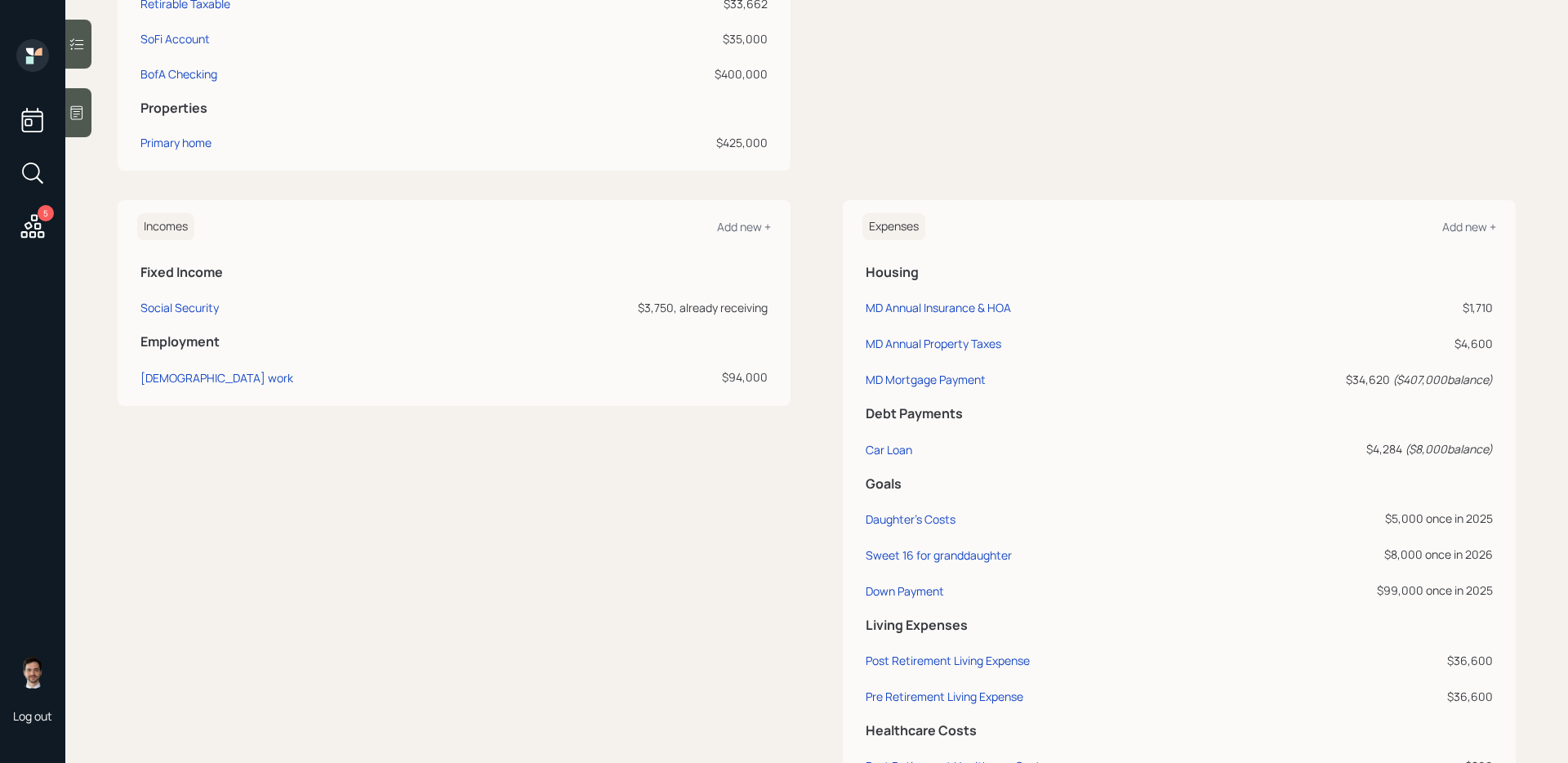
click at [232, 430] on div "Incomes Add new + Fixed Income Social Security $3,750, already receiving Employ…" at bounding box center [454, 498] width 673 height 594
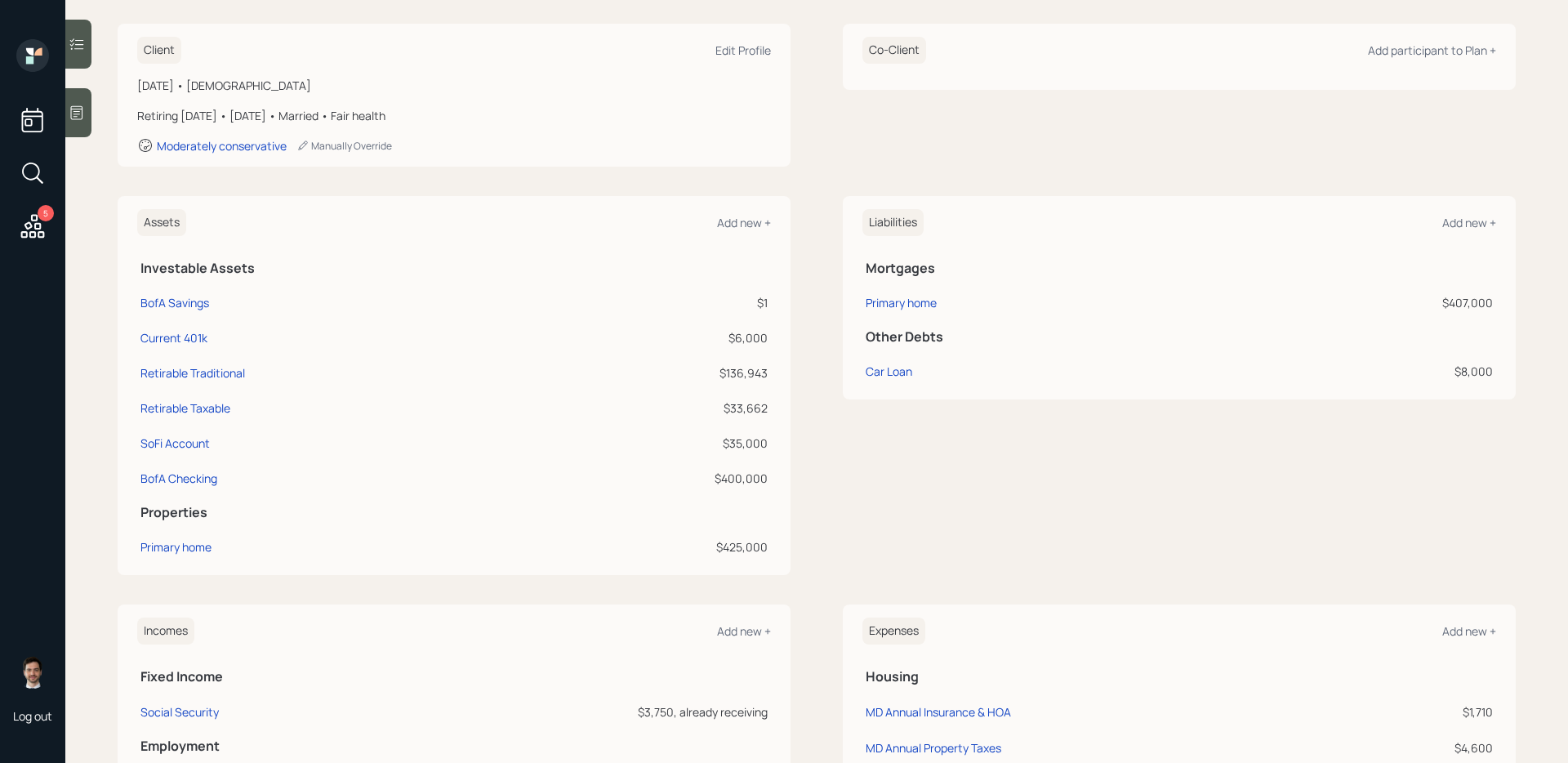
scroll to position [224, 0]
click at [162, 302] on div "BofA Savings" at bounding box center [175, 301] width 69 height 17
select select "taxable"
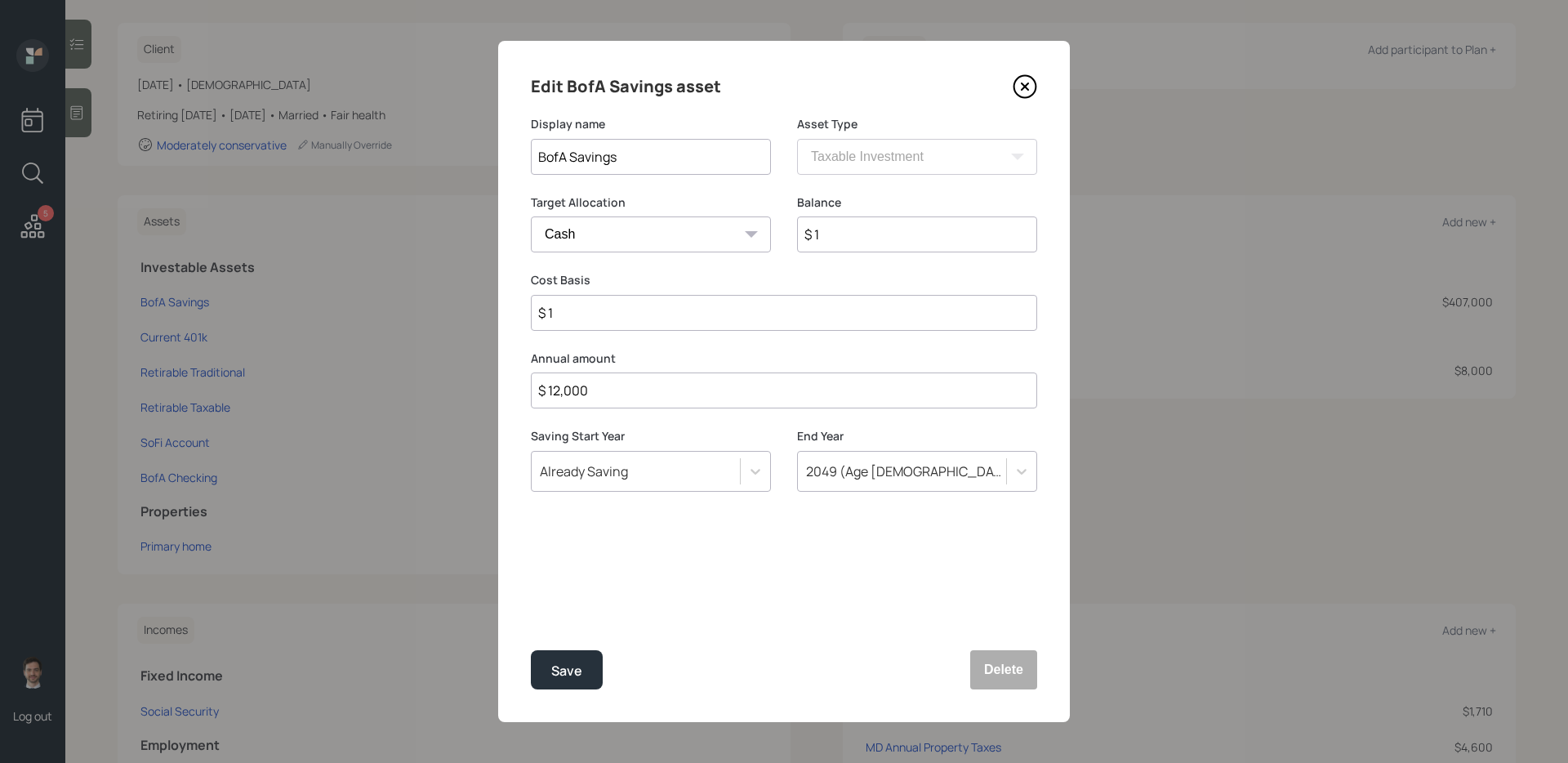
click at [1032, 93] on icon at bounding box center [1024, 87] width 25 height 25
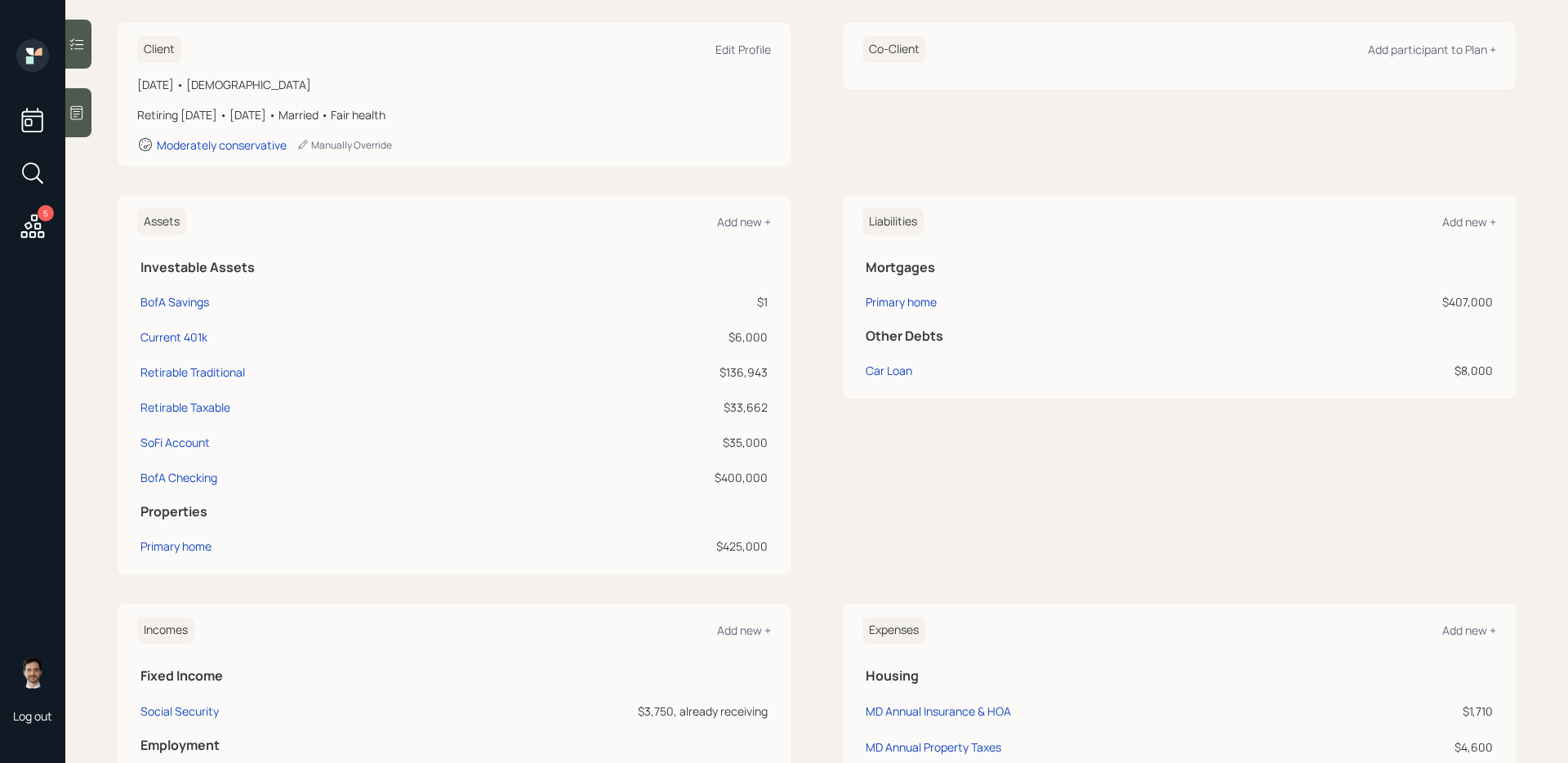
click at [821, 461] on div "Assets Add new + Investable Assets BofA Savings $1 Current 401k $6,000 Retirabl…" at bounding box center [817, 385] width 1399 height 380
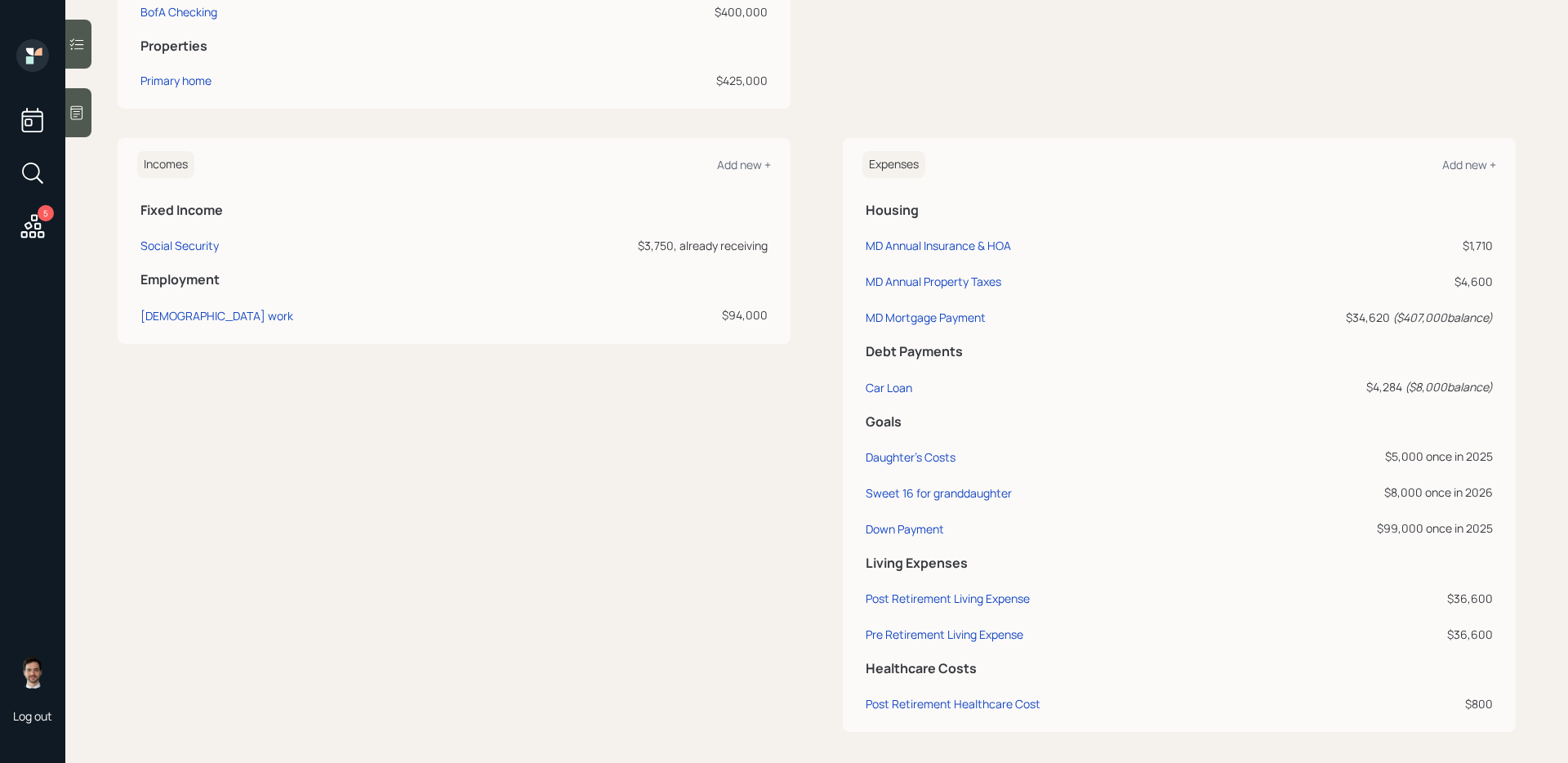
scroll to position [689, 0]
click at [929, 494] on div "Sweet 16 for granddaughter" at bounding box center [939, 494] width 146 height 16
select select "0"
select select "2026"
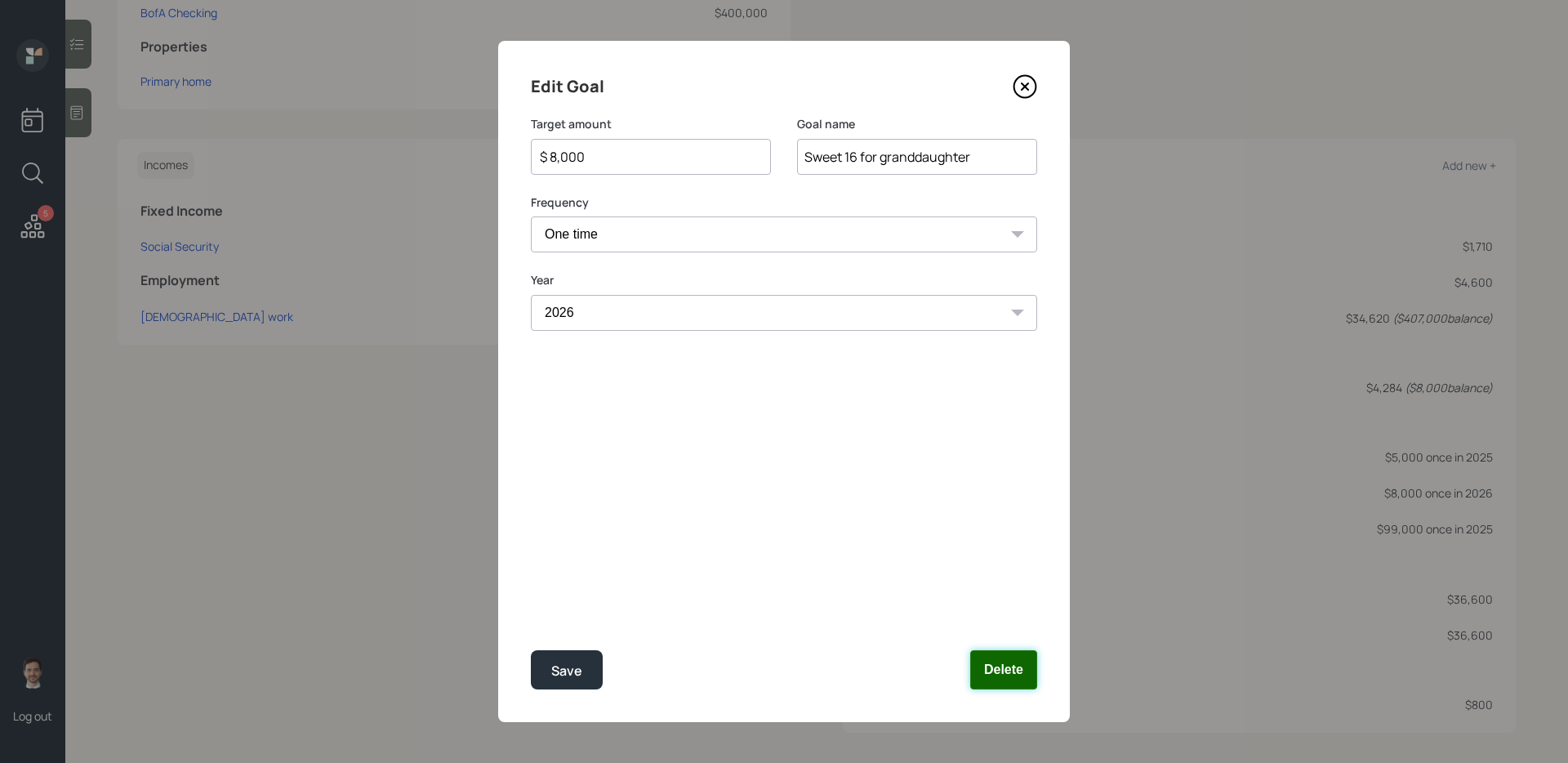
click at [991, 607] on button "Delete" at bounding box center [1004, 670] width 67 height 39
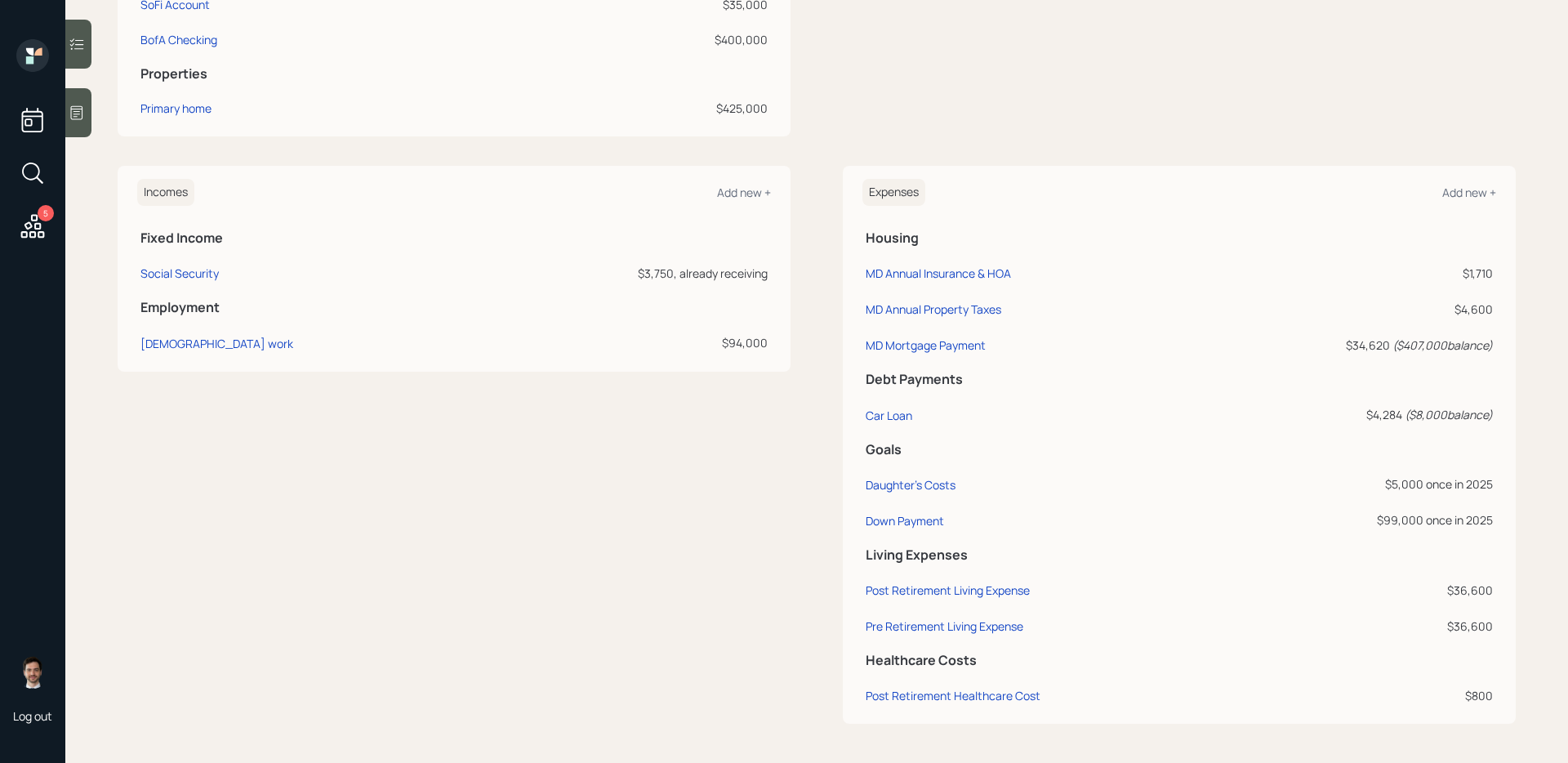
click at [816, 275] on div "Incomes Add new + Fixed Income Social Security $3,750, already receiving Employ…" at bounding box center [817, 445] width 1399 height 558
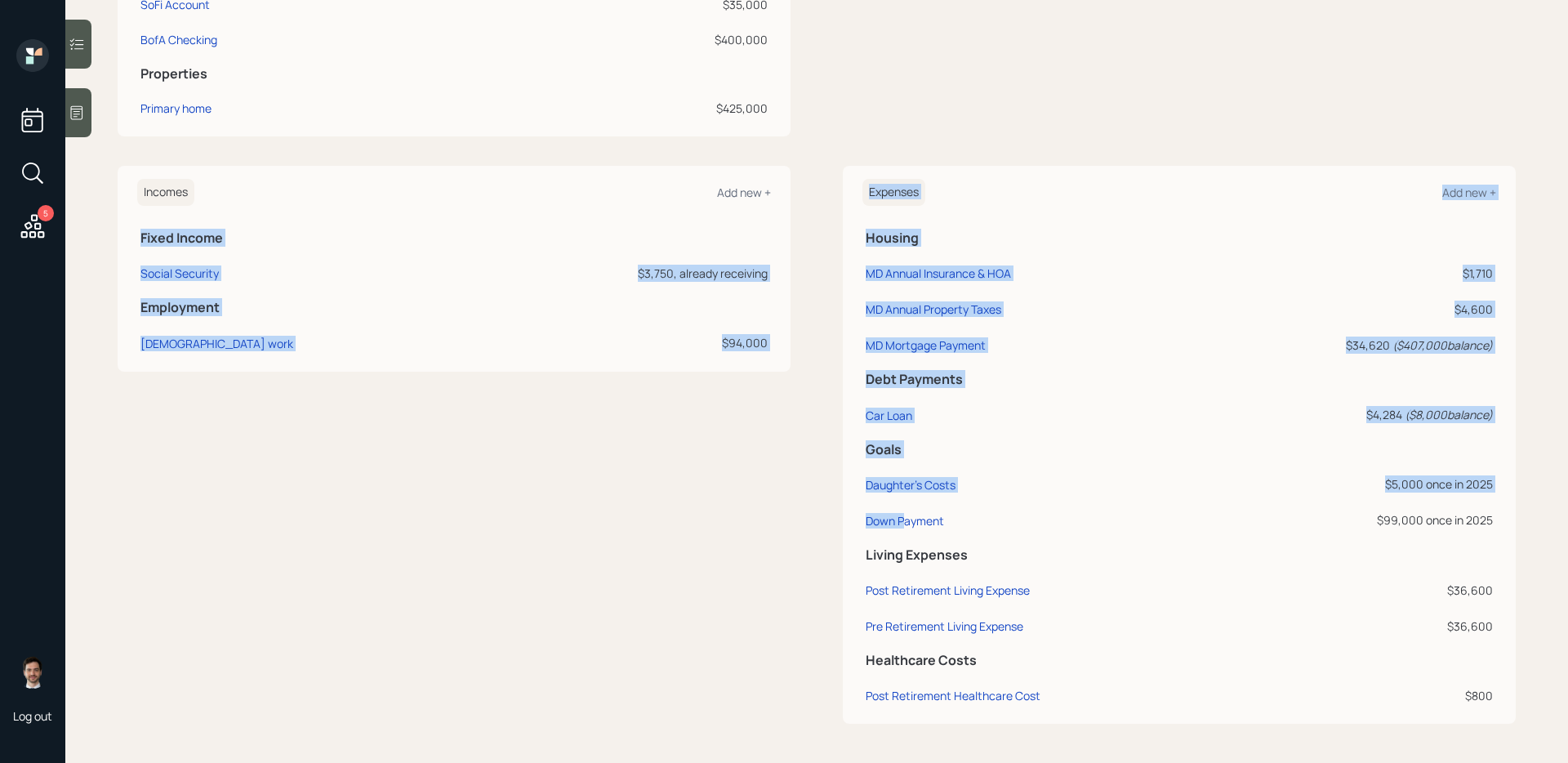
drag, startPoint x: 905, startPoint y: 520, endPoint x: 751, endPoint y: 496, distance: 155.9
click at [751, 496] on div "Incomes Add new + Fixed Income Social Security $3,750, already receiving Employ…" at bounding box center [817, 445] width 1399 height 558
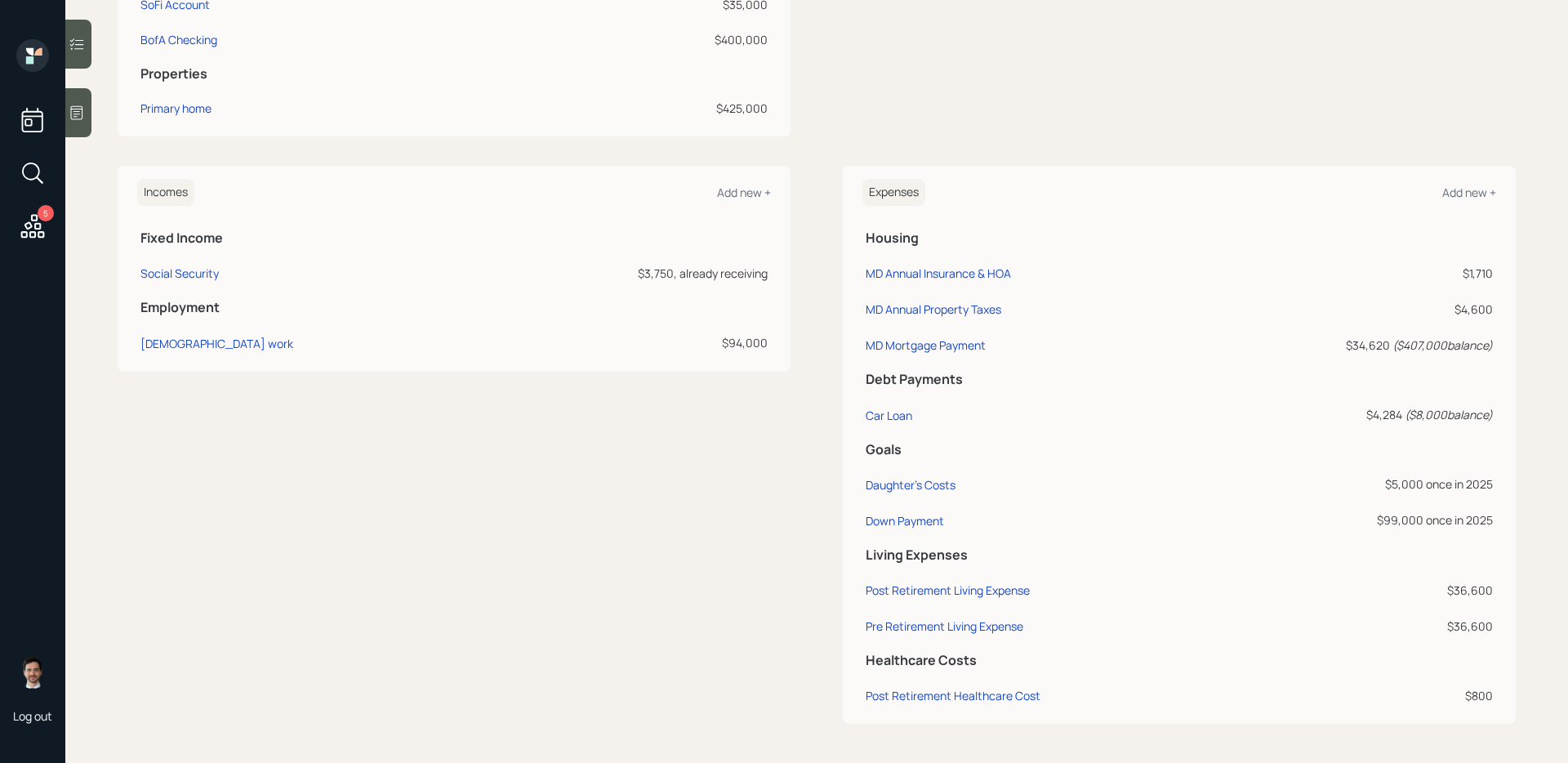
click at [753, 496] on div "Incomes Add new + Fixed Income Social Security $3,750, already receiving Employ…" at bounding box center [454, 445] width 673 height 558
click at [812, 493] on div "Incomes Add new + Fixed Income Social Security $3,750, already receiving Employ…" at bounding box center [817, 445] width 1399 height 558
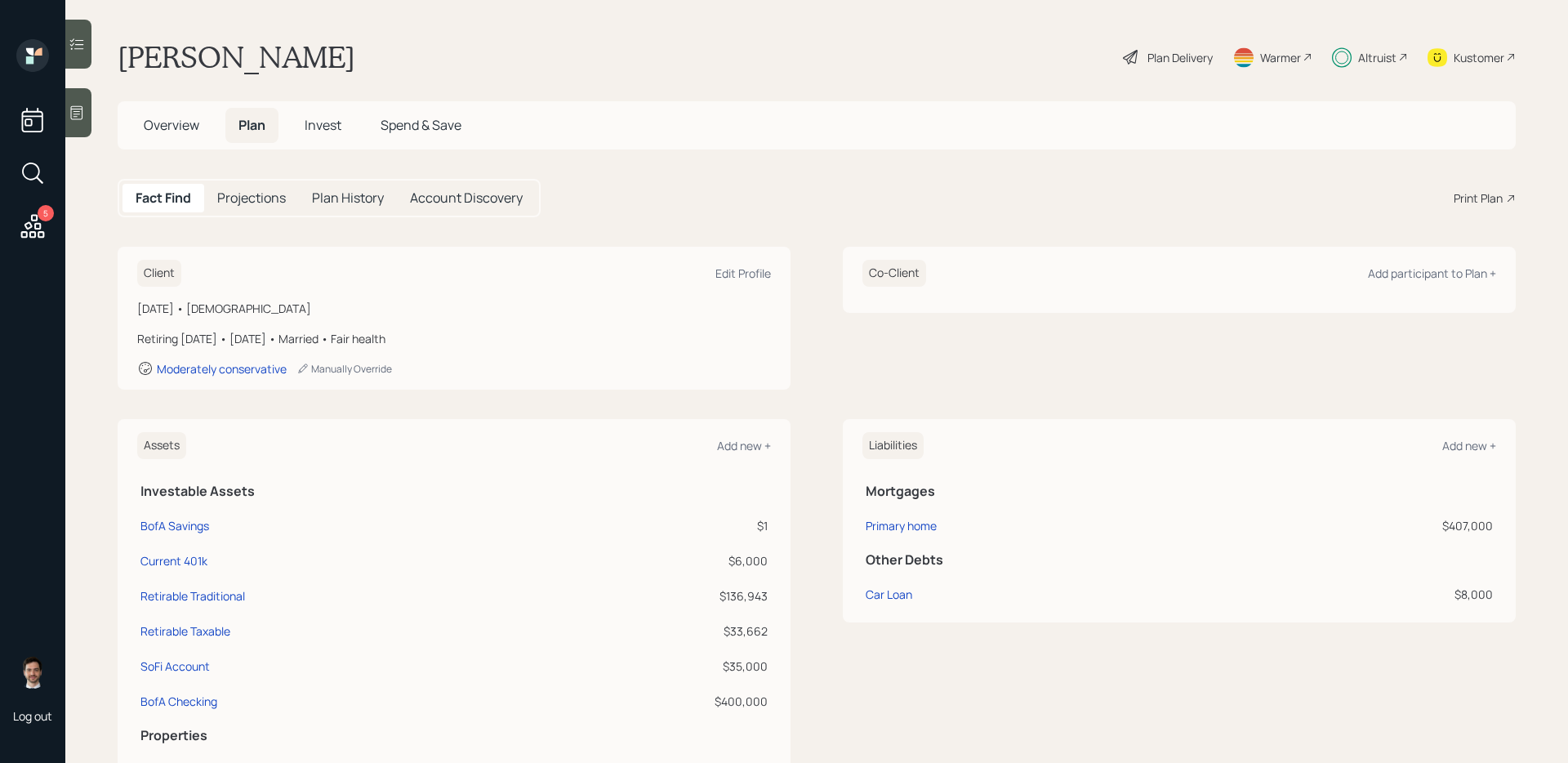
click at [813, 500] on div "Assets Add new + Investable Assets BofA Savings $1 Current 401k $6,000 Retirabl…" at bounding box center [817, 609] width 1399 height 380
click at [1187, 57] on div "Plan Delivery" at bounding box center [1181, 57] width 65 height 17
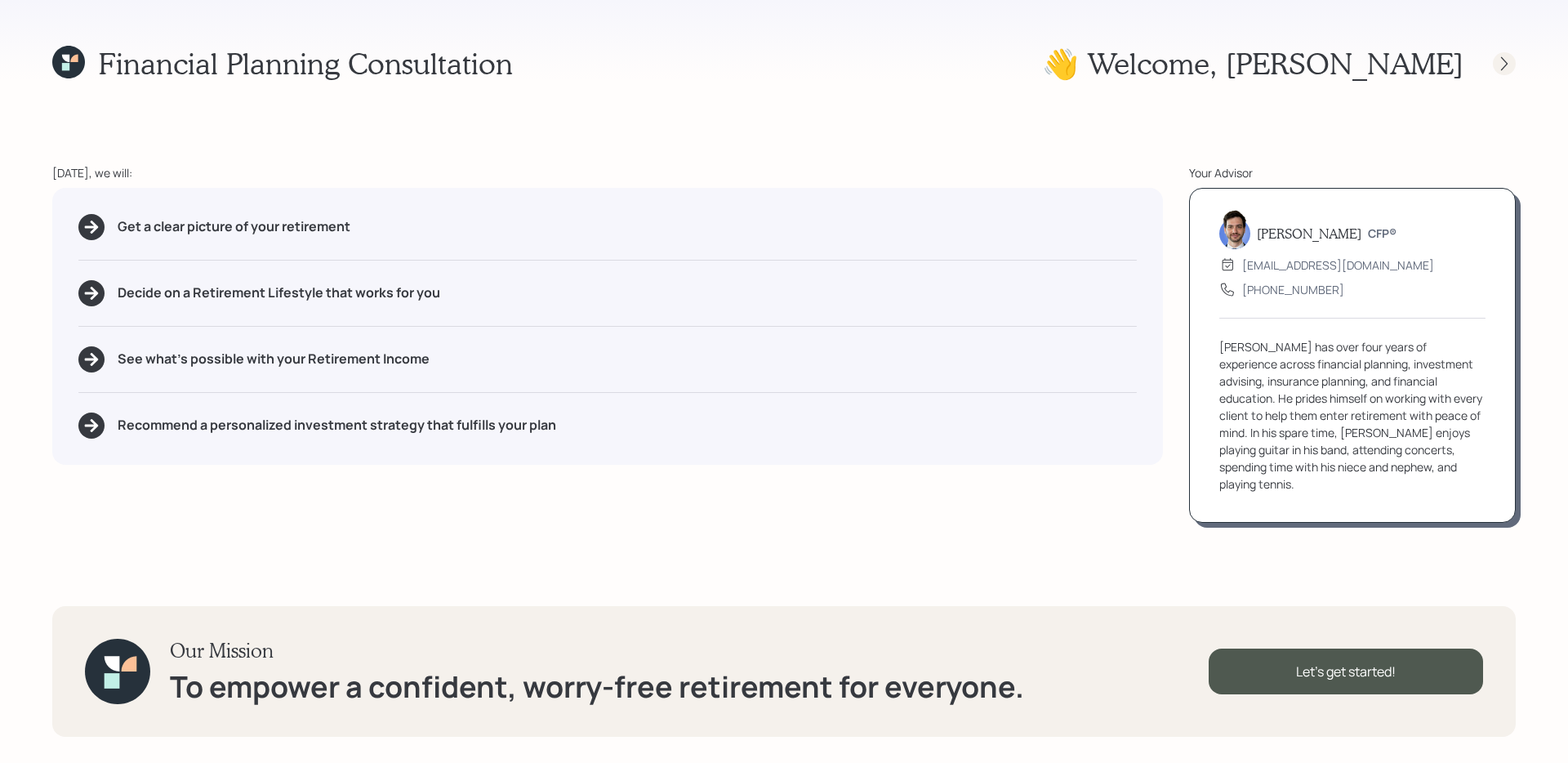
click at [1200, 56] on icon at bounding box center [1504, 64] width 17 height 17
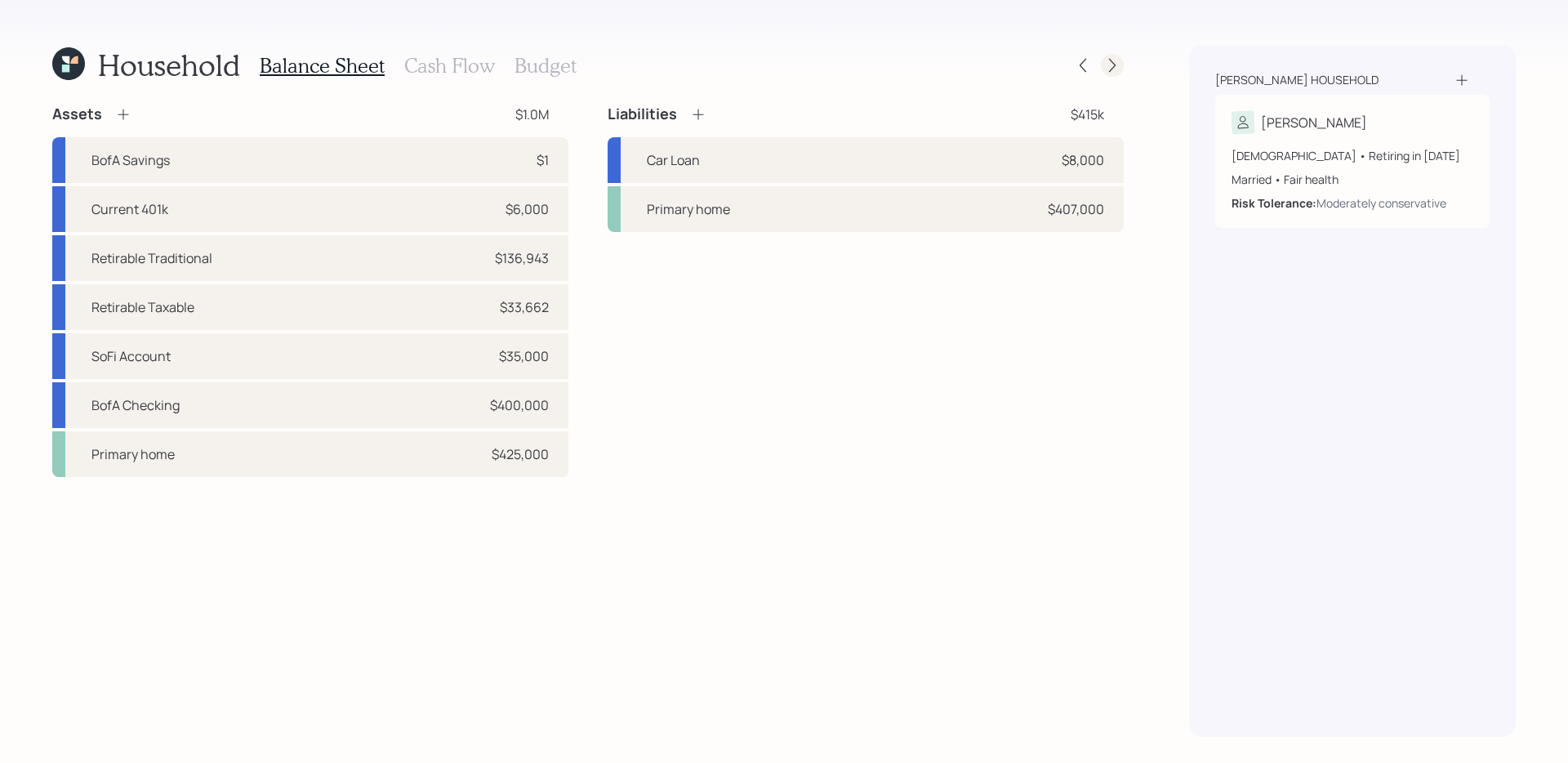
click at [1111, 54] on div at bounding box center [1112, 65] width 23 height 23
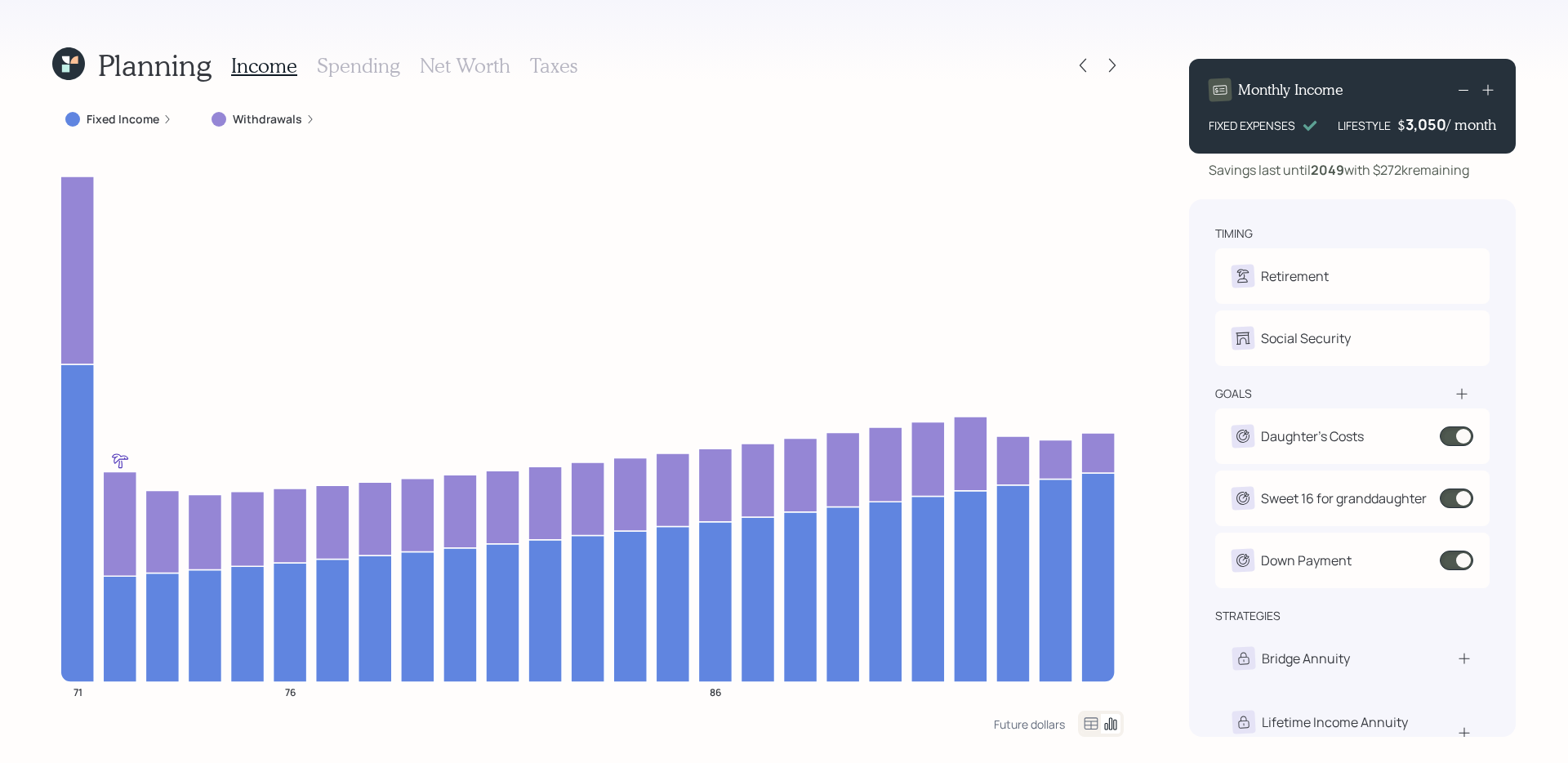
click at [249, 118] on label "Withdrawals" at bounding box center [267, 119] width 70 height 17
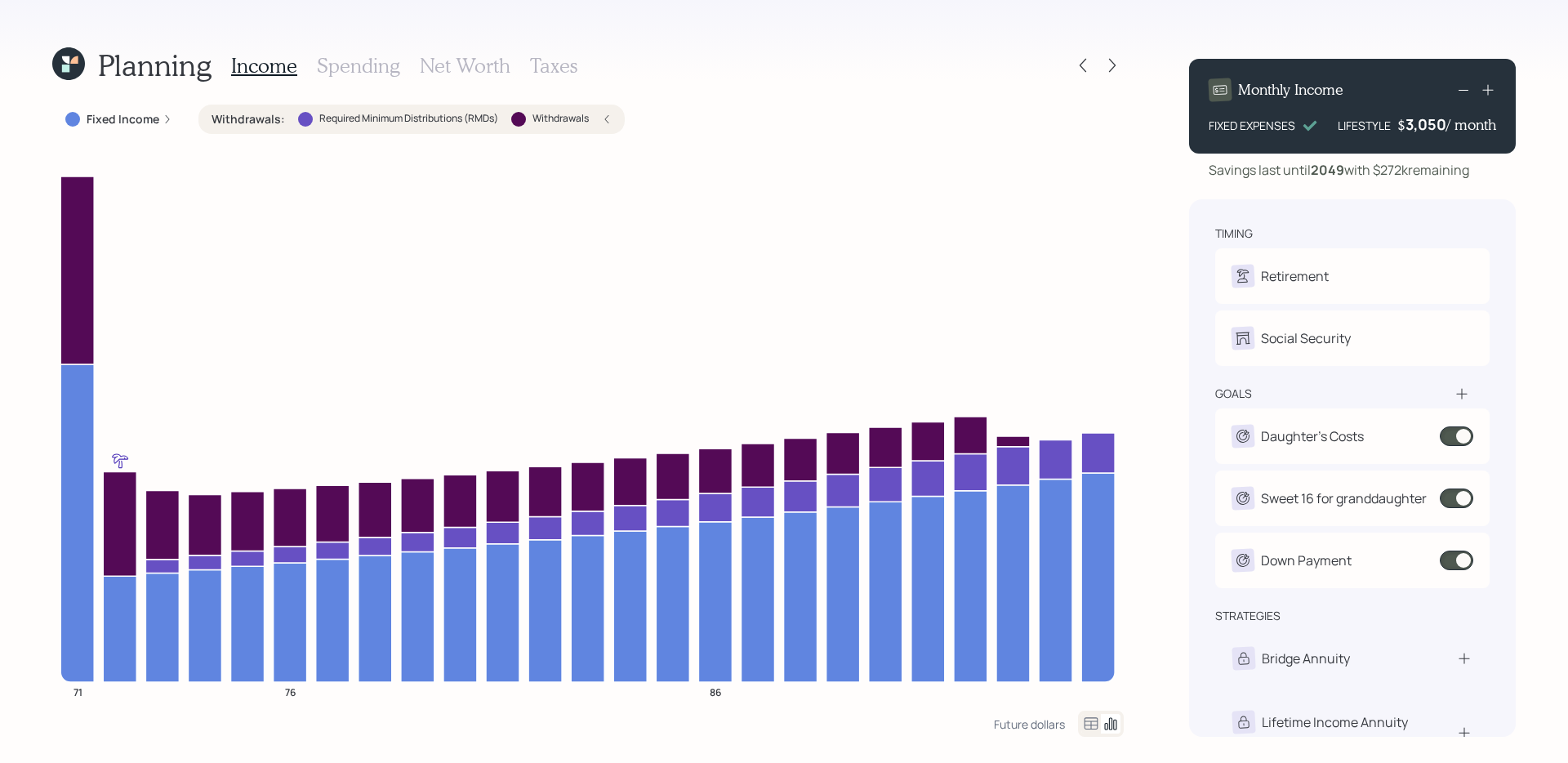
click at [249, 118] on label "Withdrawals :" at bounding box center [248, 119] width 74 height 17
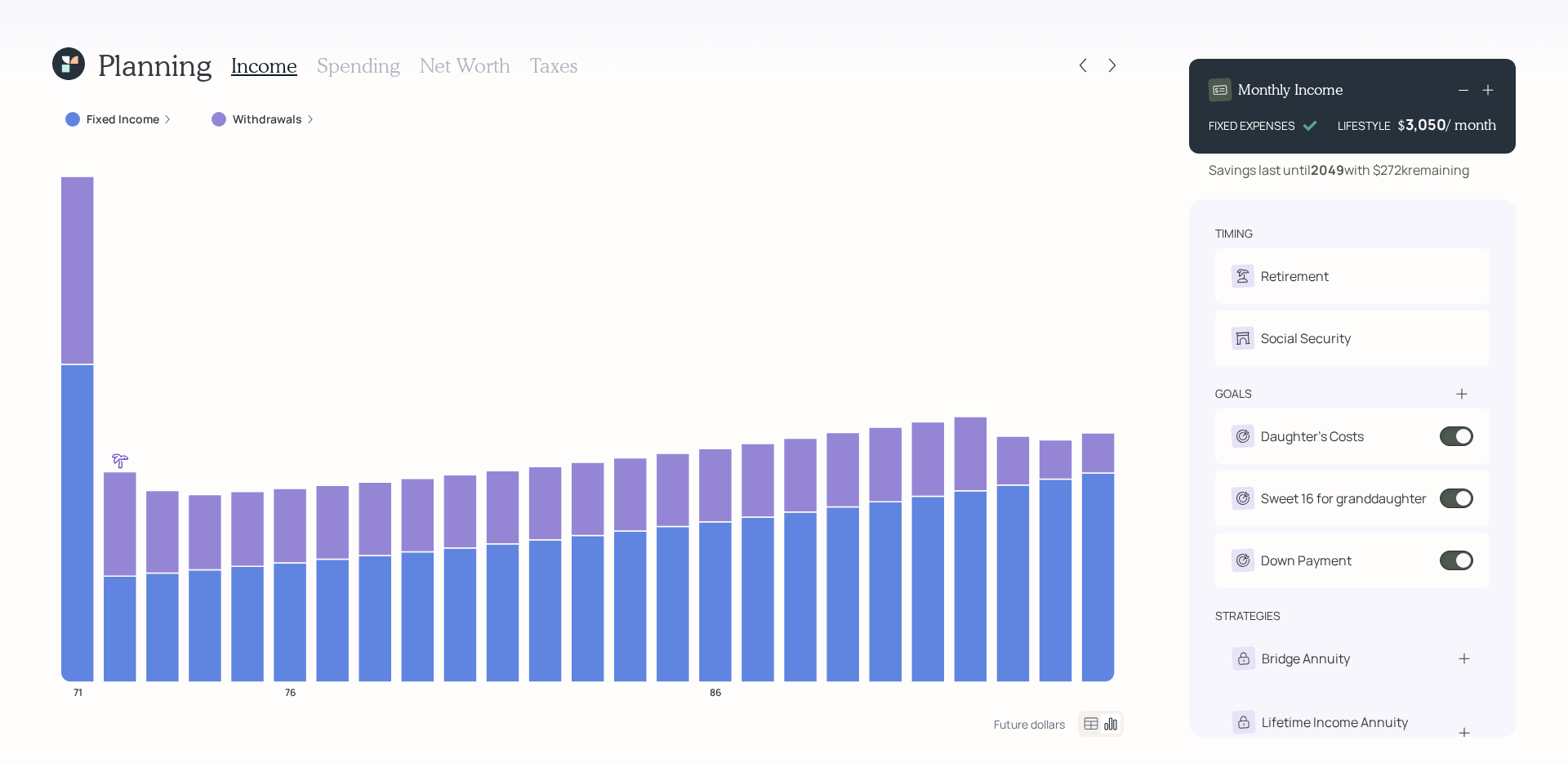
click at [81, 56] on icon at bounding box center [68, 63] width 32 height 32
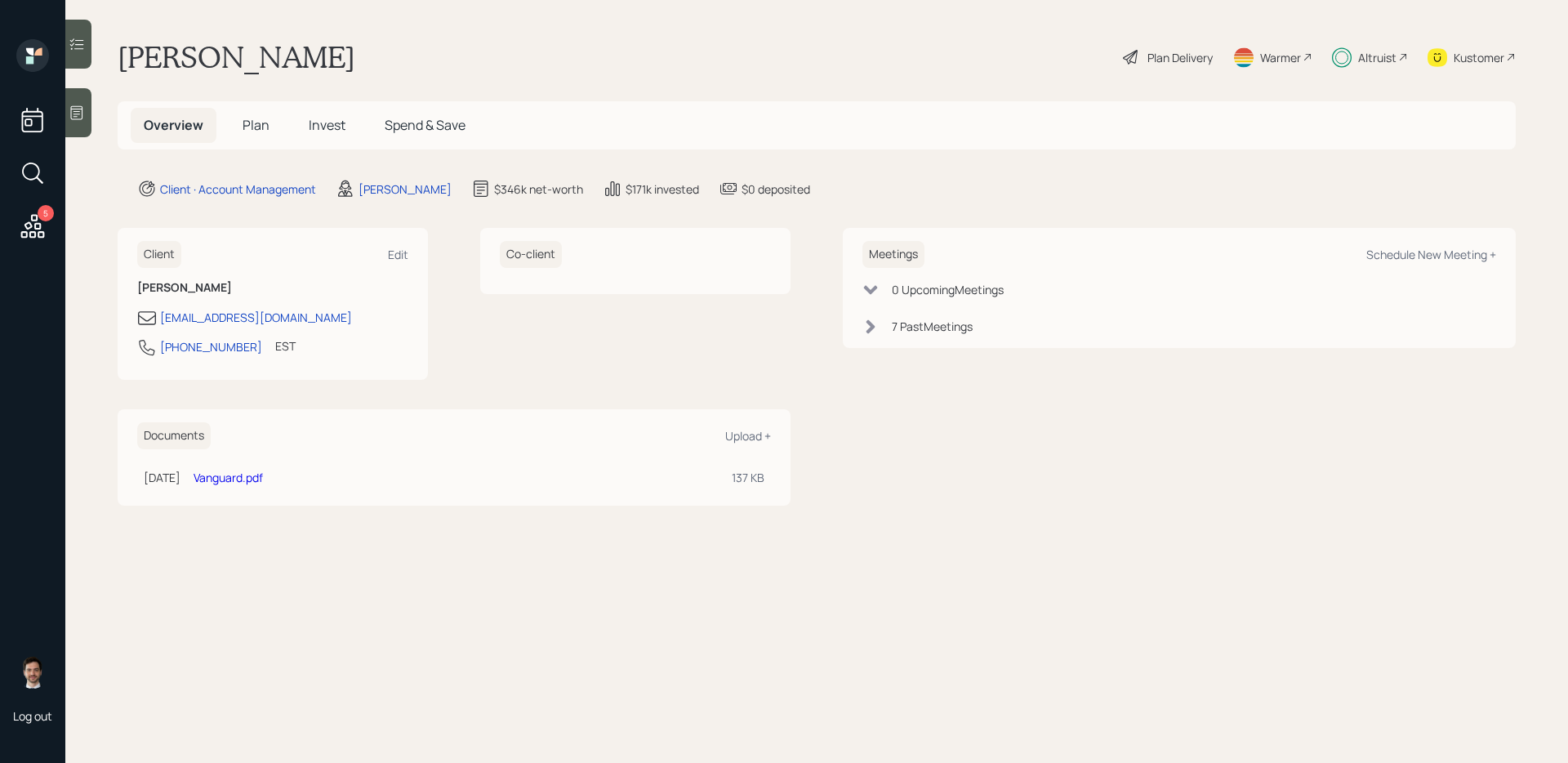
click at [470, 274] on div "Client Edit Nancy Johnson nlj530@hotmail.com 301-832-1449 EST Currently 12:09 P…" at bounding box center [454, 304] width 673 height 152
click at [261, 118] on span "Plan" at bounding box center [256, 125] width 27 height 18
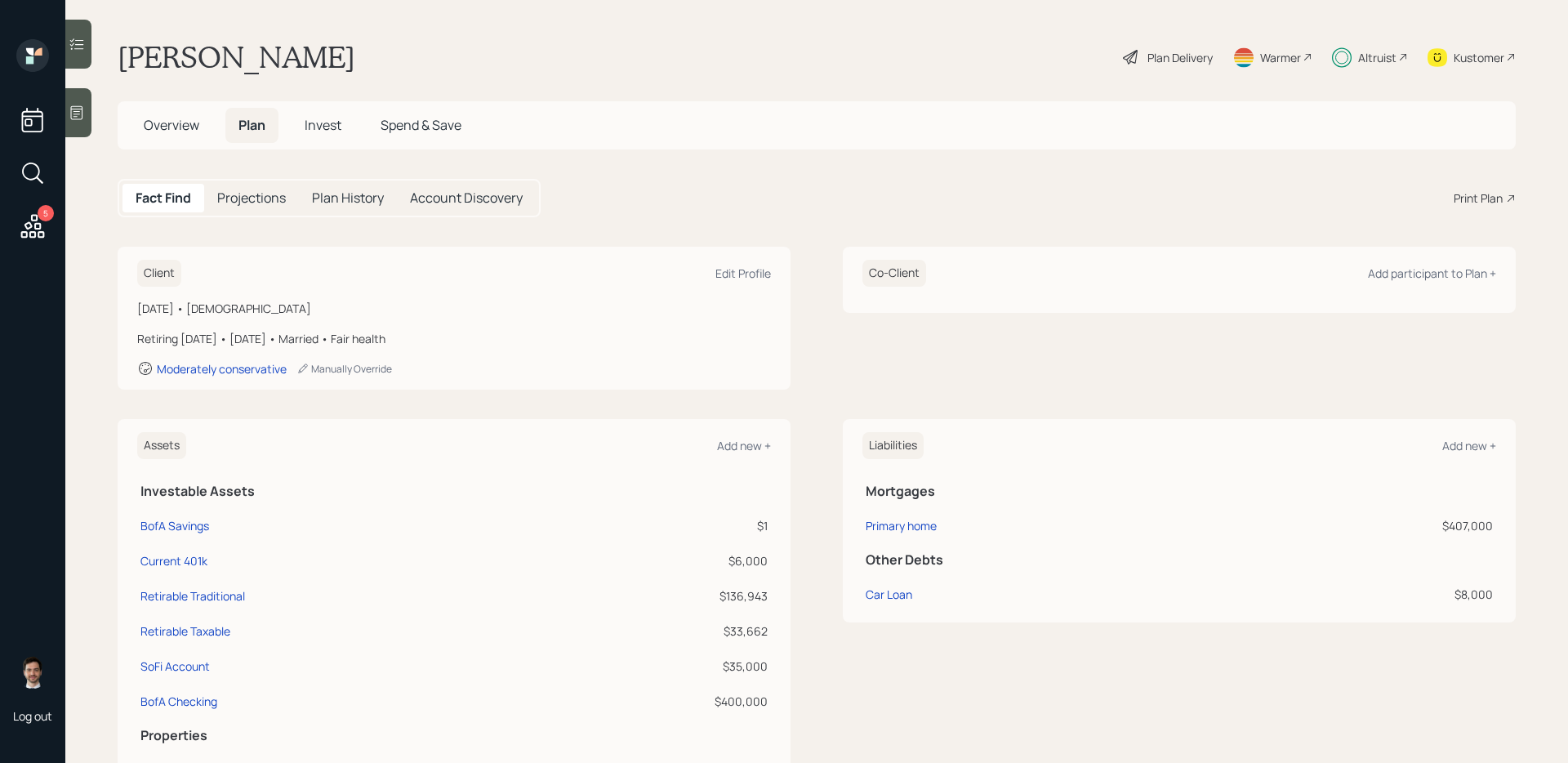
click at [328, 129] on span "Invest" at bounding box center [322, 125] width 36 height 18
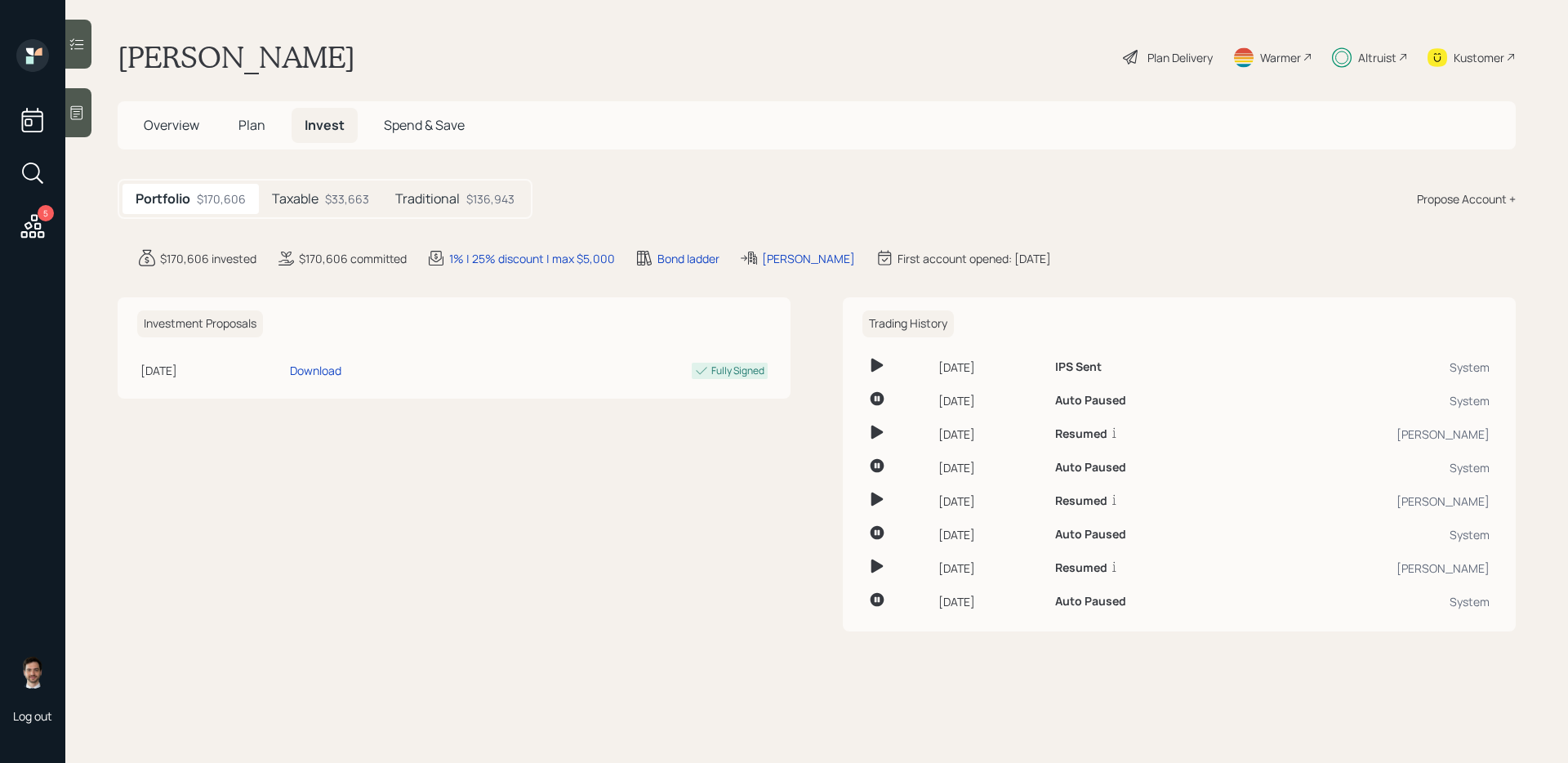
click at [258, 130] on span "Plan" at bounding box center [252, 125] width 27 height 18
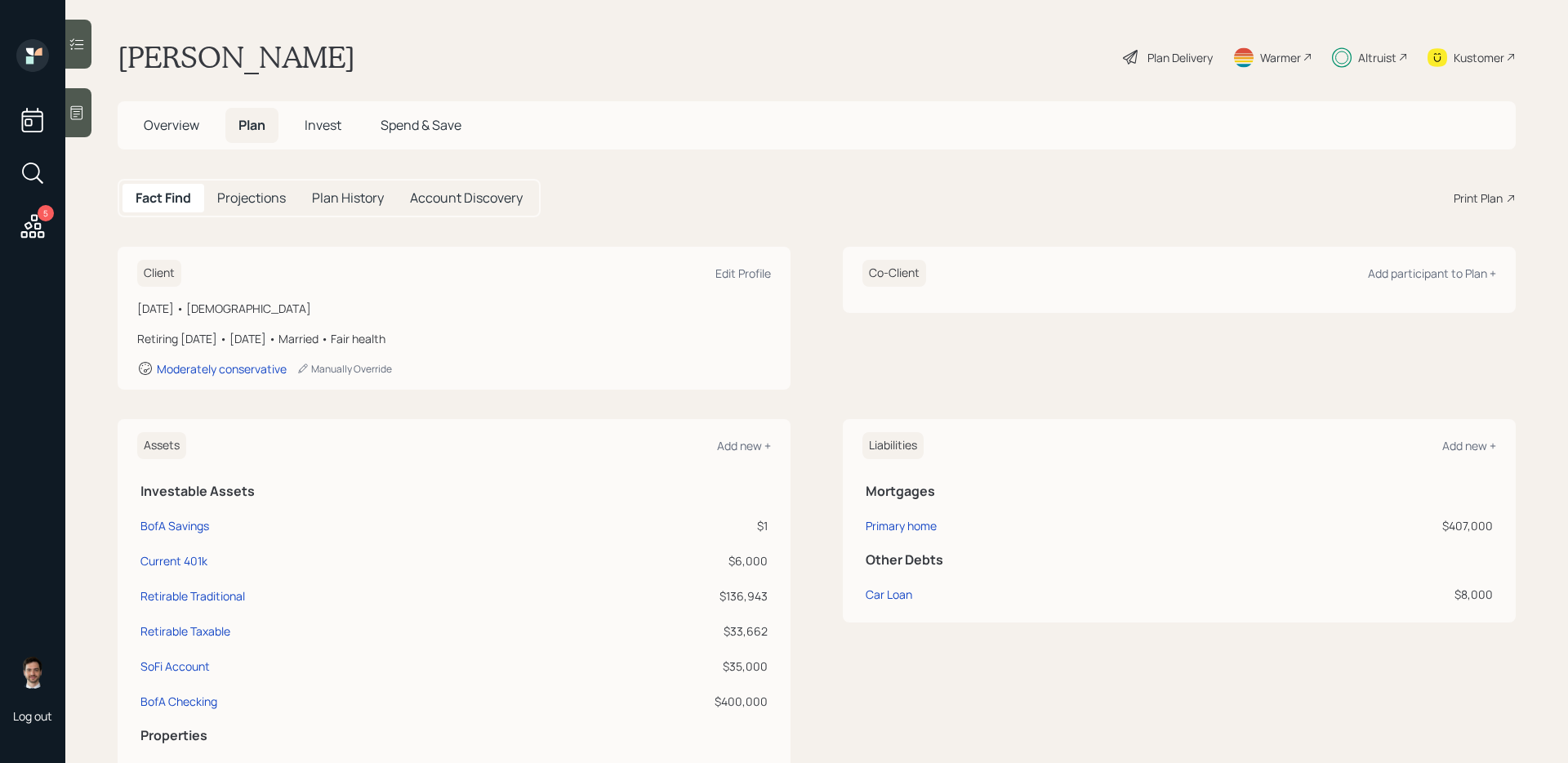
click at [1169, 63] on div "Plan Delivery" at bounding box center [1181, 57] width 65 height 17
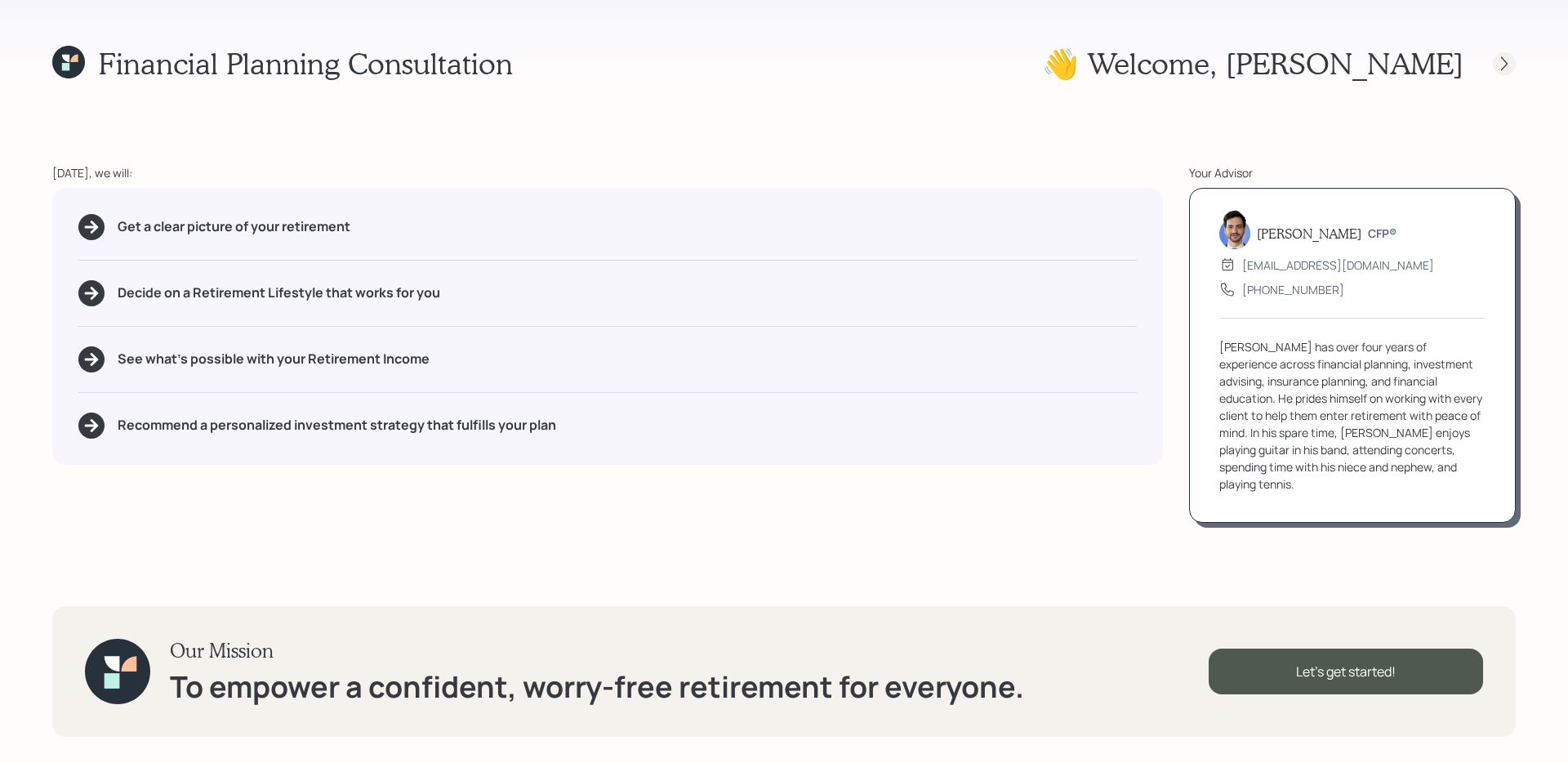
click at [1200, 62] on icon at bounding box center [1504, 64] width 17 height 17
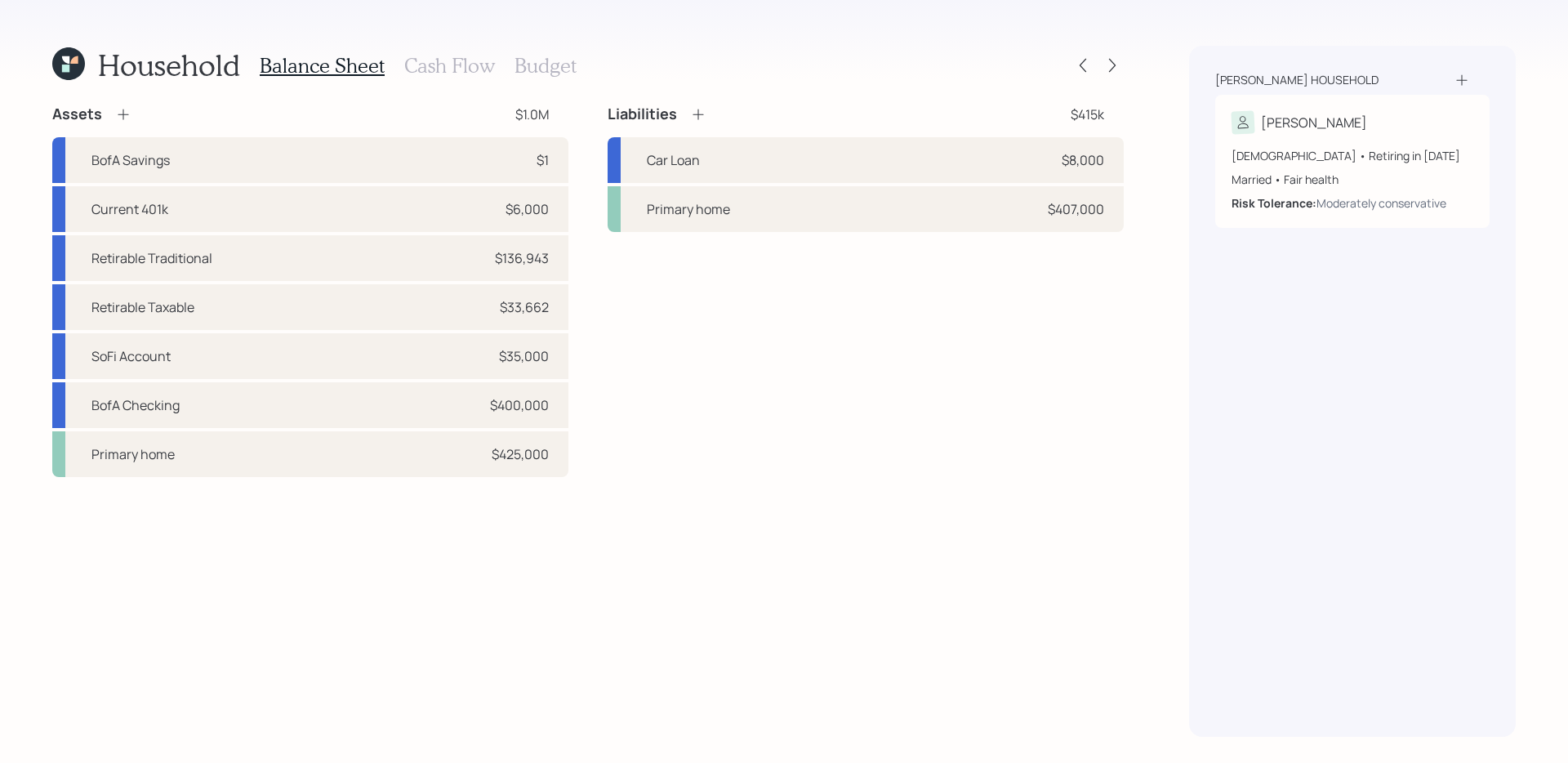
click at [585, 205] on div "Assets $1.0M BofA Savings $1 Current 401k $6,000 Retirable Traditional $136,943…" at bounding box center [588, 290] width 1072 height 373
click at [1108, 59] on icon at bounding box center [1112, 65] width 17 height 17
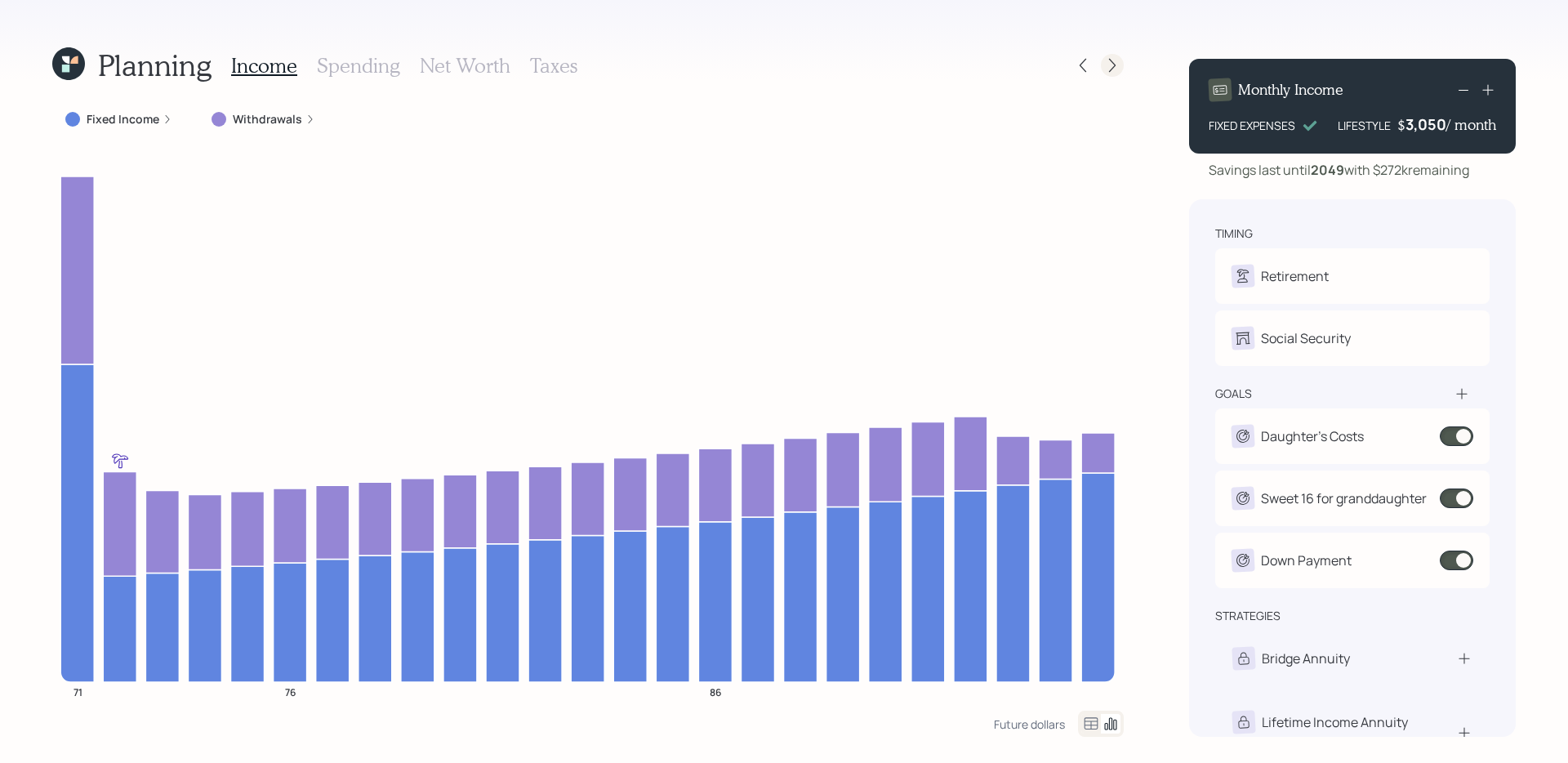
click at [1102, 69] on div at bounding box center [1112, 65] width 23 height 23
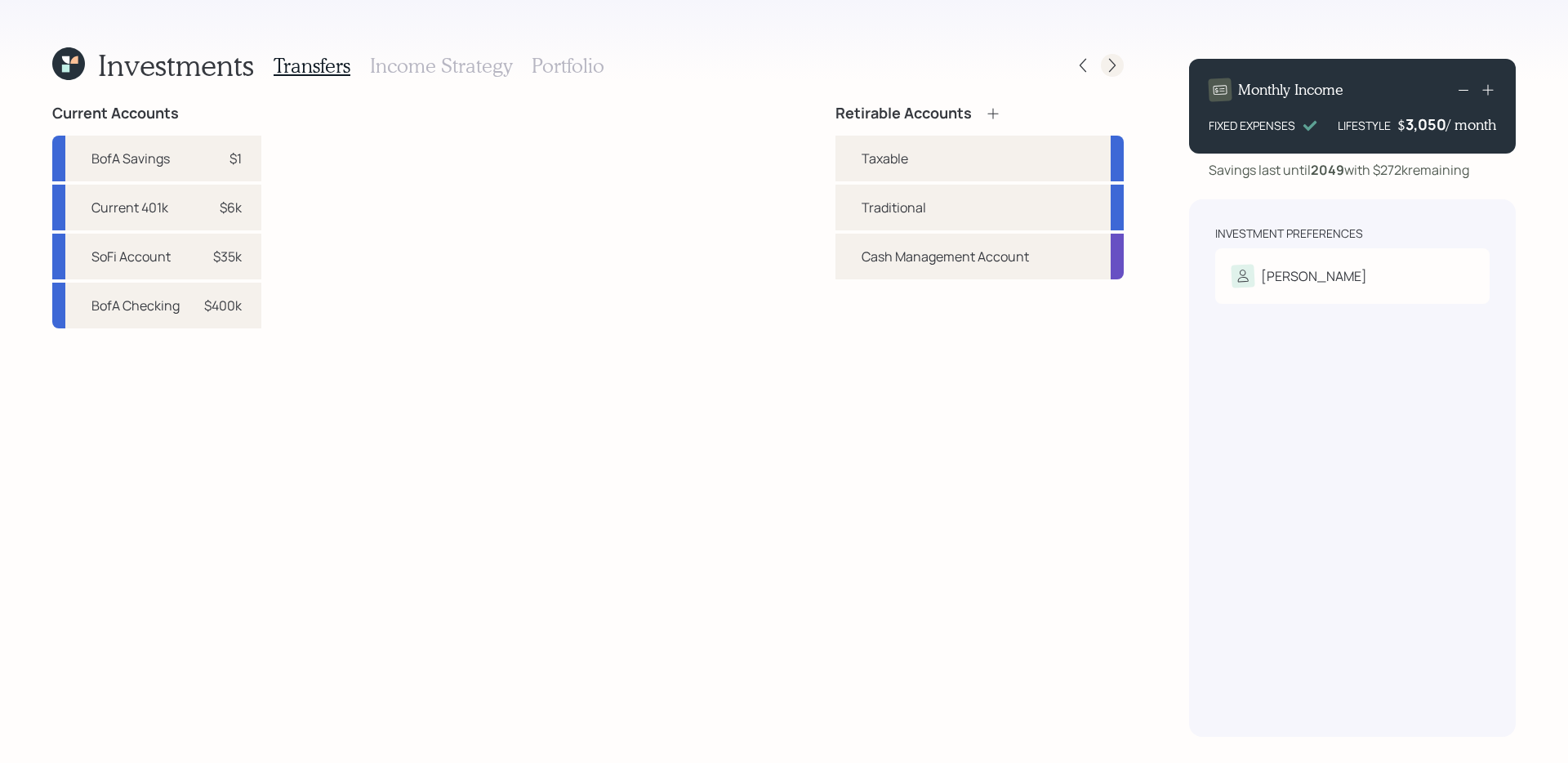
click at [1106, 68] on icon at bounding box center [1112, 65] width 17 height 17
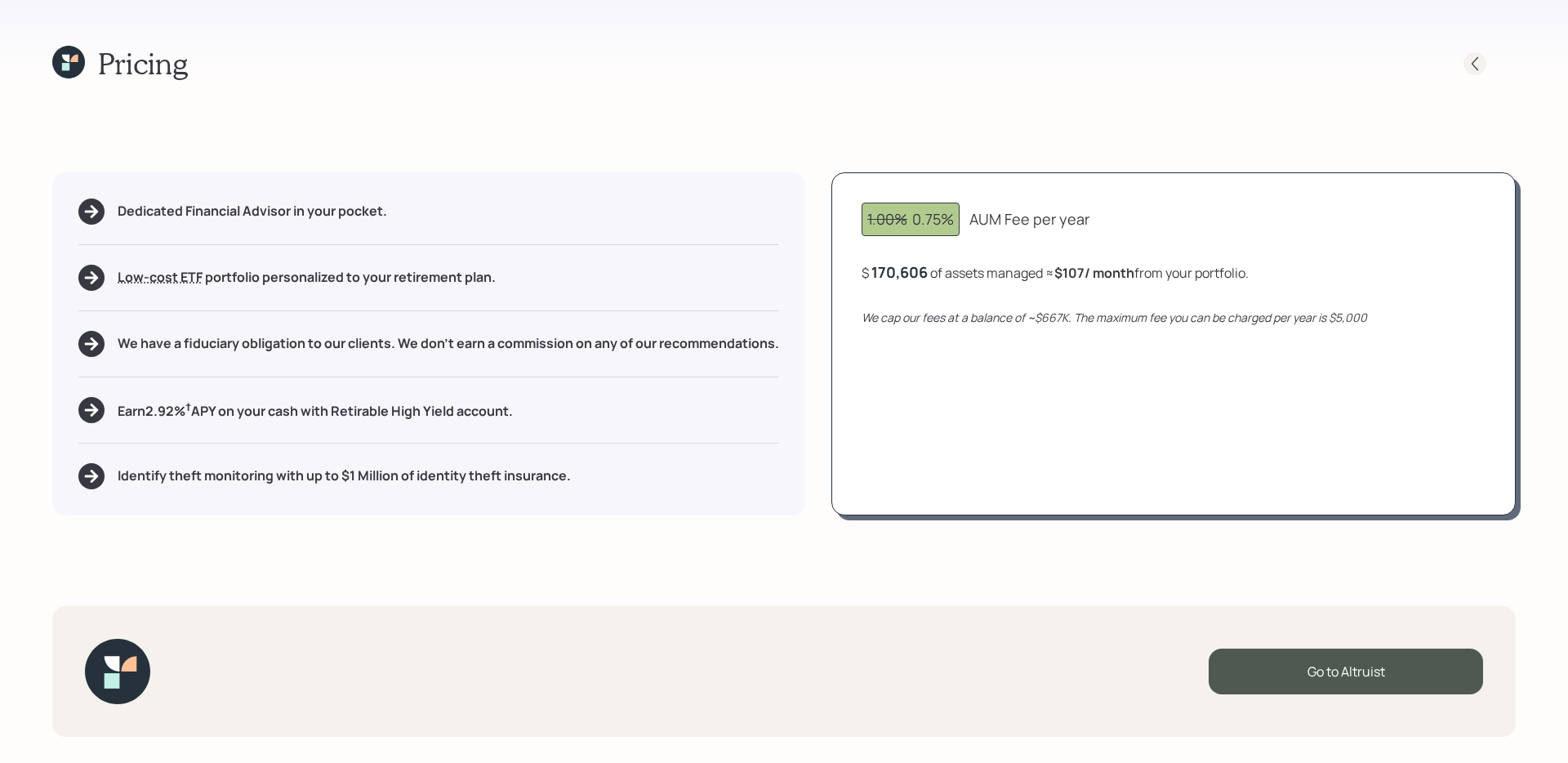
click at [1200, 58] on icon at bounding box center [1475, 64] width 17 height 17
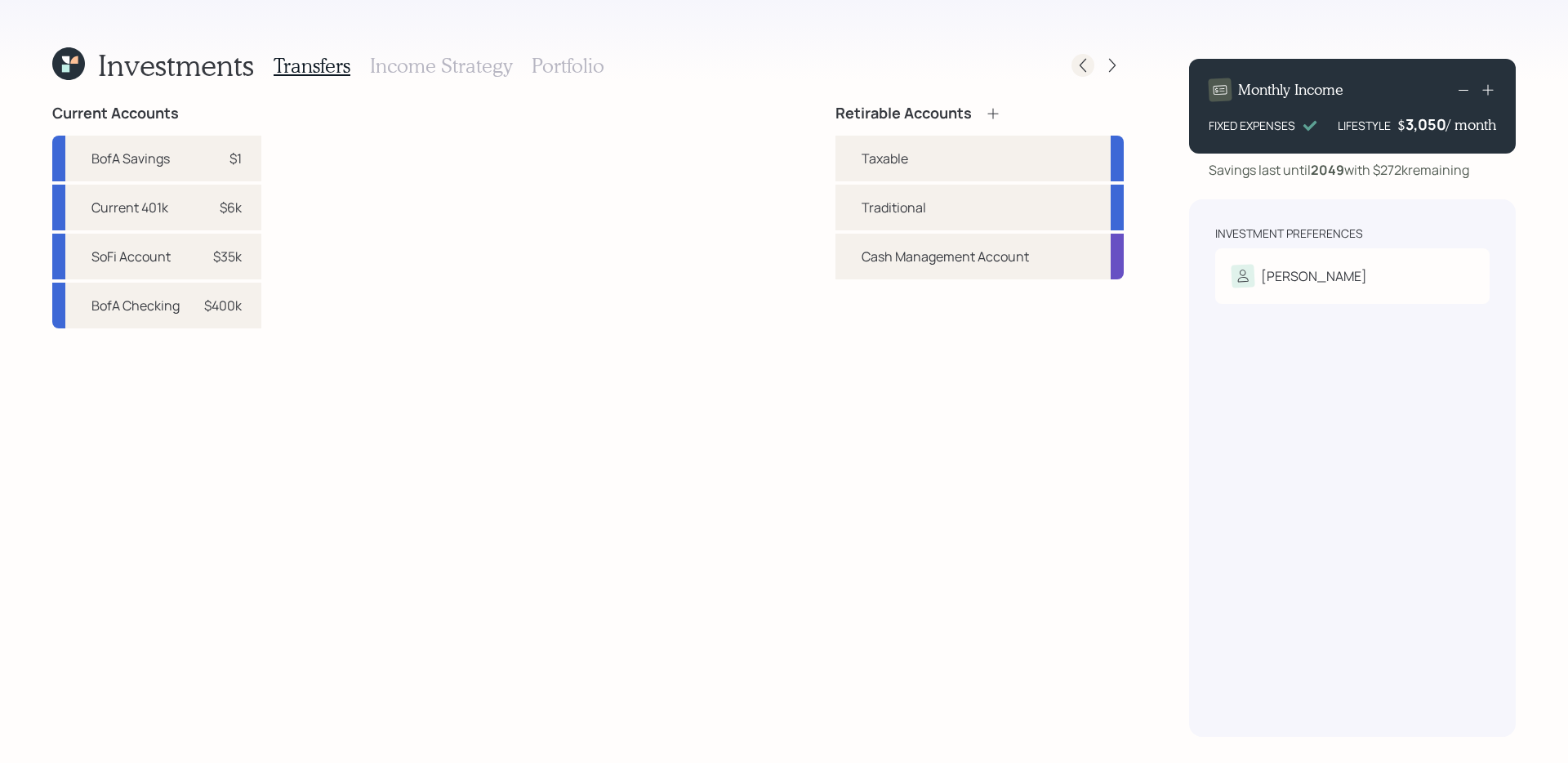
click at [1086, 70] on icon at bounding box center [1083, 65] width 17 height 17
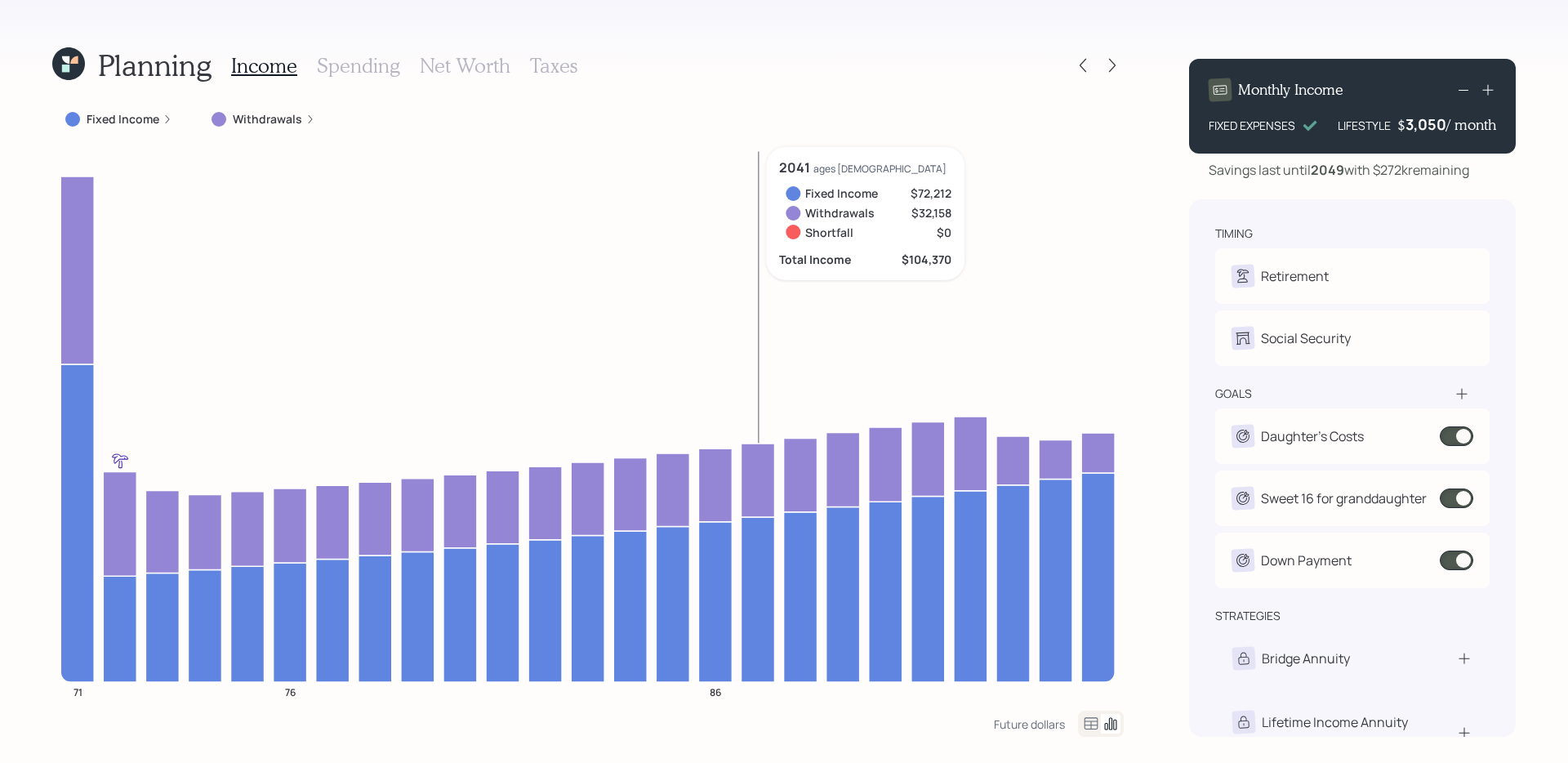
click at [771, 250] on icon "71 76 86" at bounding box center [588, 429] width 1072 height 563
